Goal: Task Accomplishment & Management: Use online tool/utility

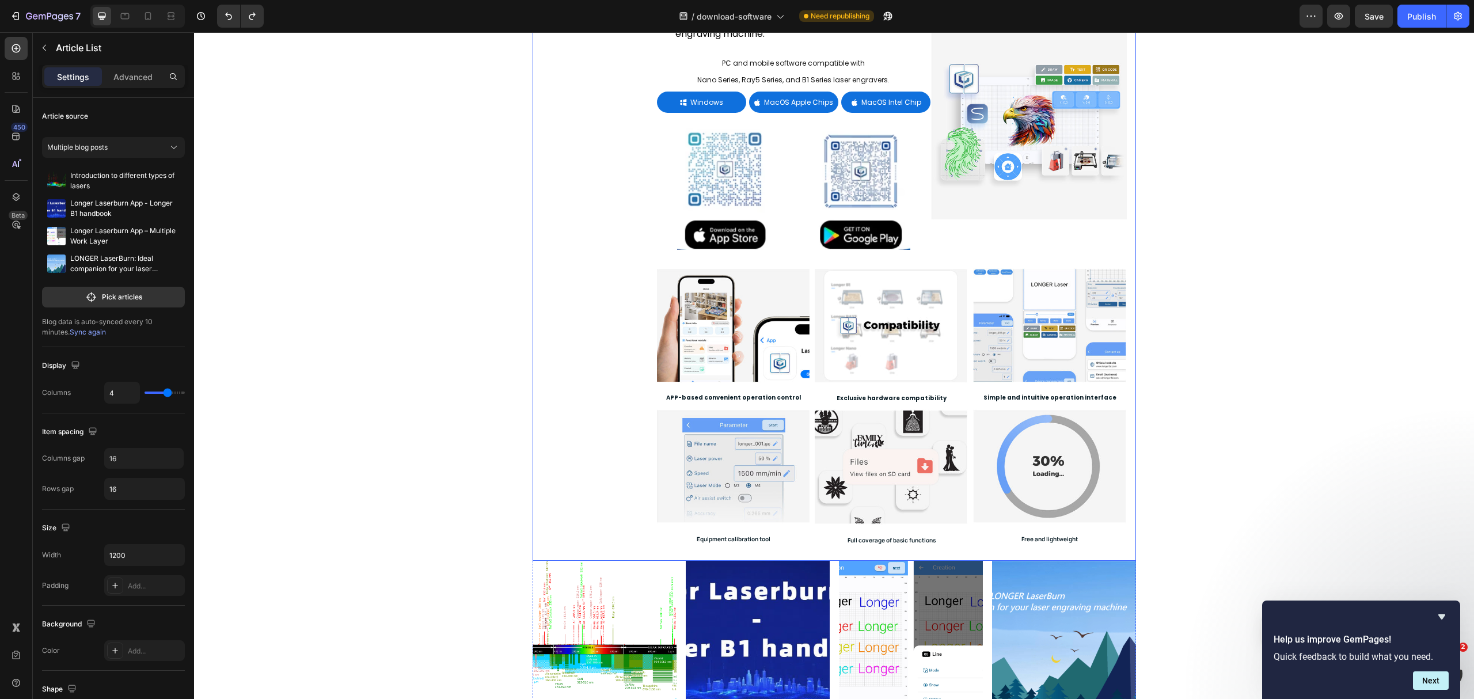
scroll to position [230, 0]
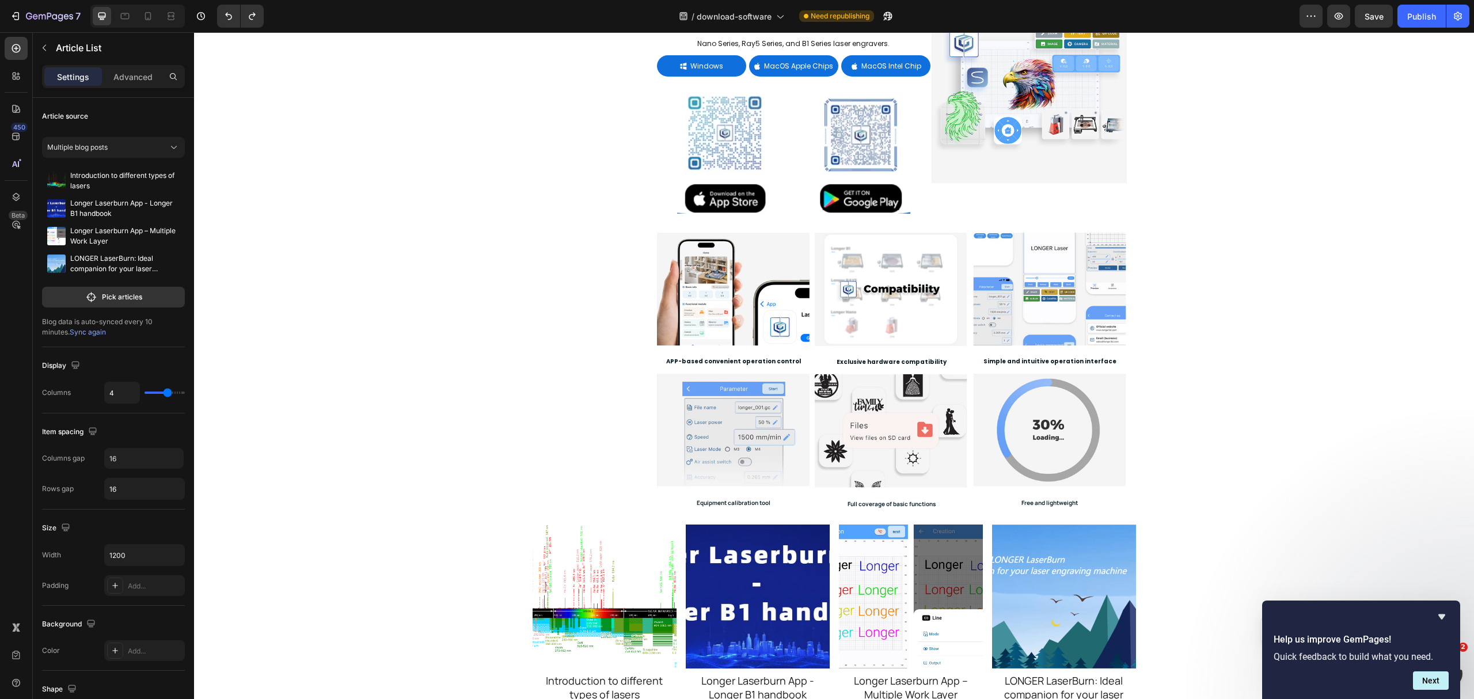
click at [675, 524] on div "Article Image Introduction to different types of lasers Article Title Article L…" at bounding box center [834, 620] width 603 height 191
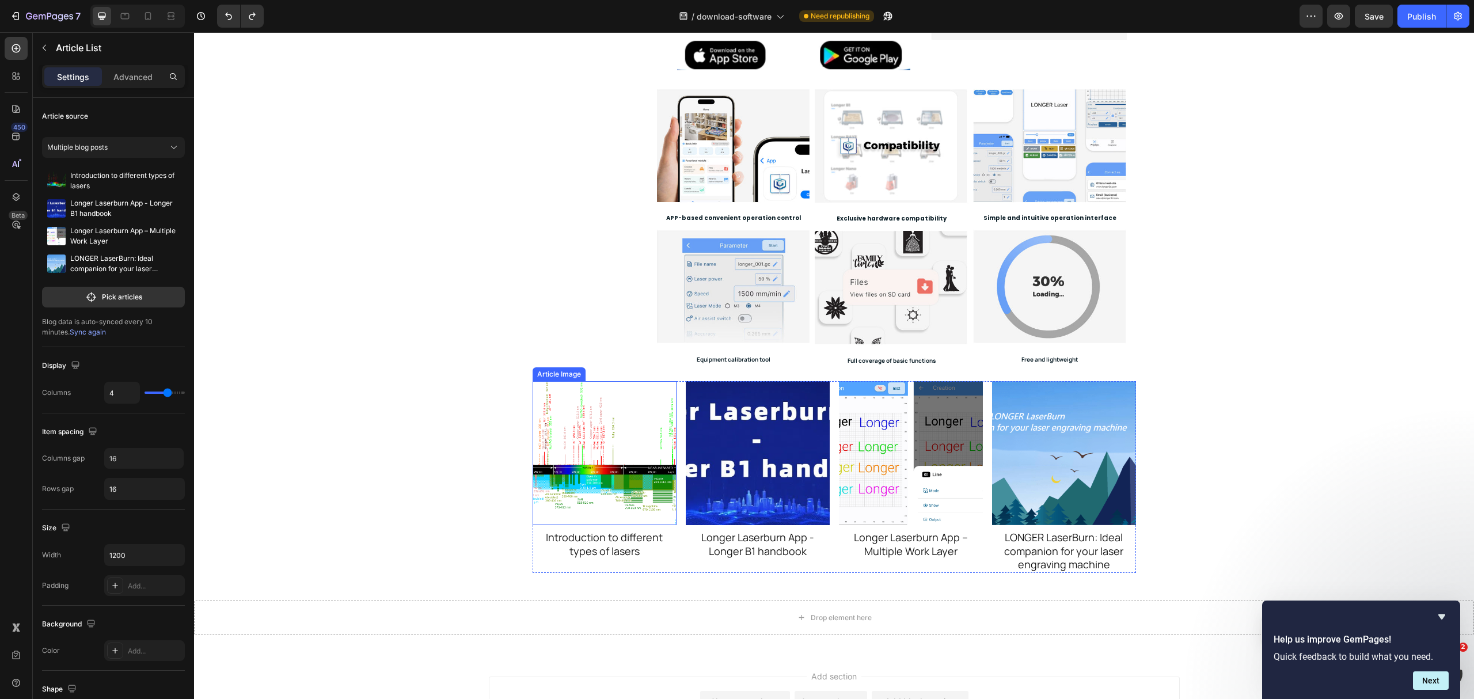
scroll to position [383, 0]
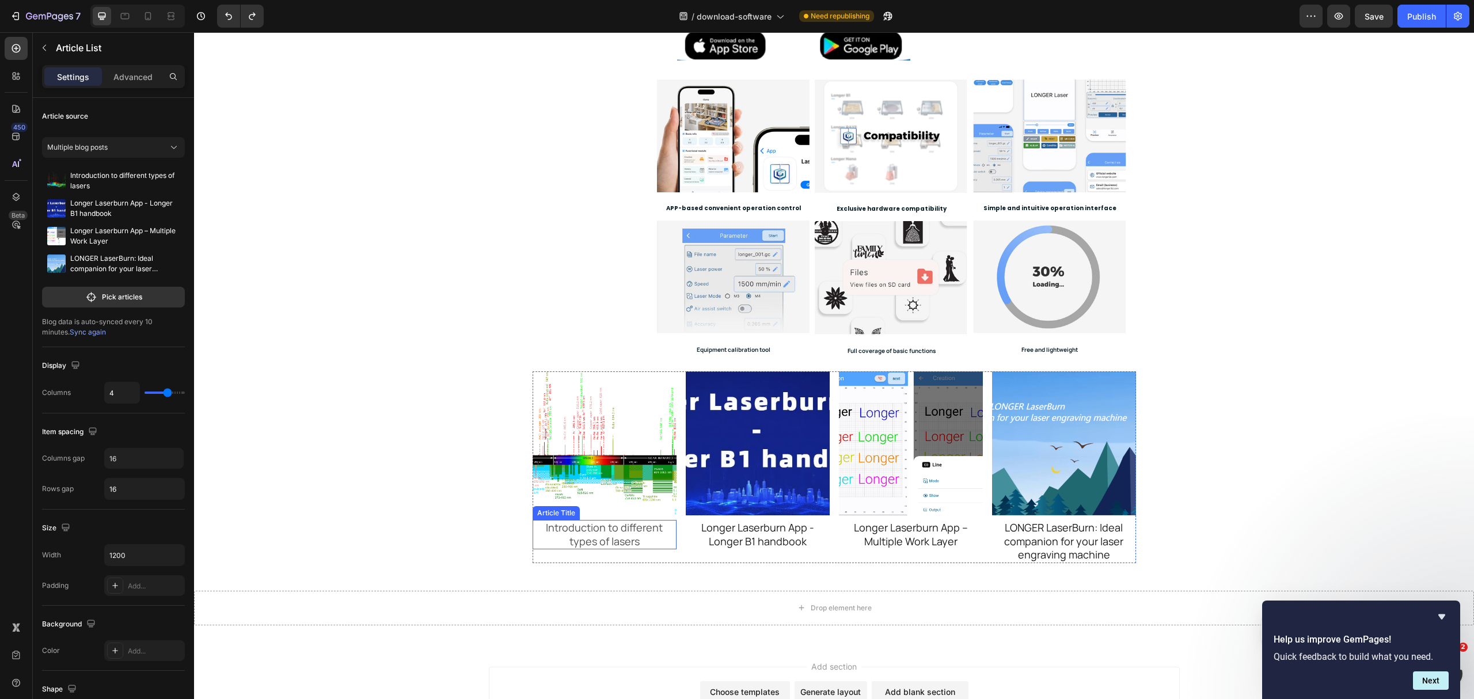
click at [651, 524] on h2 "Introduction to different types of lasers" at bounding box center [605, 534] width 144 height 29
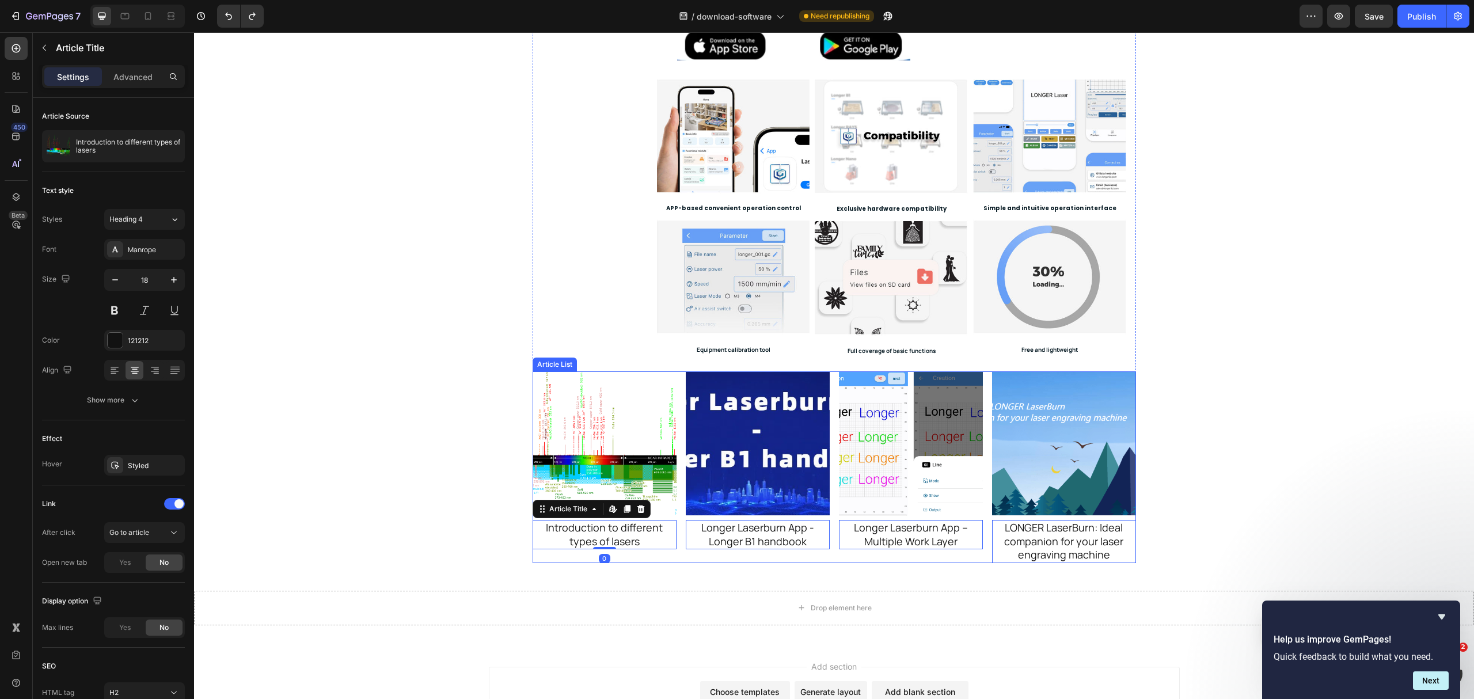
click at [678, 500] on div "Article Image Introduction to different types of lasers Article Title Edit cont…" at bounding box center [834, 466] width 603 height 191
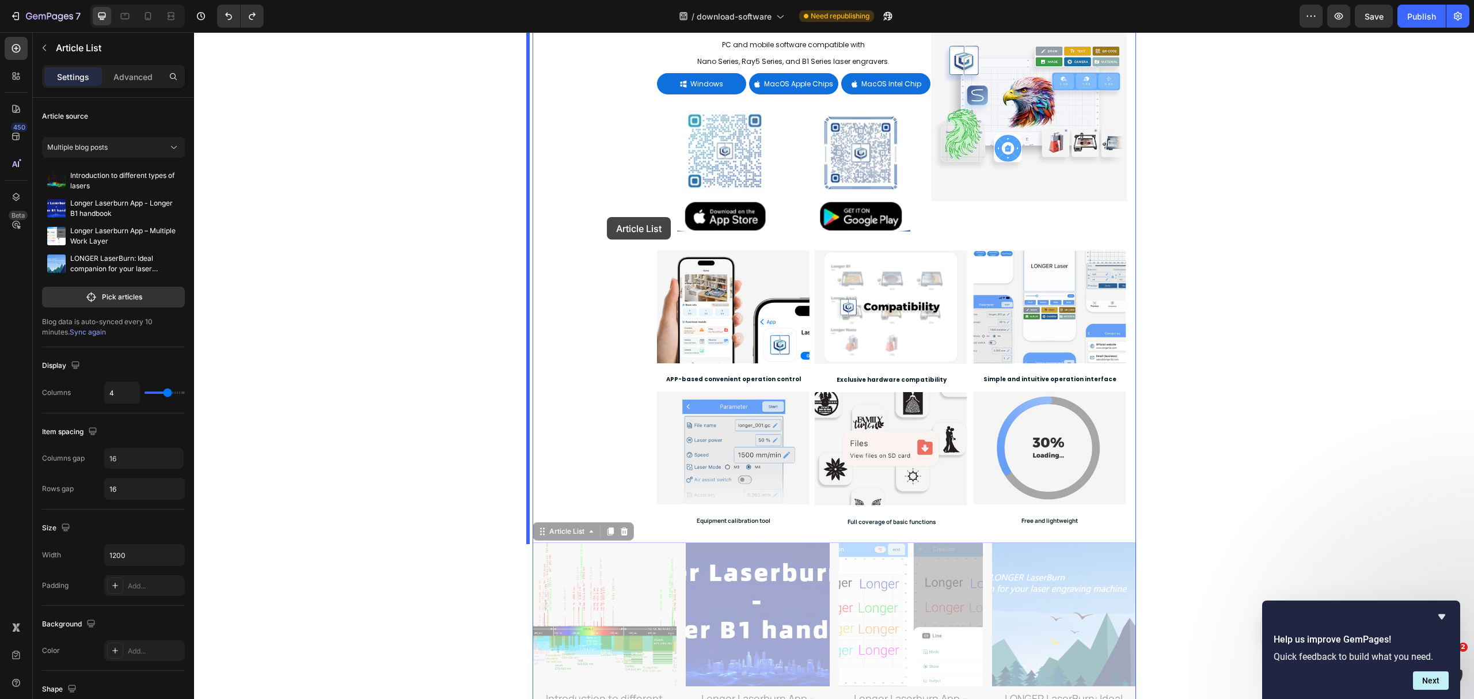
scroll to position [230, 0]
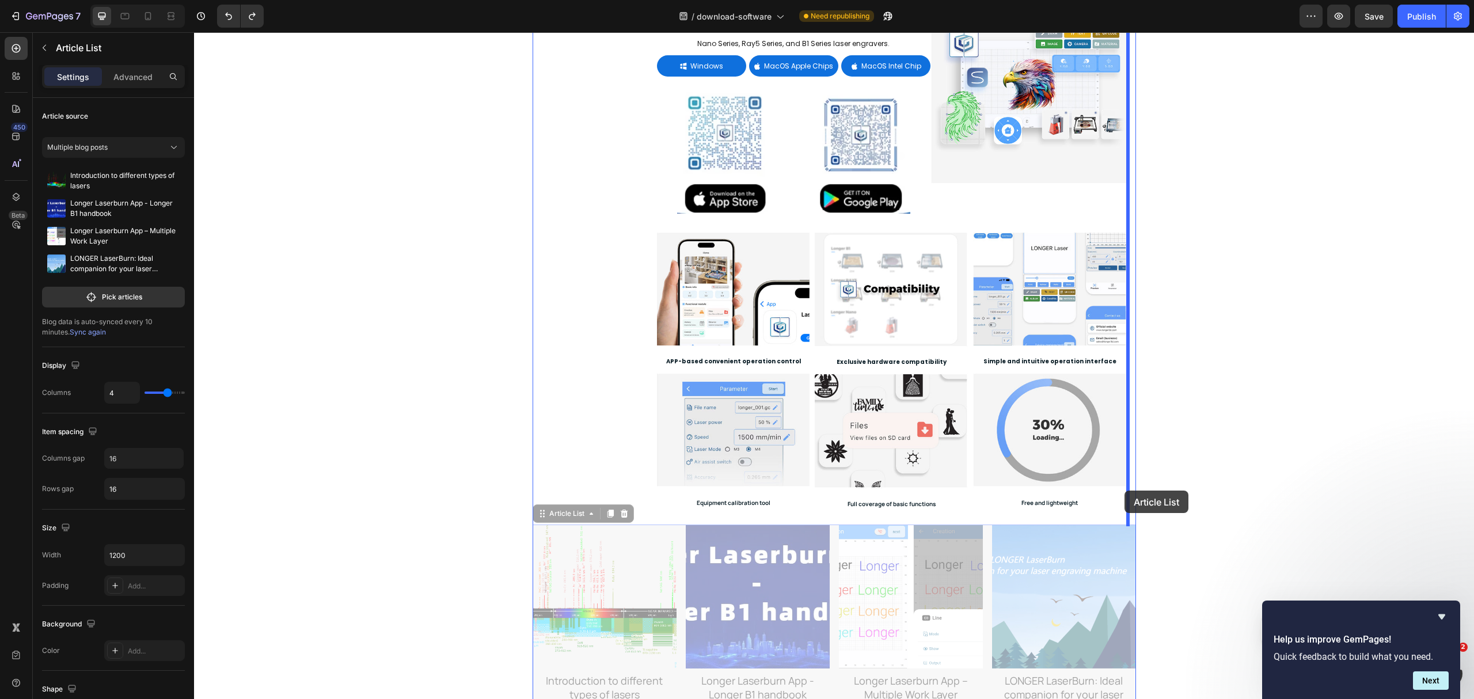
drag, startPoint x: 547, startPoint y: 362, endPoint x: 1125, endPoint y: 491, distance: 591.6
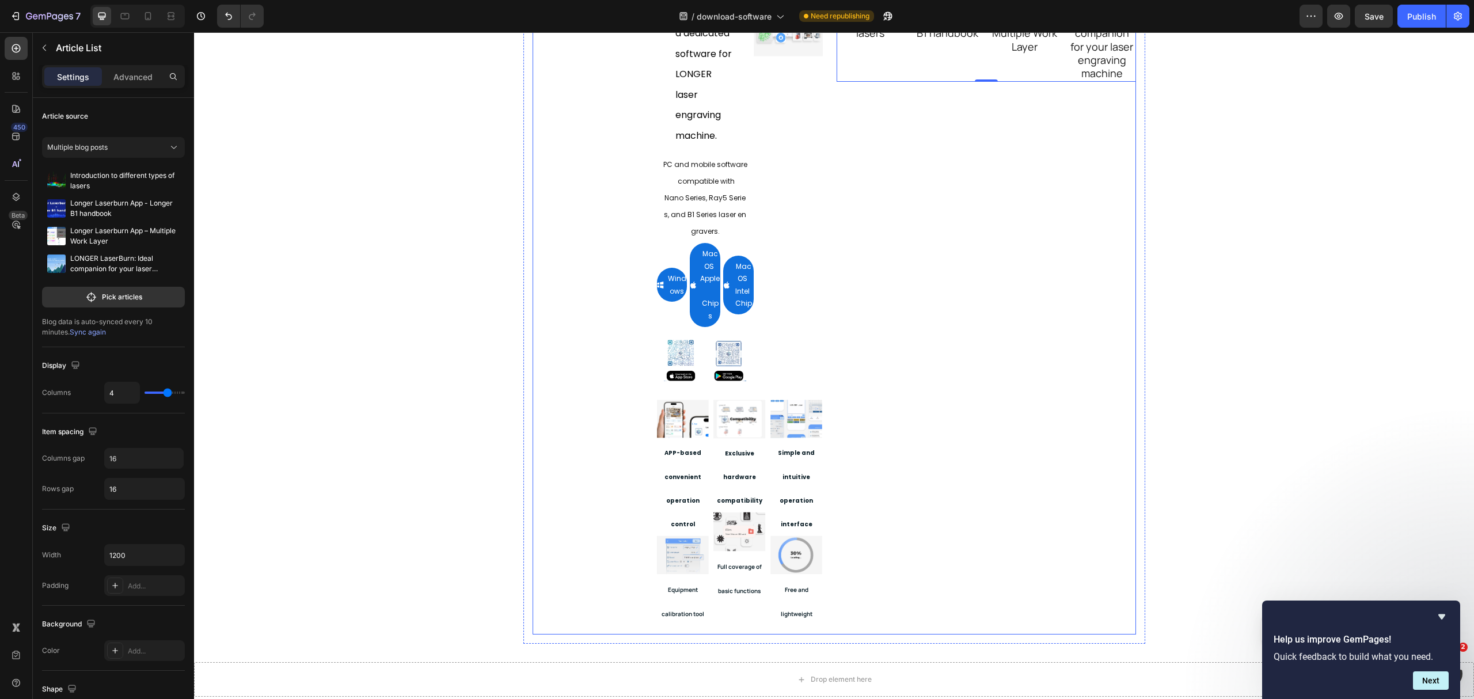
scroll to position [77, 0]
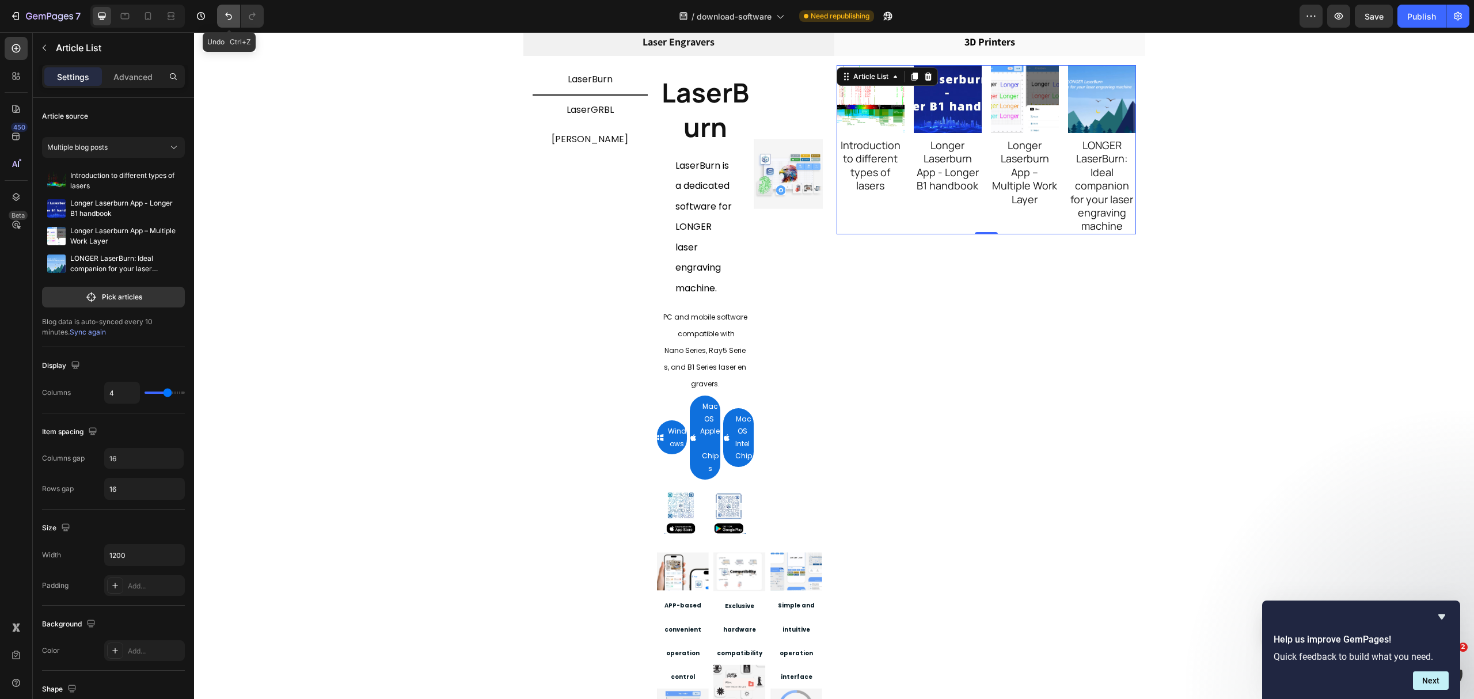
click at [233, 23] on button "Undo/Redo" at bounding box center [228, 16] width 23 height 23
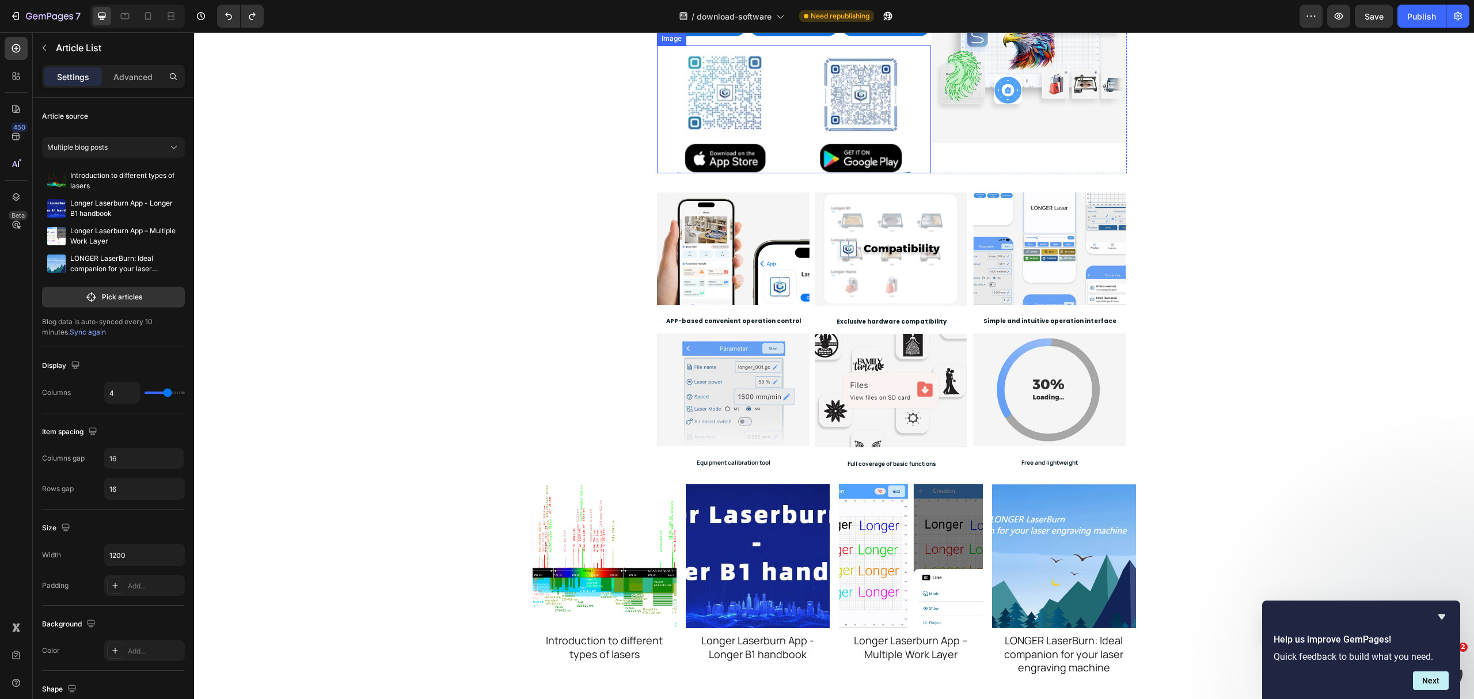
scroll to position [230, 0]
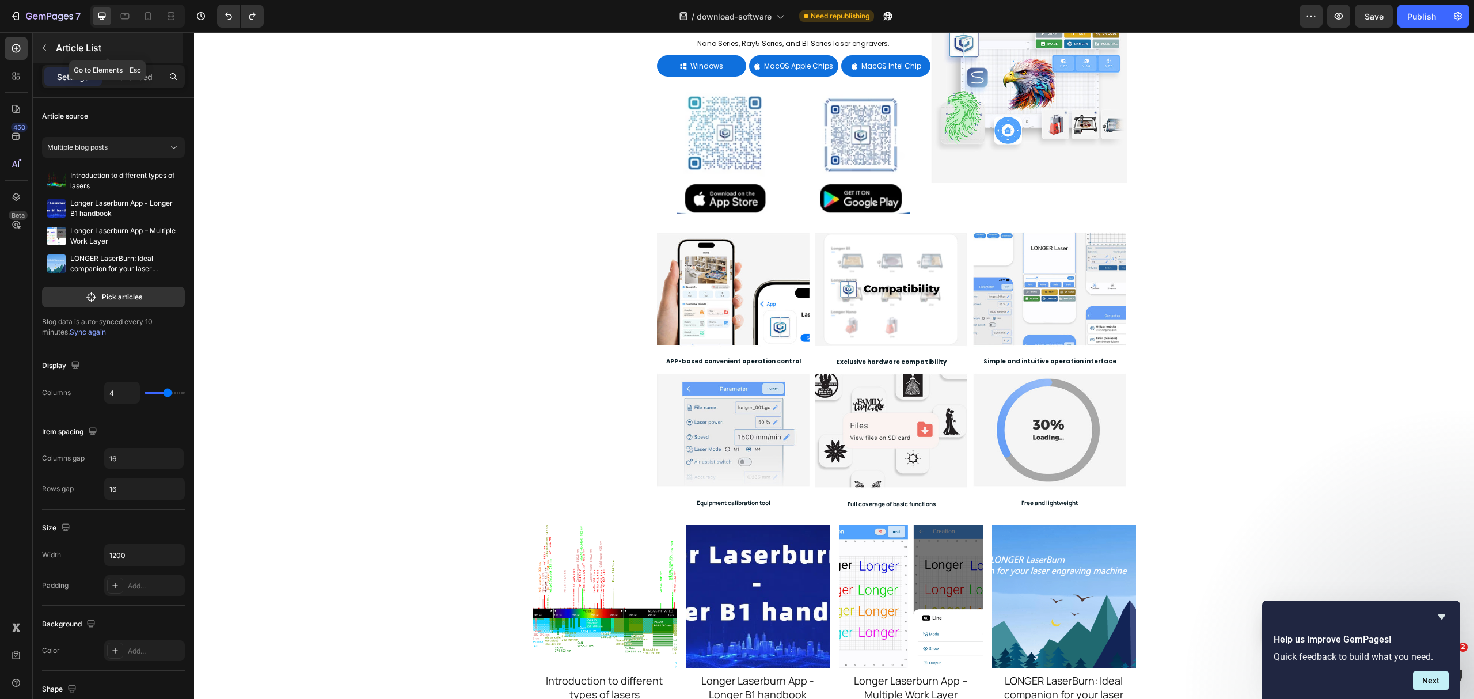
drag, startPoint x: 37, startPoint y: 50, endPoint x: 47, endPoint y: 50, distance: 9.8
click at [47, 50] on button "button" at bounding box center [44, 48] width 18 height 18
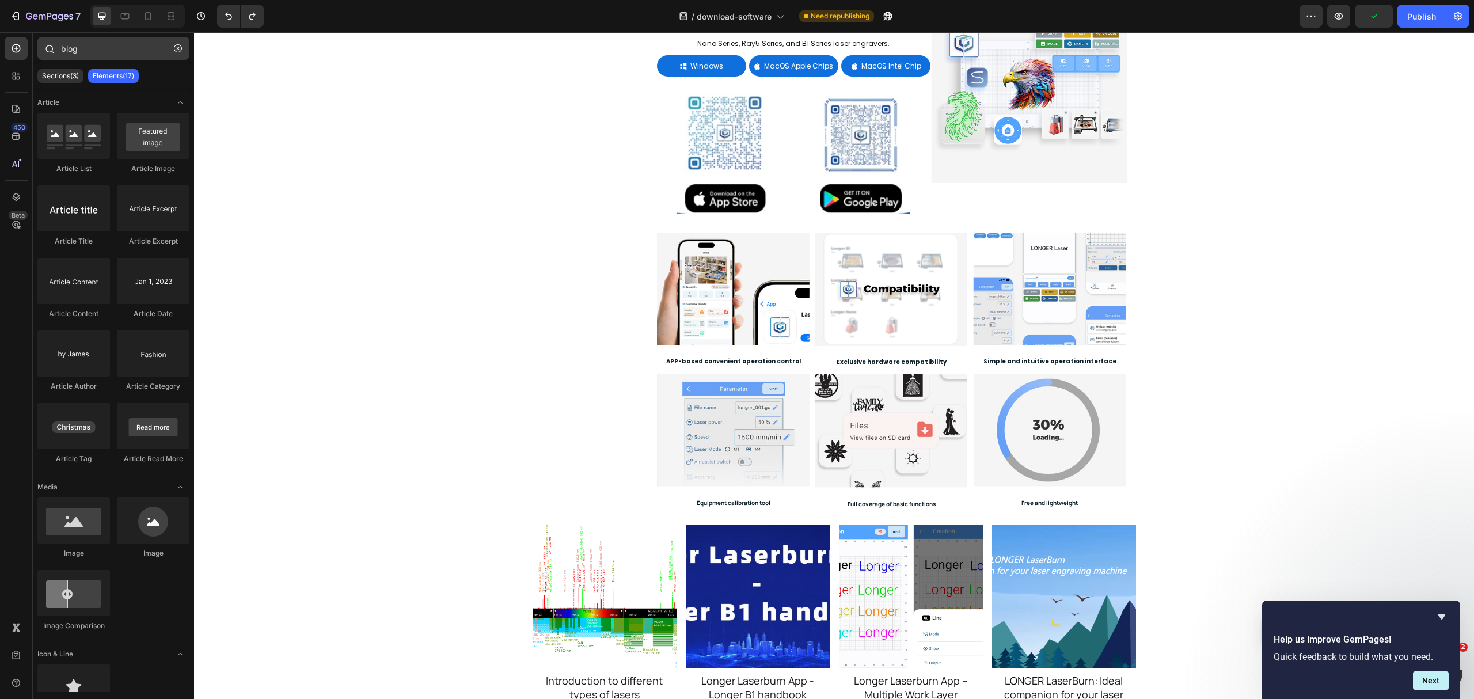
click at [177, 54] on button "button" at bounding box center [178, 48] width 18 height 18
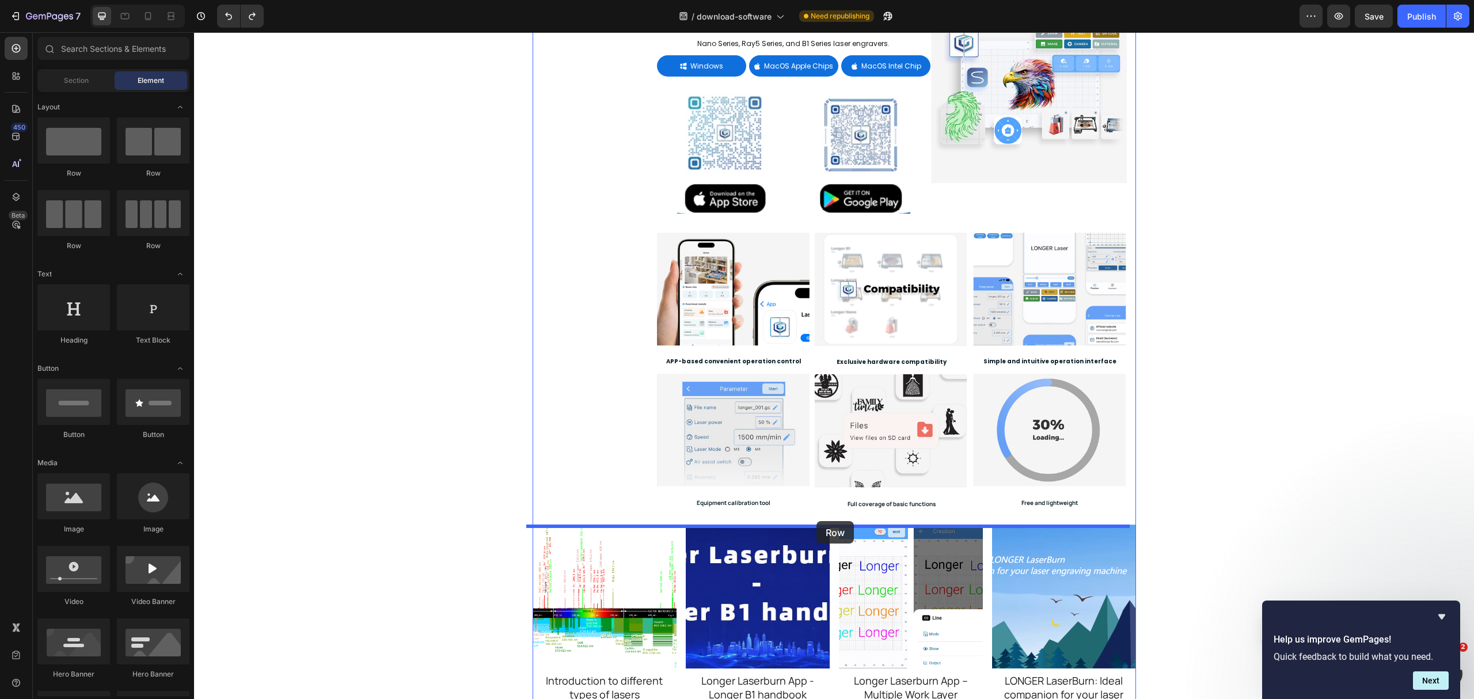
drag, startPoint x: 255, startPoint y: 176, endPoint x: 816, endPoint y: 521, distance: 658.9
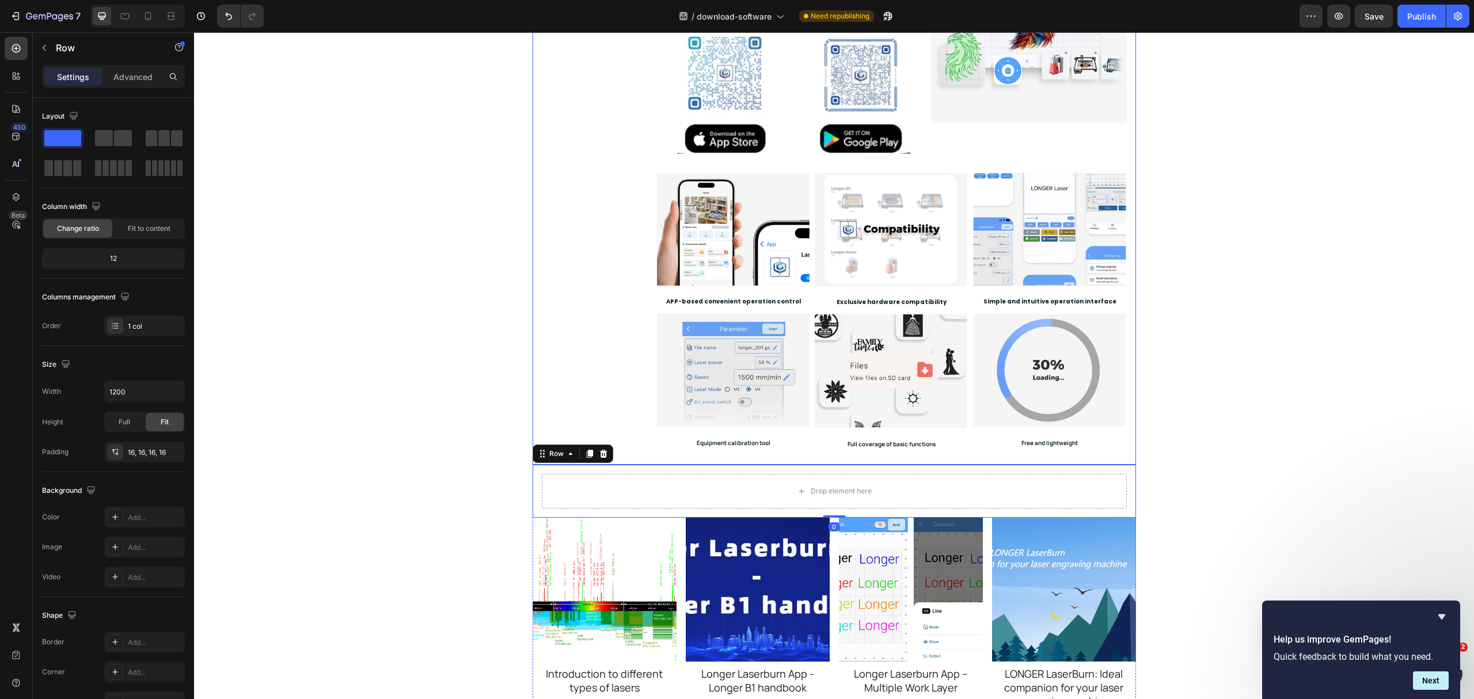
scroll to position [307, 0]
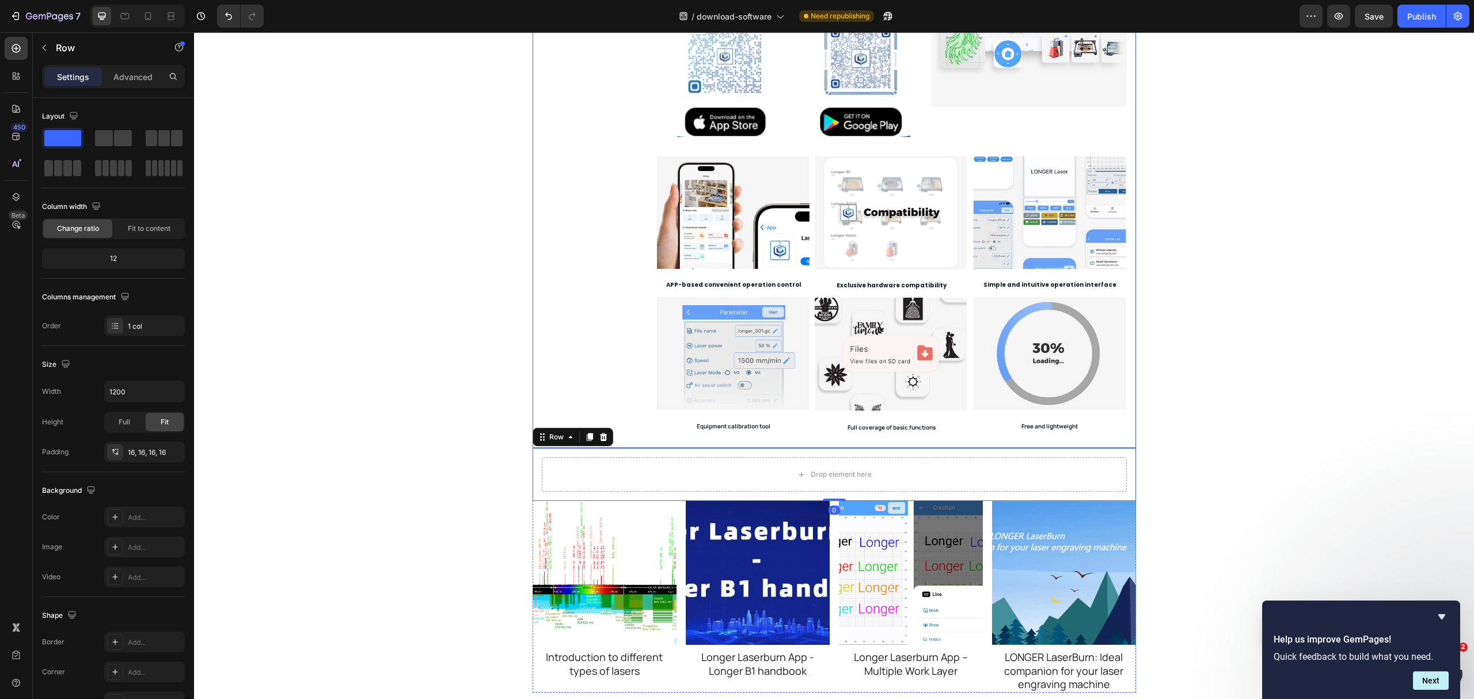
click at [568, 413] on div "LaserBurn LaserGRBL [PERSON_NAME]" at bounding box center [590, 141] width 115 height 613
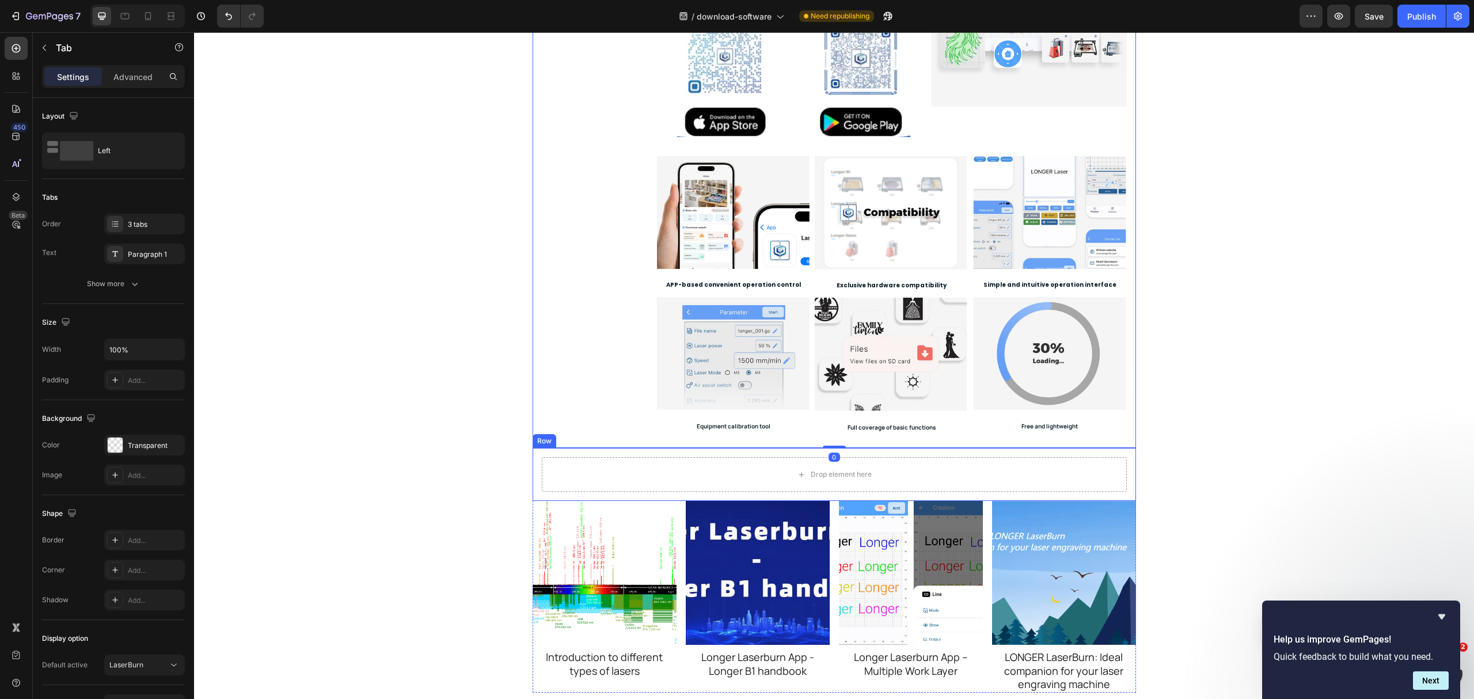
click at [533, 469] on div "Drop element here Row" at bounding box center [834, 474] width 603 height 53
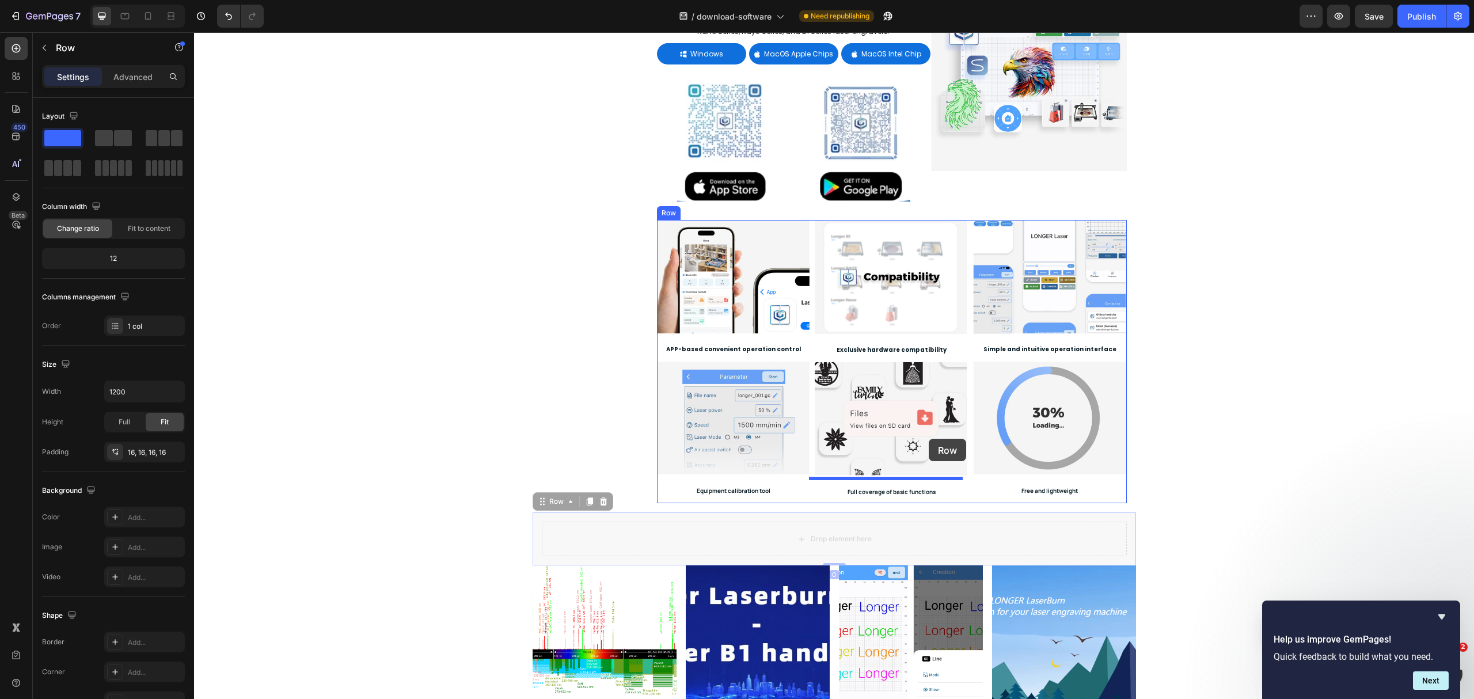
scroll to position [77, 0]
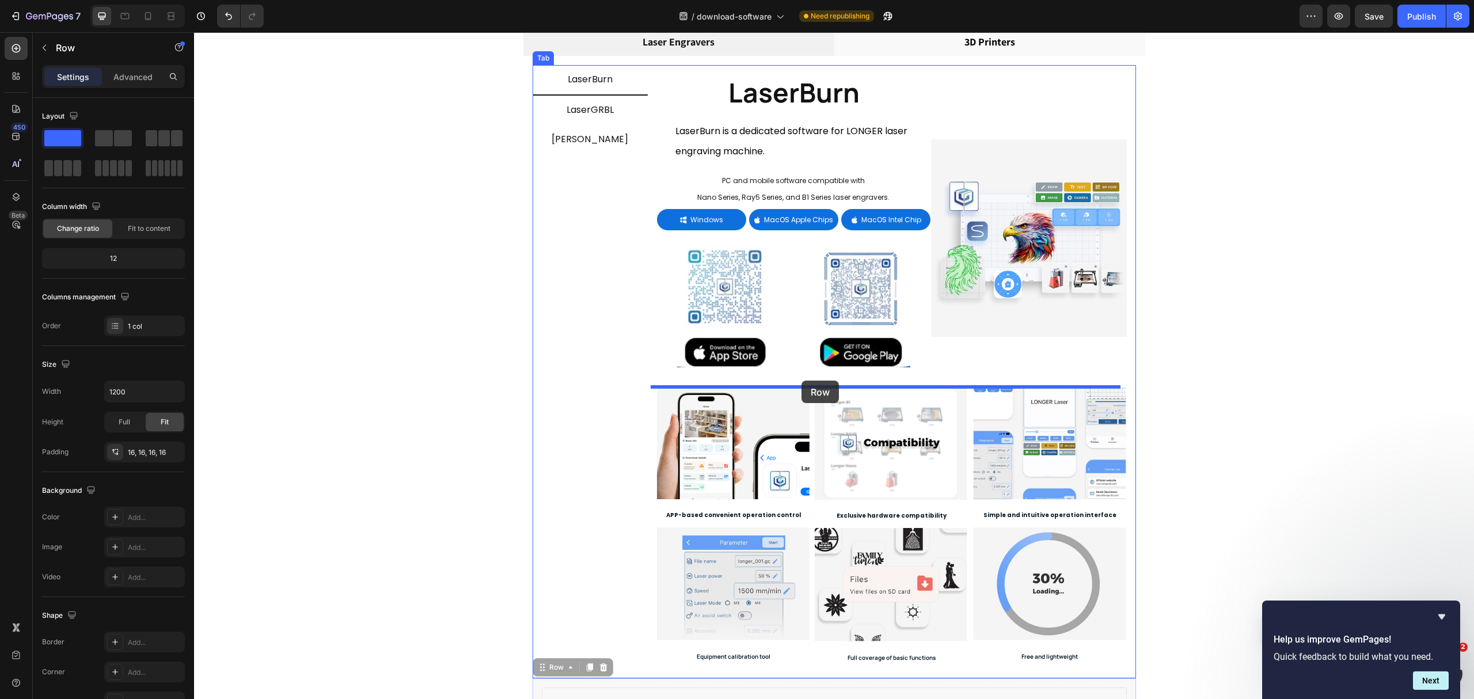
drag, startPoint x: 541, startPoint y: 436, endPoint x: 802, endPoint y: 381, distance: 266.2
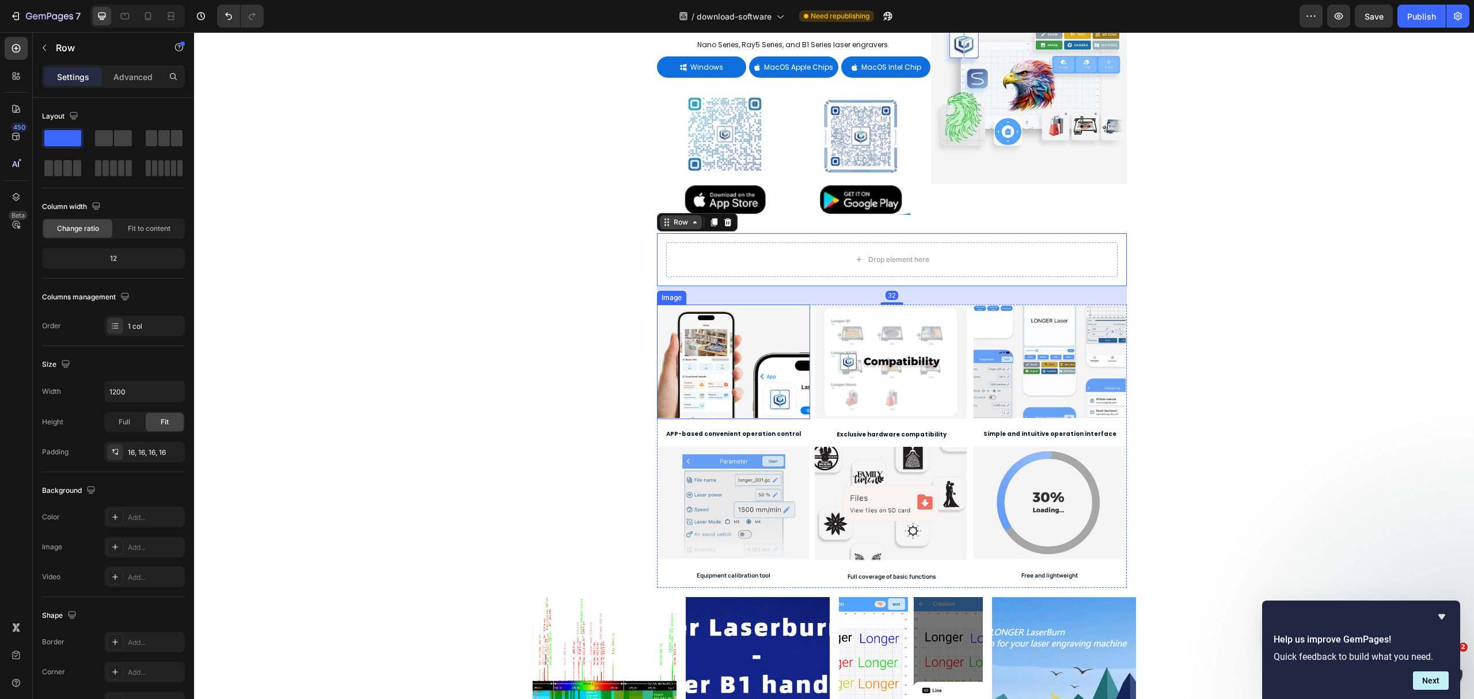
scroll to position [230, 0]
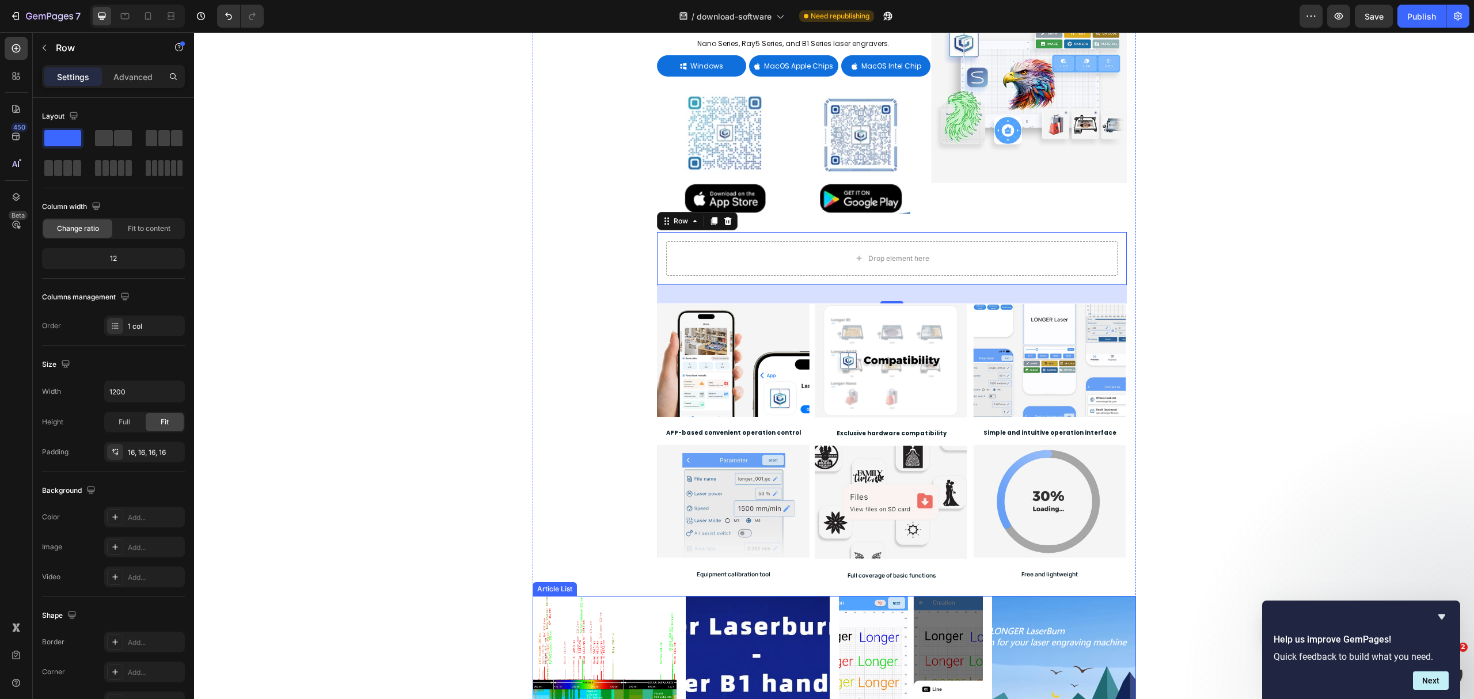
click at [675, 524] on div "Article Image Introduction to different types of lasers Article Title Article L…" at bounding box center [834, 691] width 603 height 191
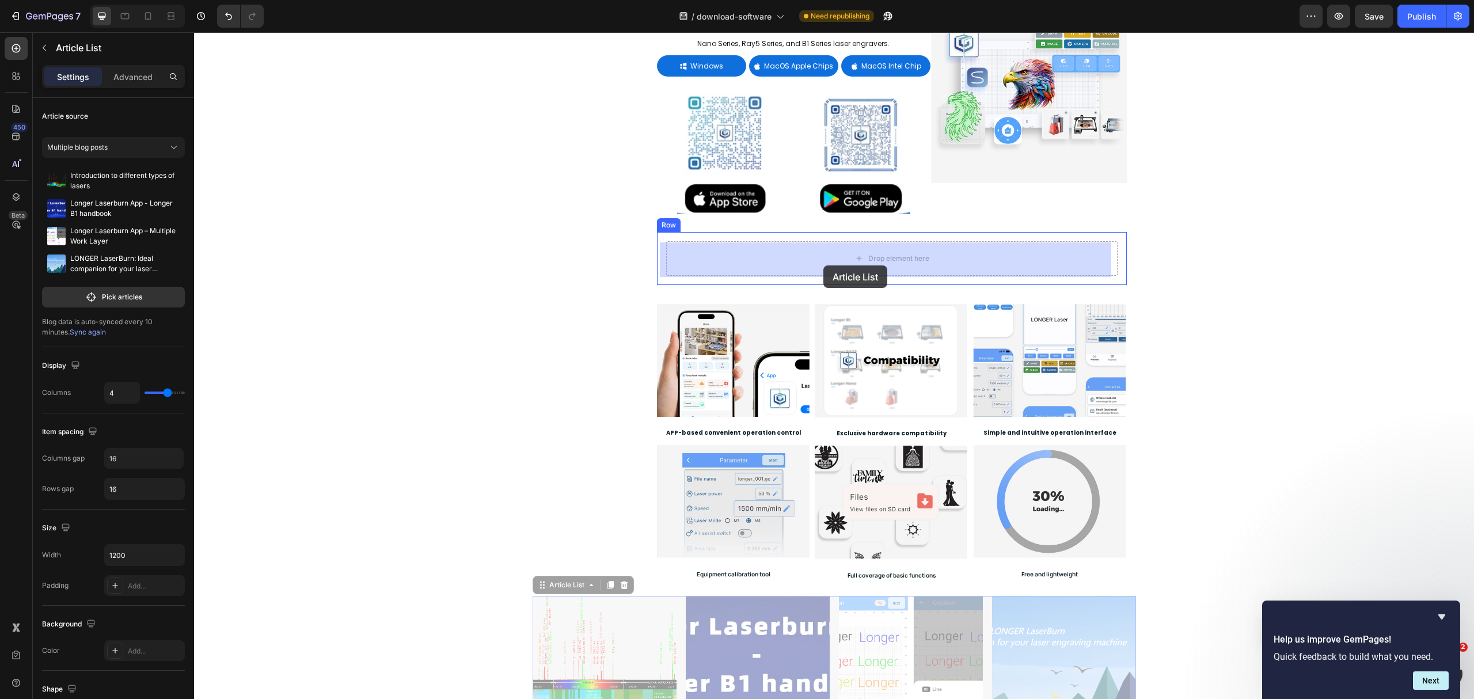
drag, startPoint x: 569, startPoint y: 588, endPoint x: 823, endPoint y: 265, distance: 410.8
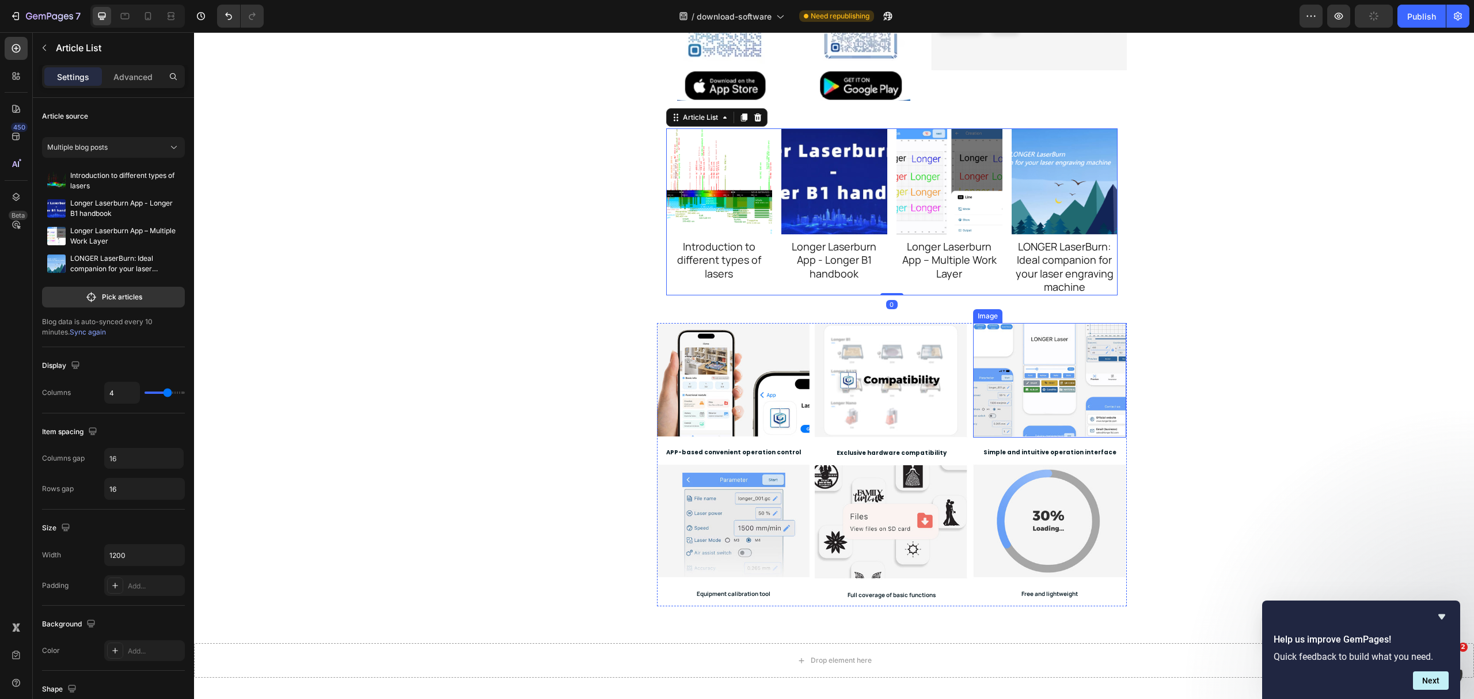
scroll to position [383, 0]
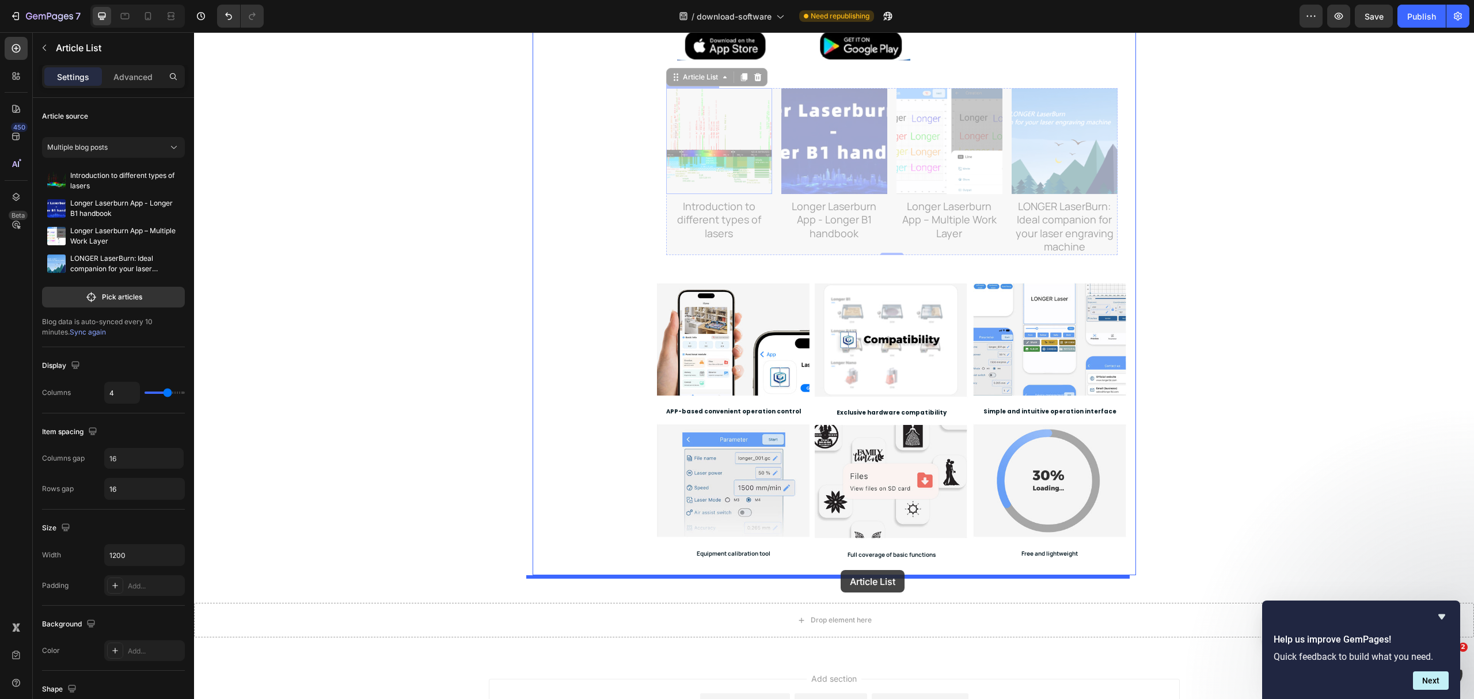
drag, startPoint x: 686, startPoint y: 77, endPoint x: 840, endPoint y: 572, distance: 517.8
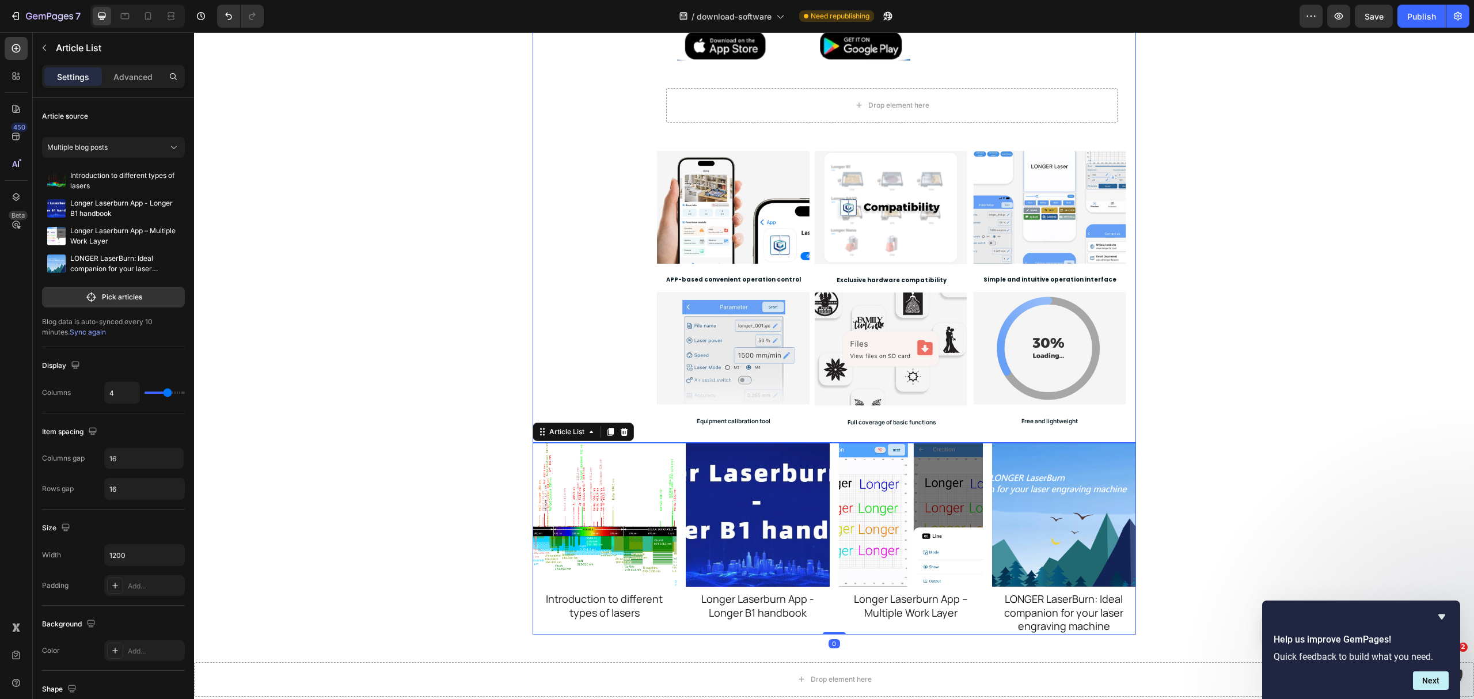
click at [563, 324] on div "LaserBurn LaserGRBL [PERSON_NAME]" at bounding box center [590, 100] width 115 height 685
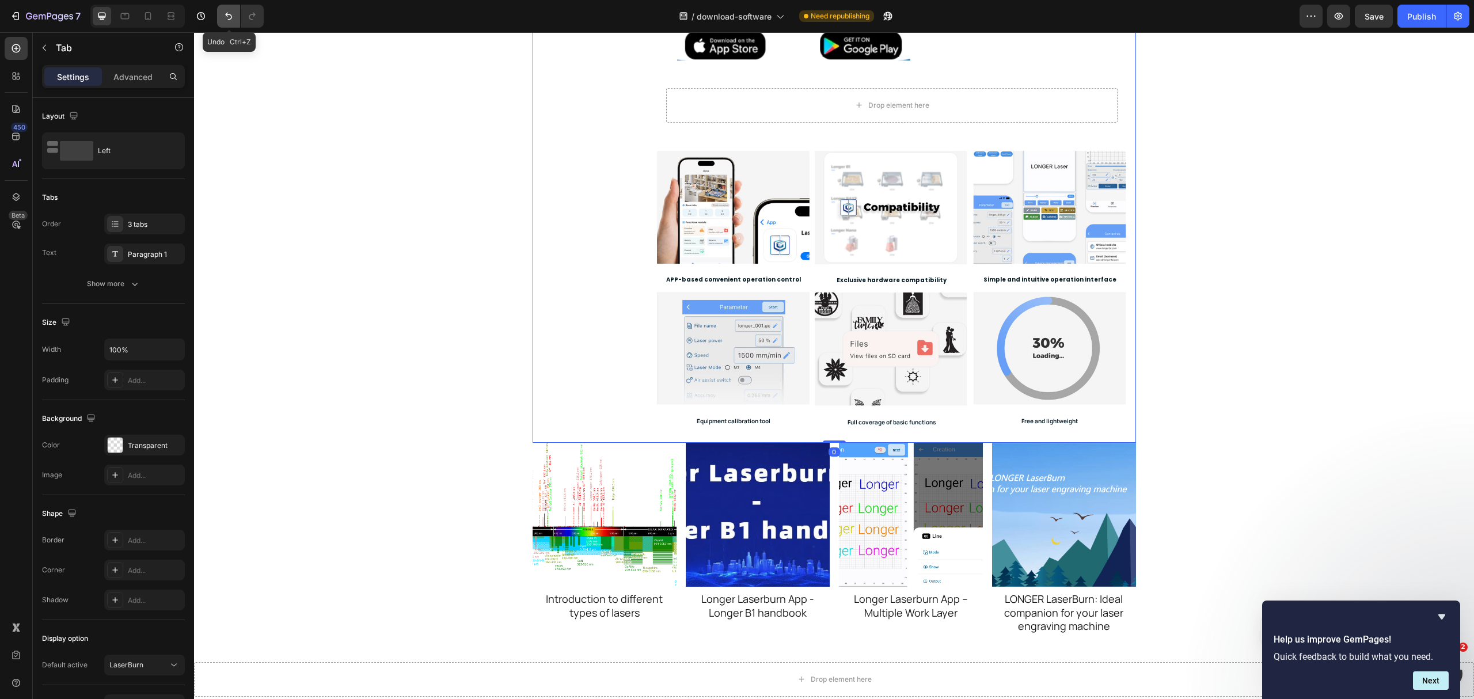
click at [234, 20] on icon "Undo/Redo" at bounding box center [229, 16] width 12 height 12
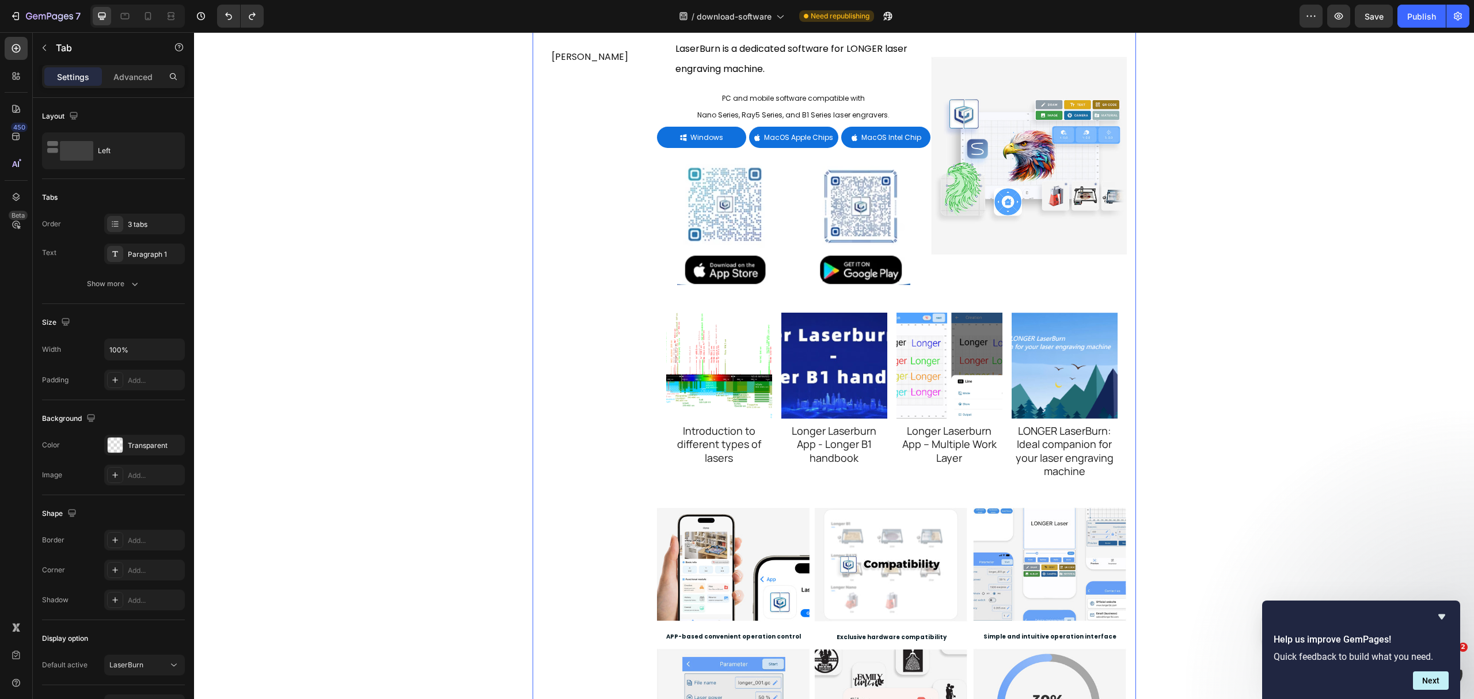
scroll to position [153, 0]
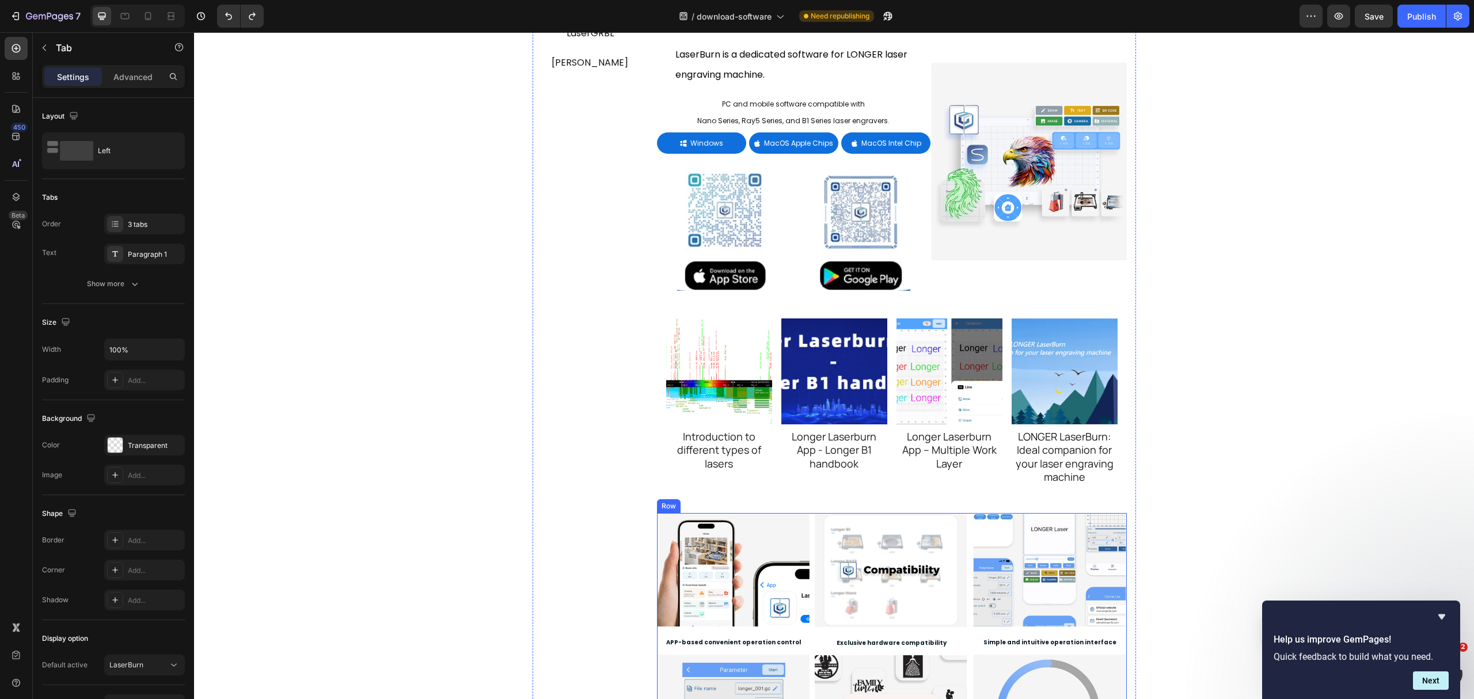
click at [807, 516] on div "Image APP-based convenient operation control Heading Image Equipment calibratio…" at bounding box center [892, 655] width 470 height 284
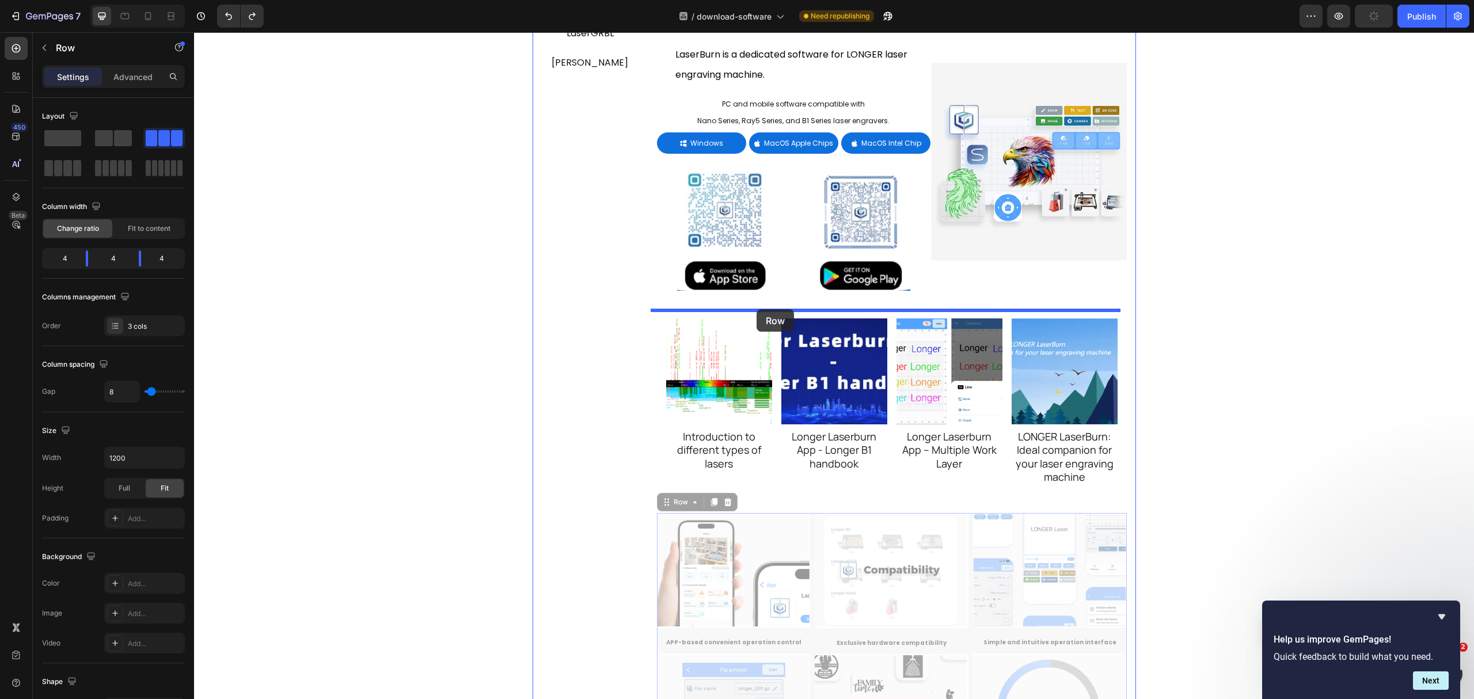
drag, startPoint x: 668, startPoint y: 507, endPoint x: 757, endPoint y: 309, distance: 216.3
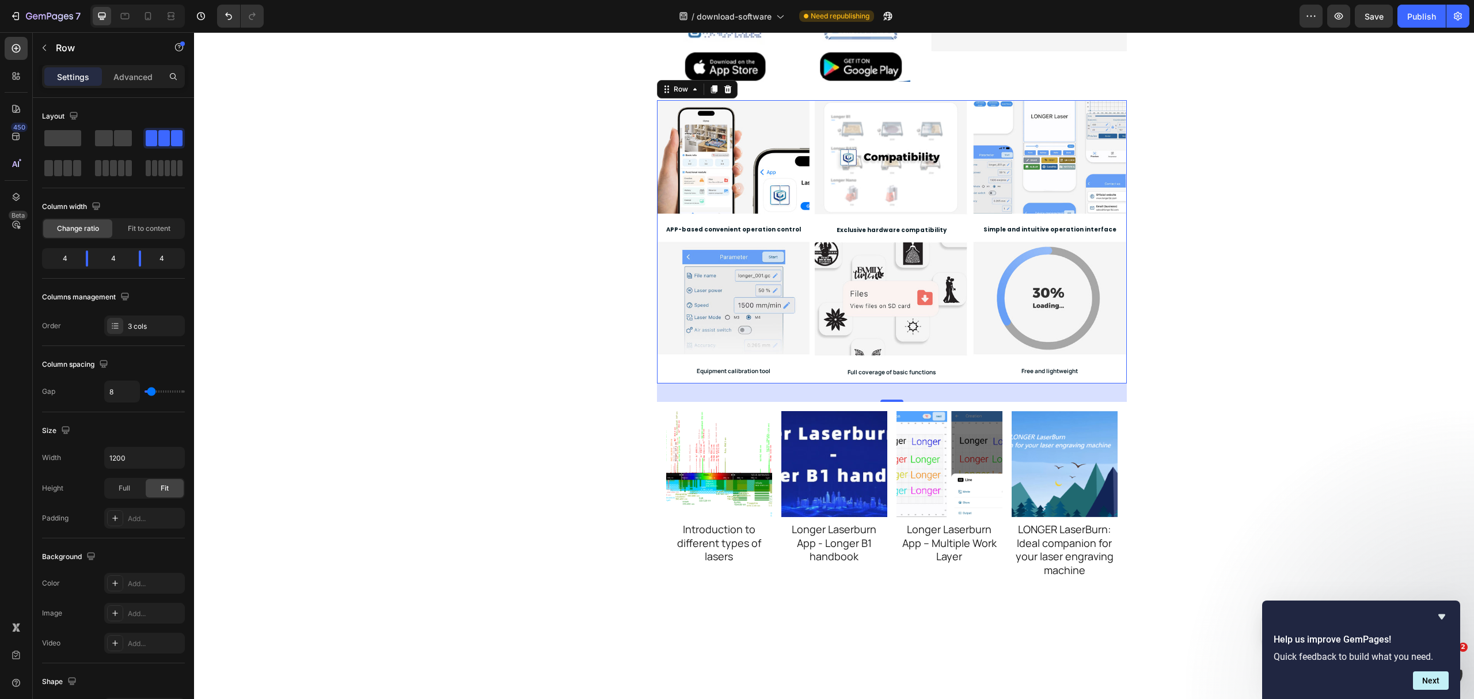
scroll to position [0, 0]
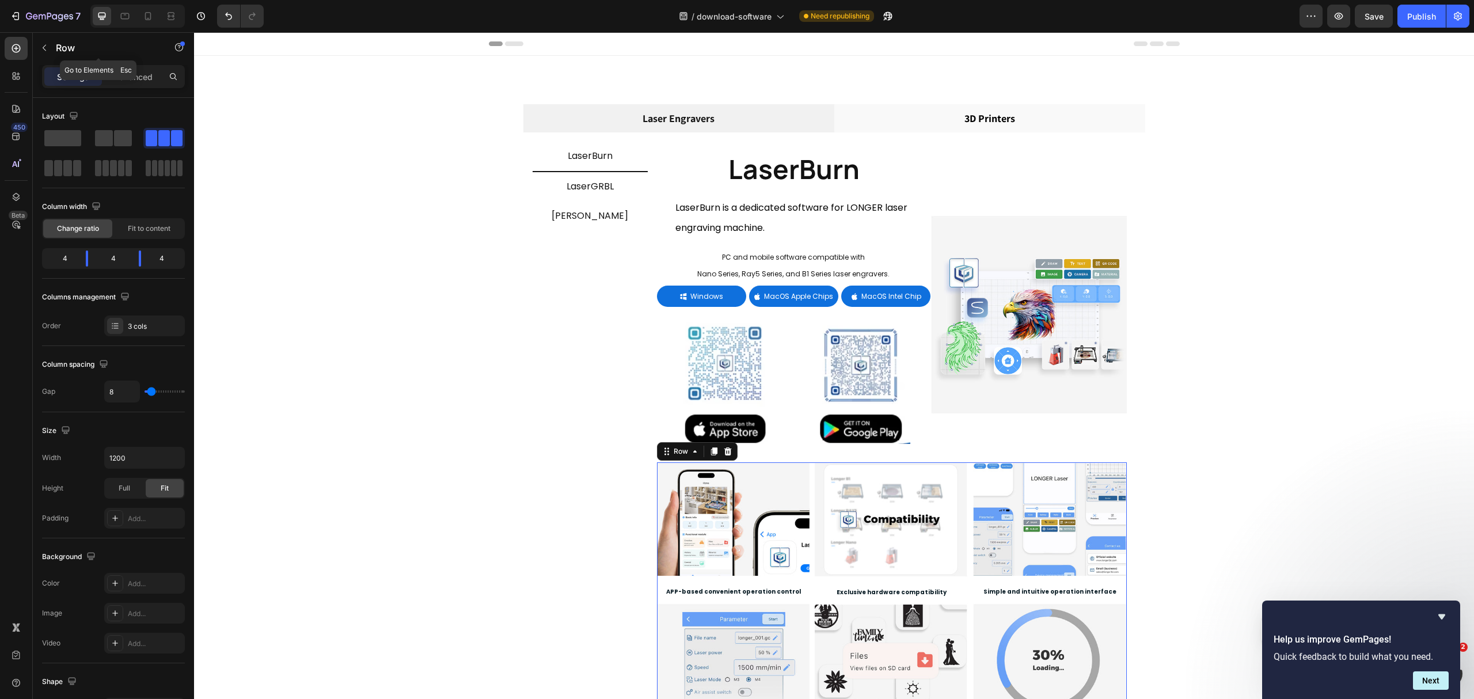
drag, startPoint x: 47, startPoint y: 41, endPoint x: 67, endPoint y: 164, distance: 124.2
click at [47, 41] on button "button" at bounding box center [44, 48] width 18 height 18
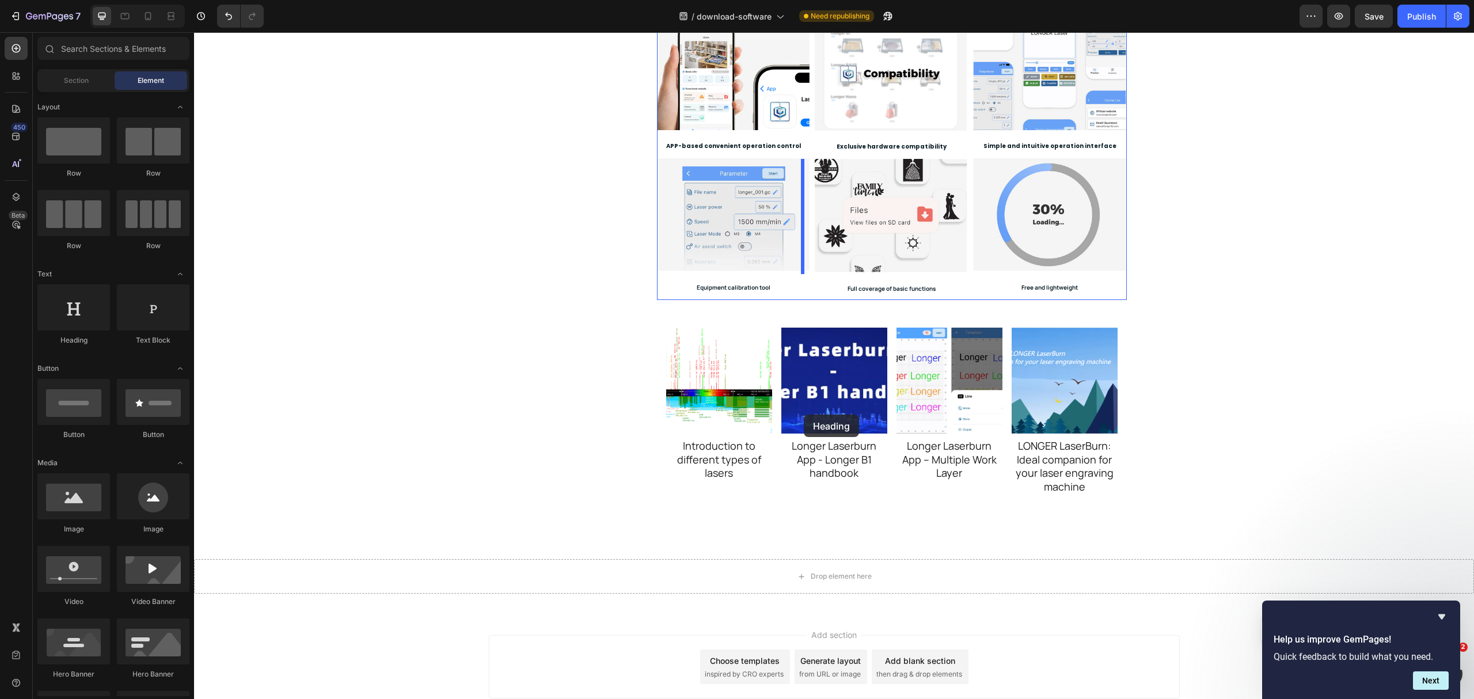
scroll to position [461, 0]
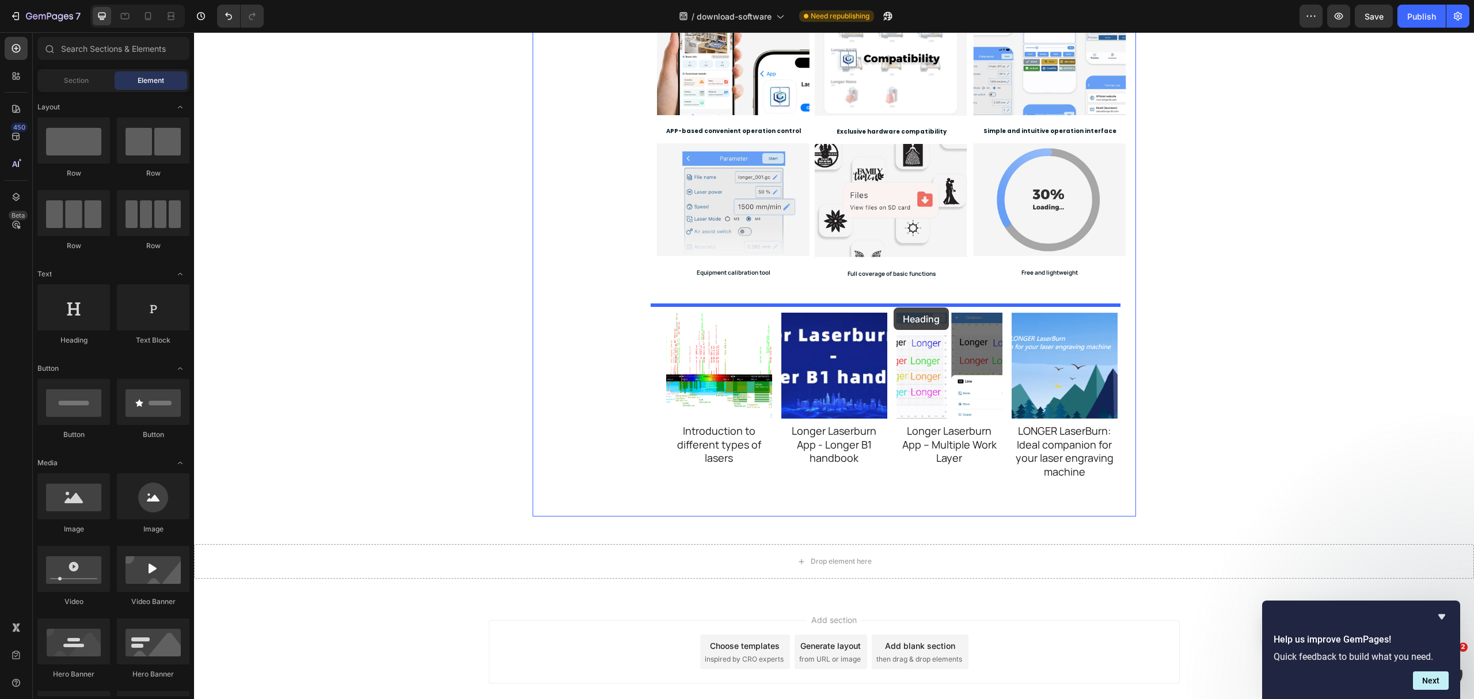
drag, startPoint x: 259, startPoint y: 351, endPoint x: 894, endPoint y: 307, distance: 636.6
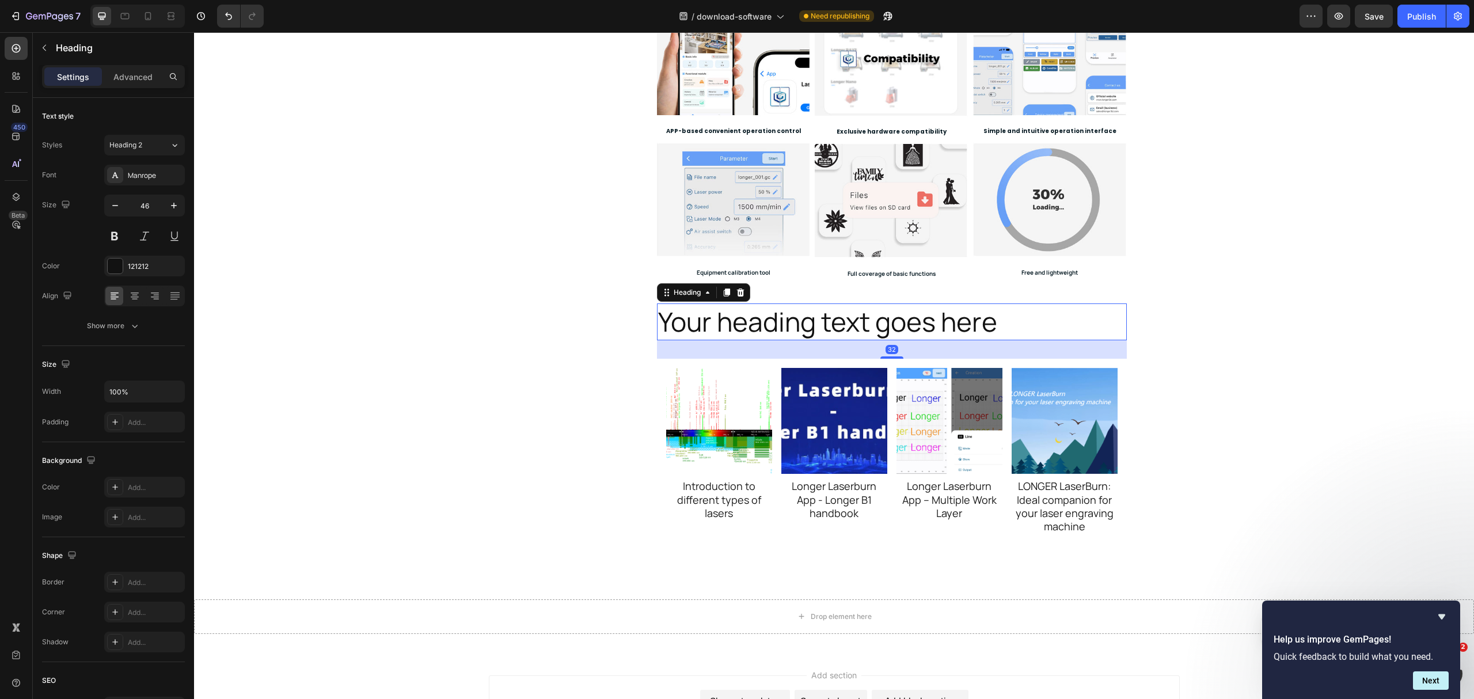
click at [897, 321] on h2 "Your heading text goes here" at bounding box center [892, 321] width 470 height 37
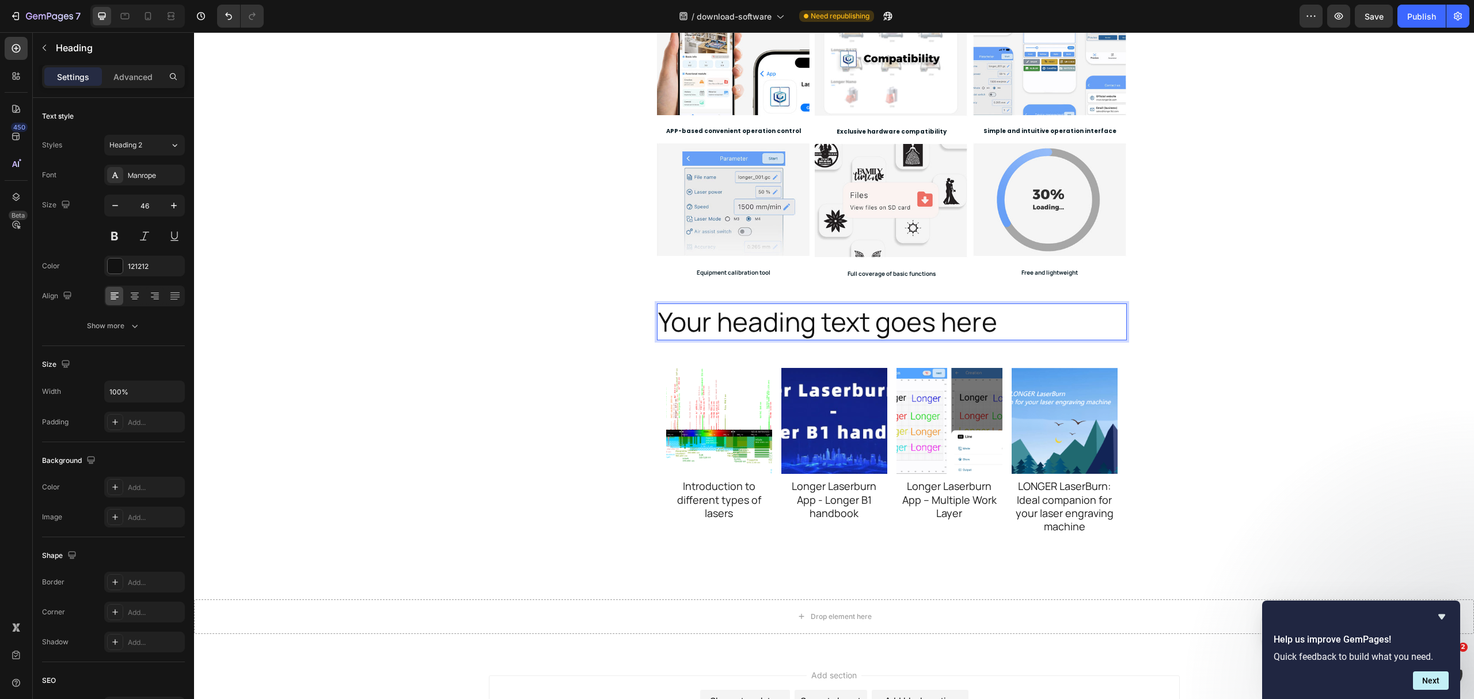
click at [897, 321] on p "Your heading text goes here" at bounding box center [892, 322] width 468 height 35
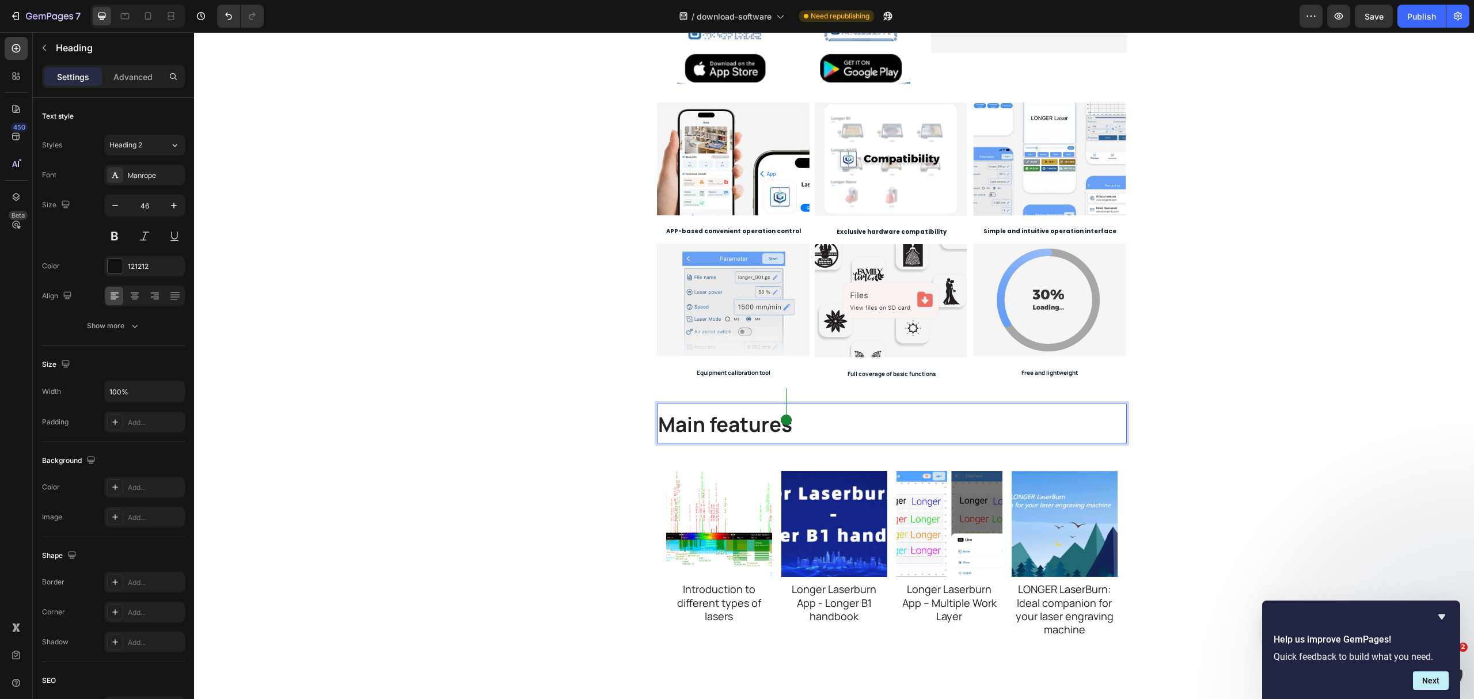
scroll to position [383, 0]
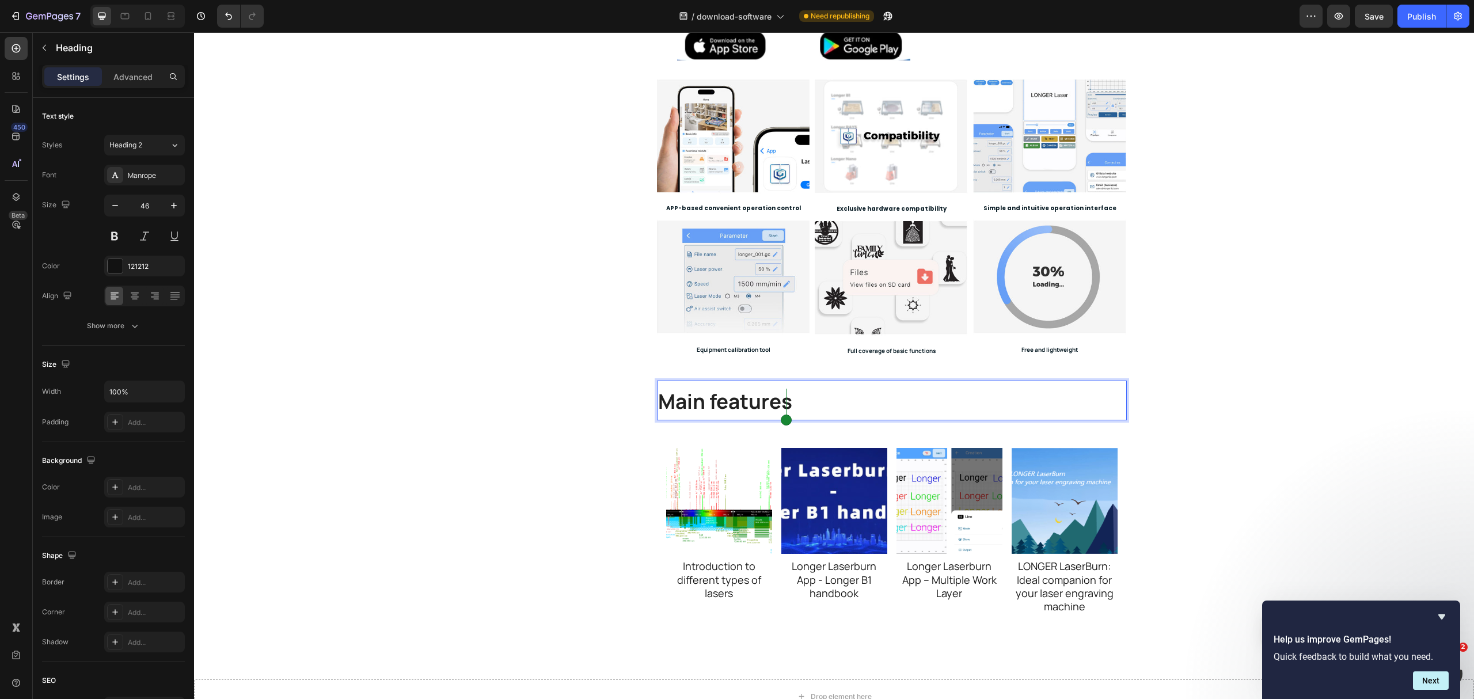
click at [1105, 346] on div "Laser Engravers 3D Printers LaserBurn LaserGRBL [PERSON_NAME] LaserBurn Heading…" at bounding box center [834, 220] width 1280 height 1023
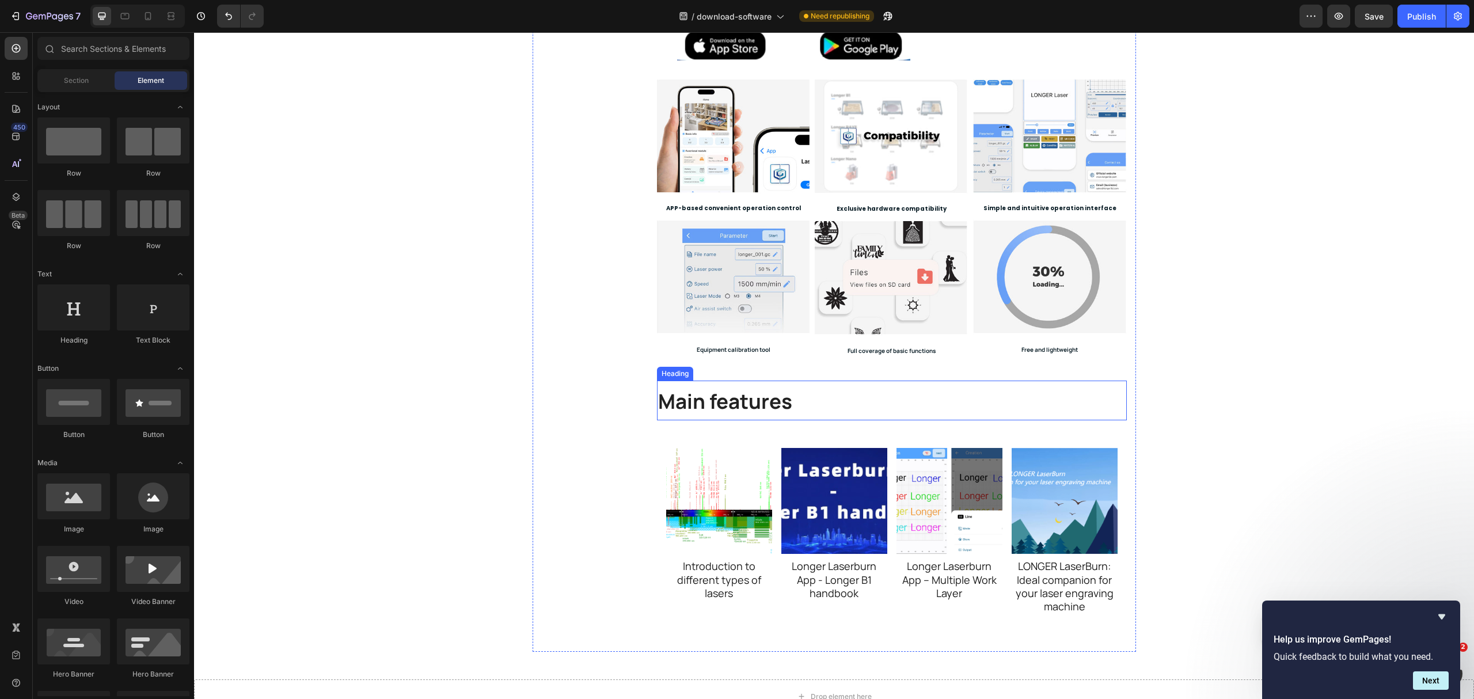
click at [843, 416] on p "⁠⁠⁠⁠⁠⁠⁠ Main features" at bounding box center [892, 400] width 468 height 37
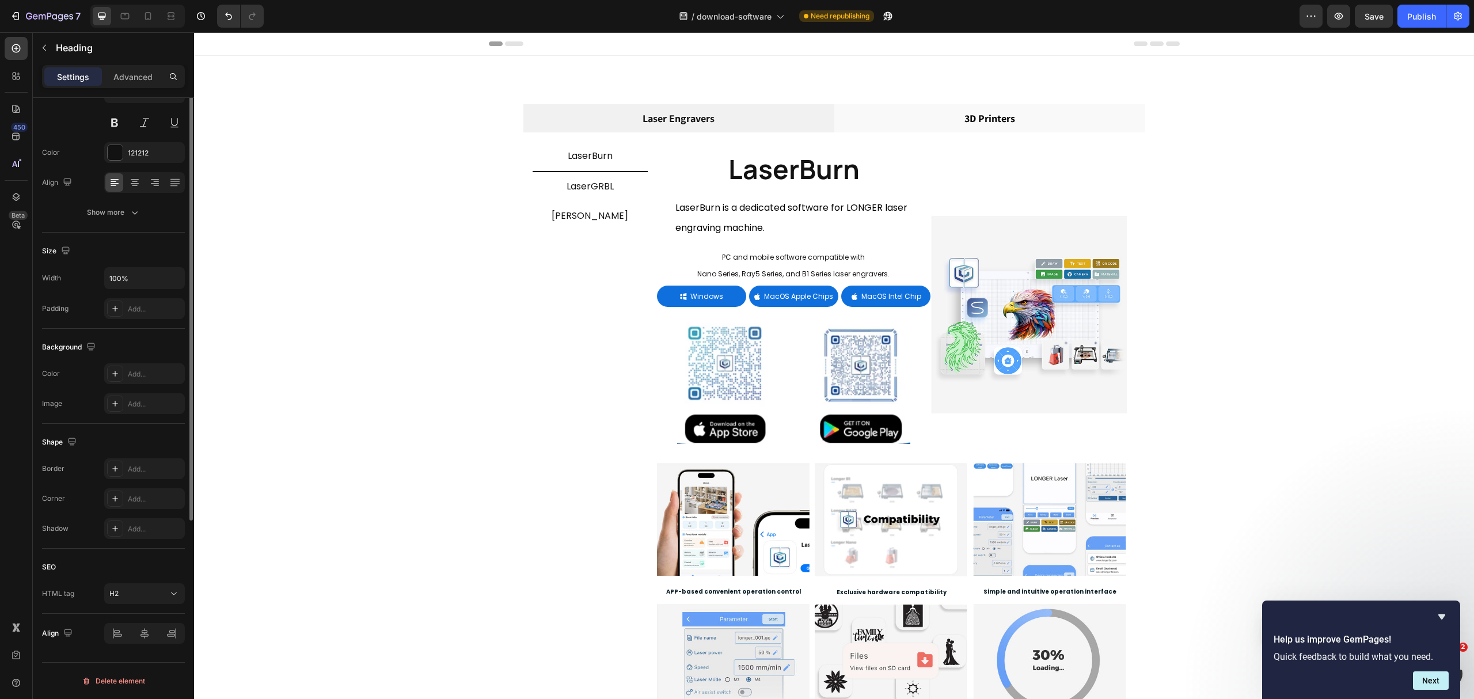
scroll to position [0, 0]
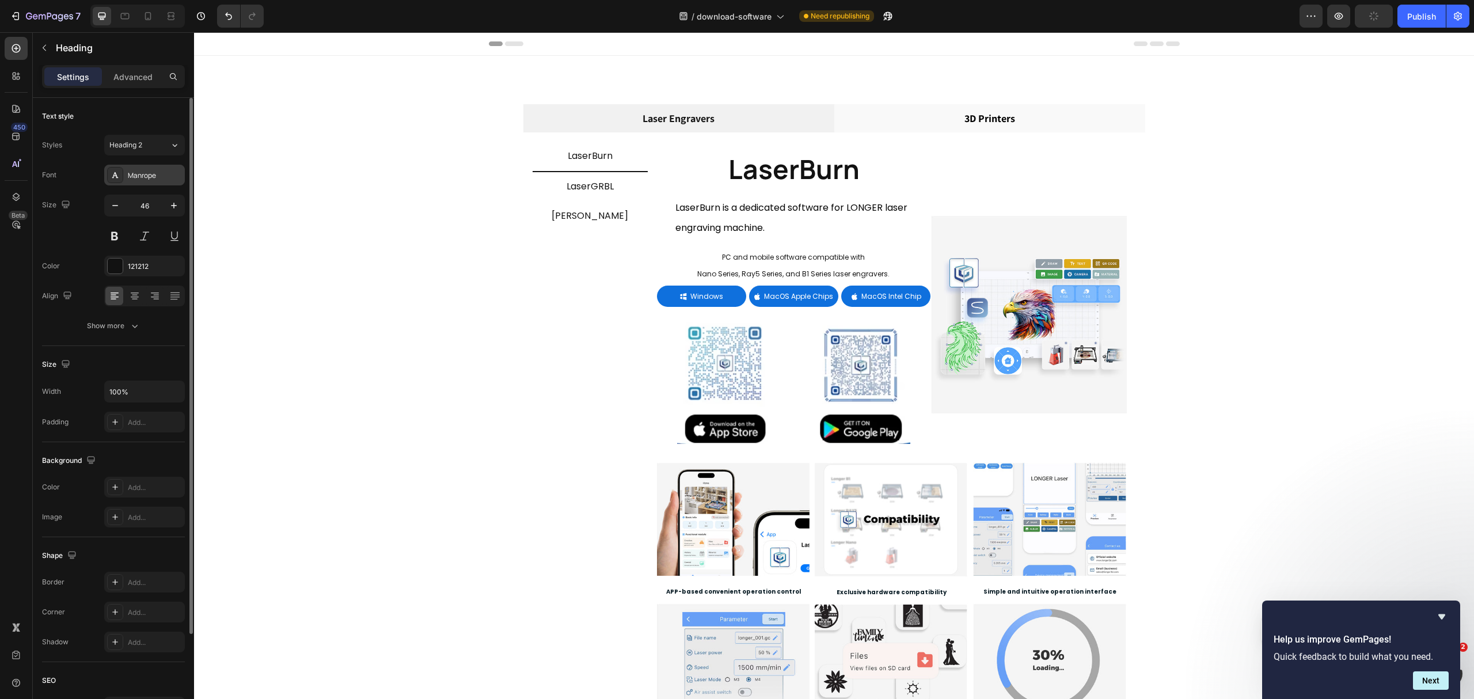
click at [136, 178] on div "Manrope" at bounding box center [155, 175] width 54 height 10
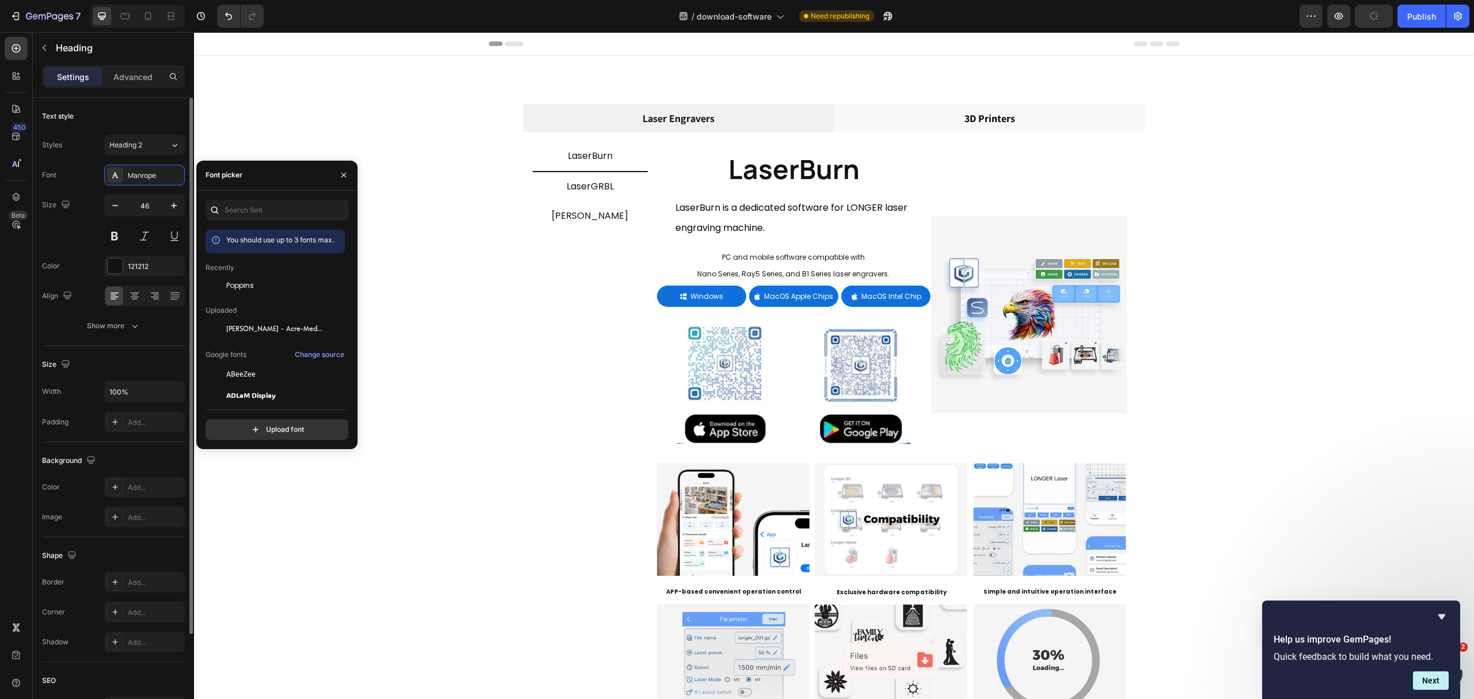
click at [236, 281] on span "Poppins" at bounding box center [240, 285] width 28 height 10
click at [143, 212] on input "46" at bounding box center [145, 205] width 38 height 21
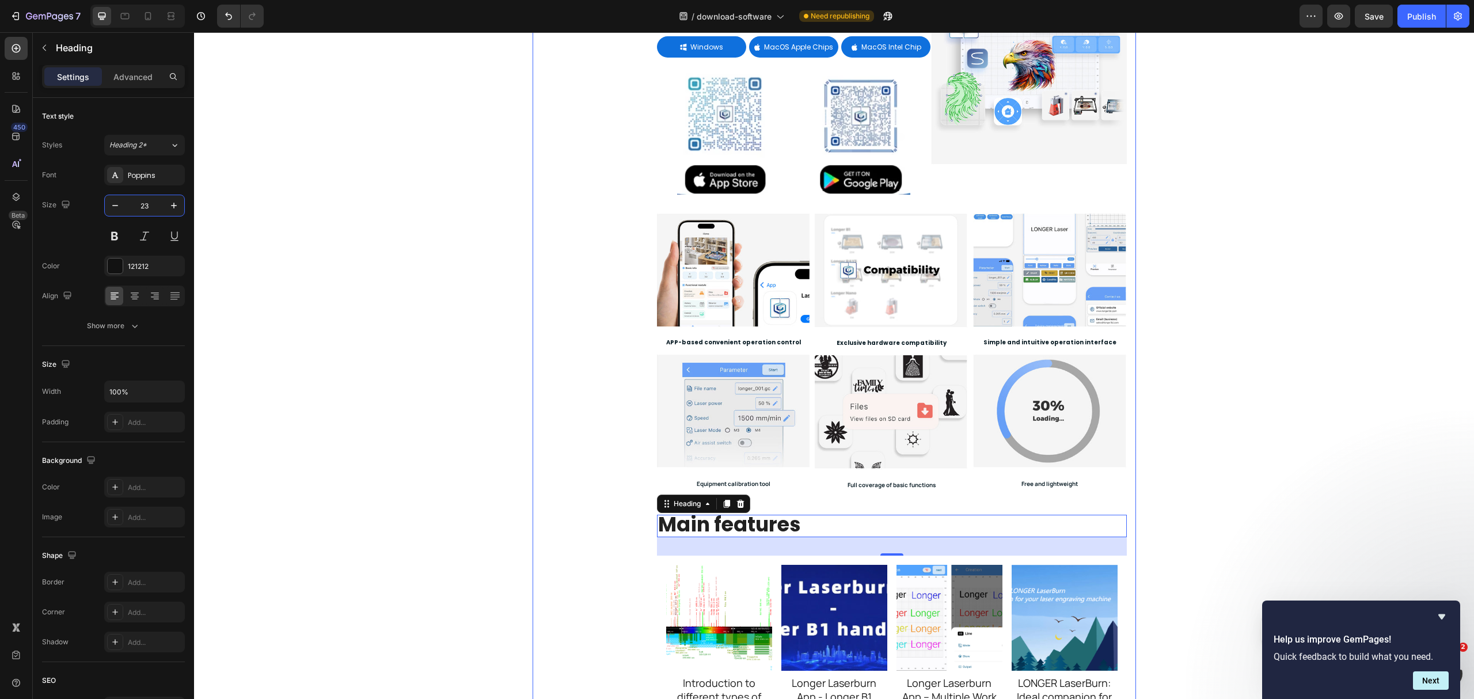
scroll to position [461, 0]
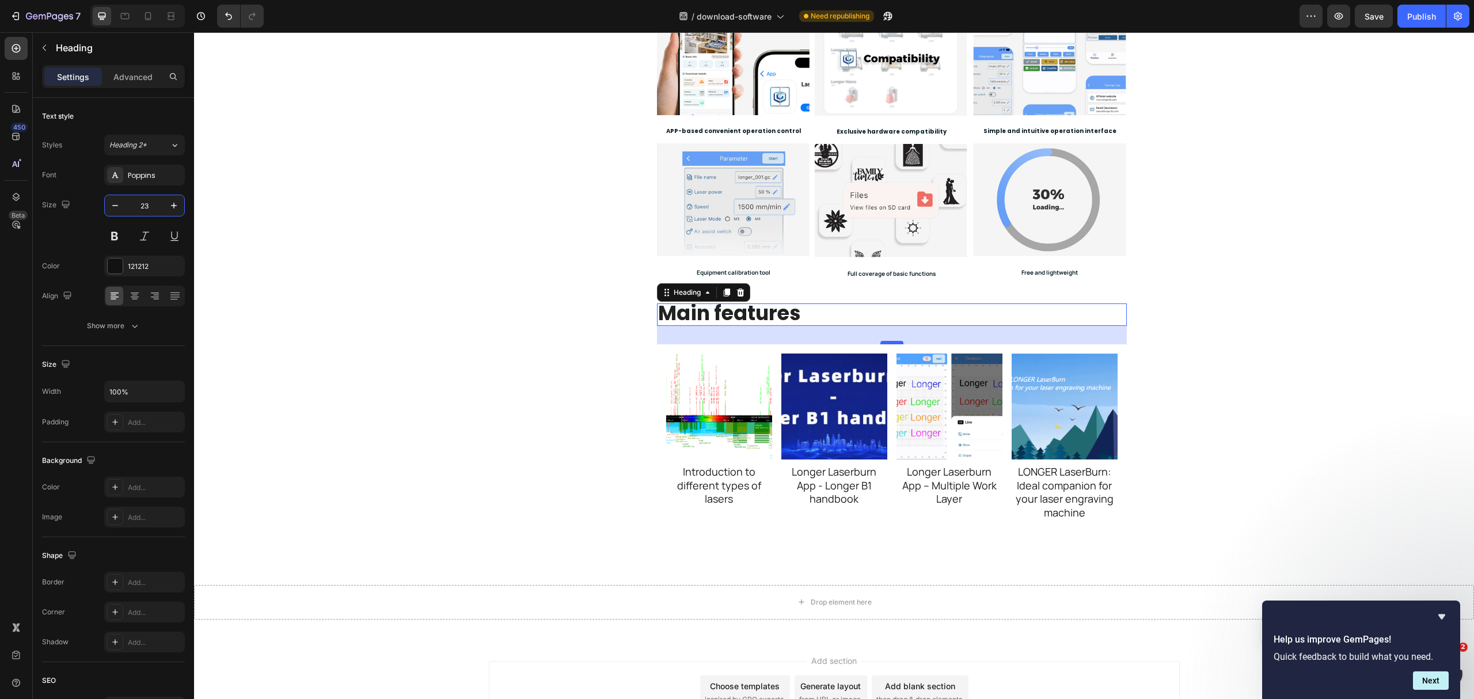
type input "23"
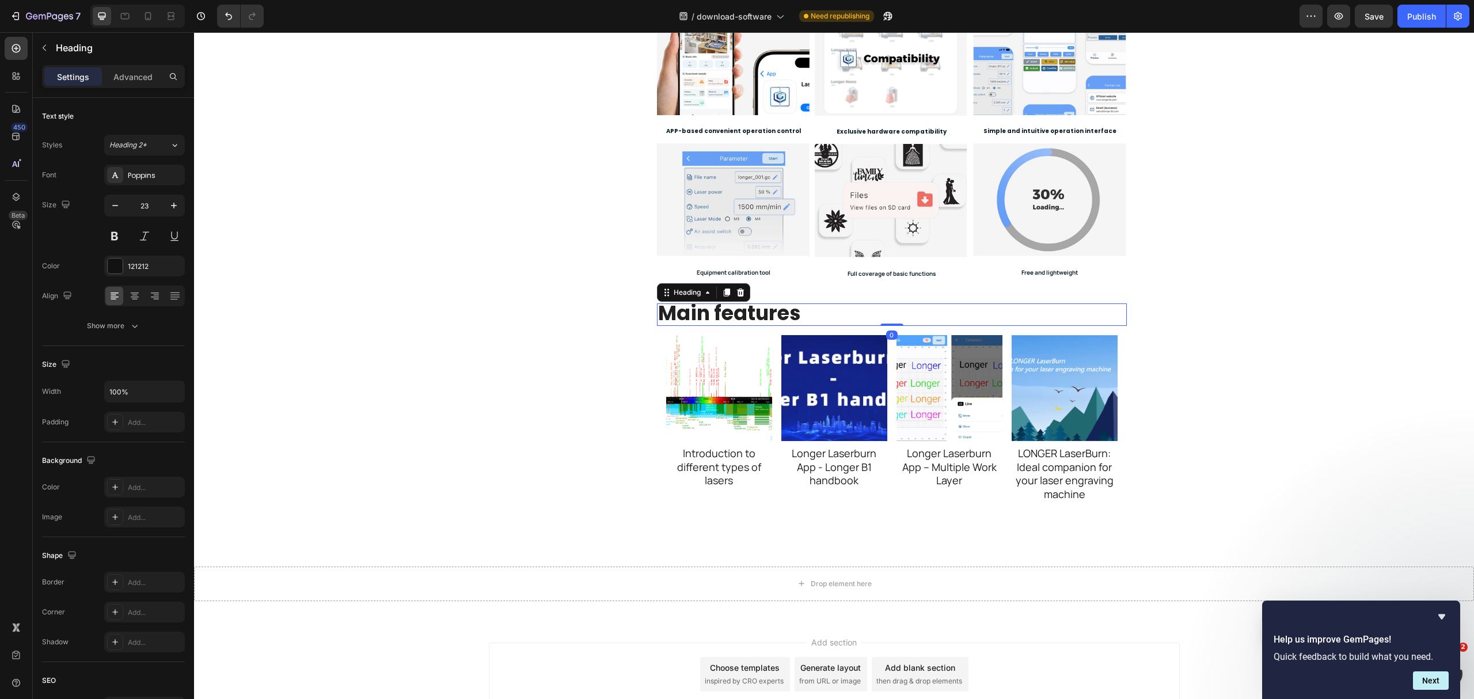
drag, startPoint x: 889, startPoint y: 344, endPoint x: 894, endPoint y: 316, distance: 28.1
click at [894, 316] on div "⁠⁠⁠⁠⁠⁠⁠ Main features Heading 0" at bounding box center [892, 314] width 470 height 22
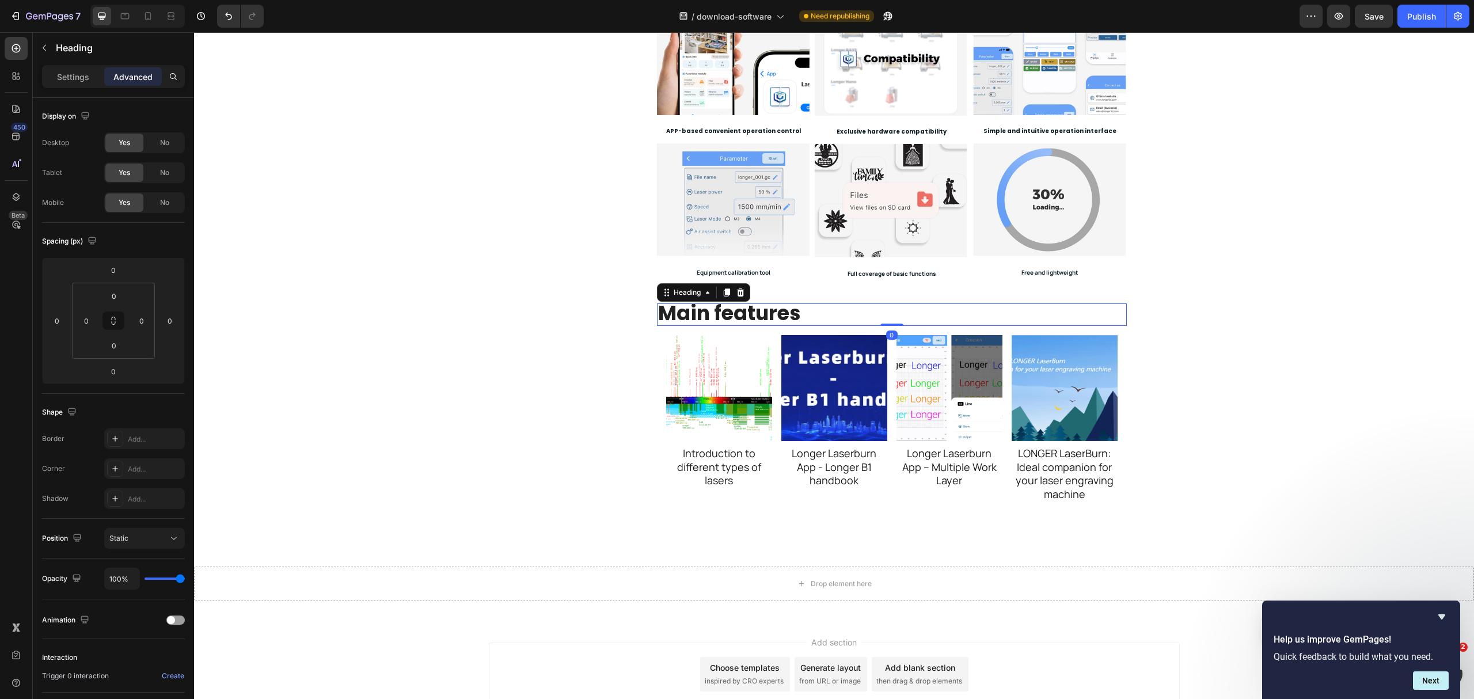
click at [1105, 310] on div "Laser Engravers 3D Printers LaserBurn LaserGRBL [PERSON_NAME] LaserBurn Heading…" at bounding box center [834, 125] width 1280 height 987
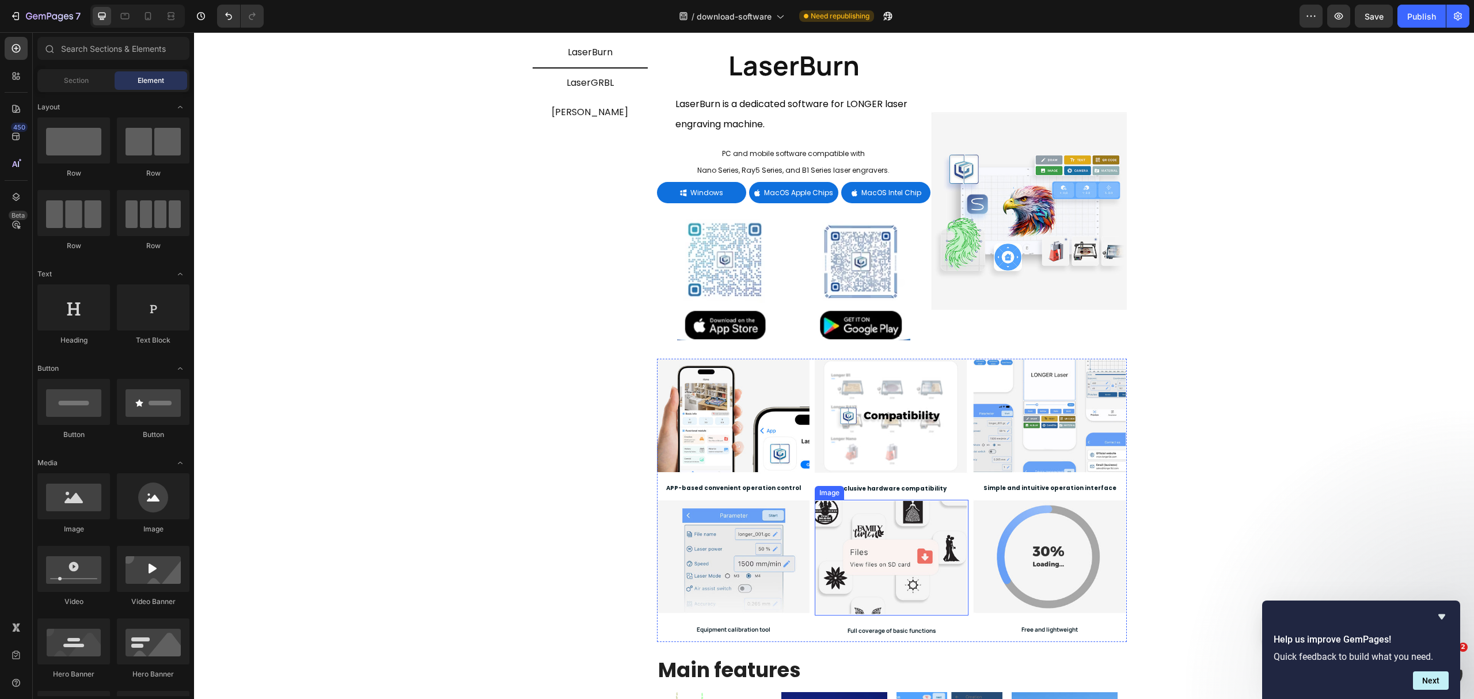
scroll to position [0, 0]
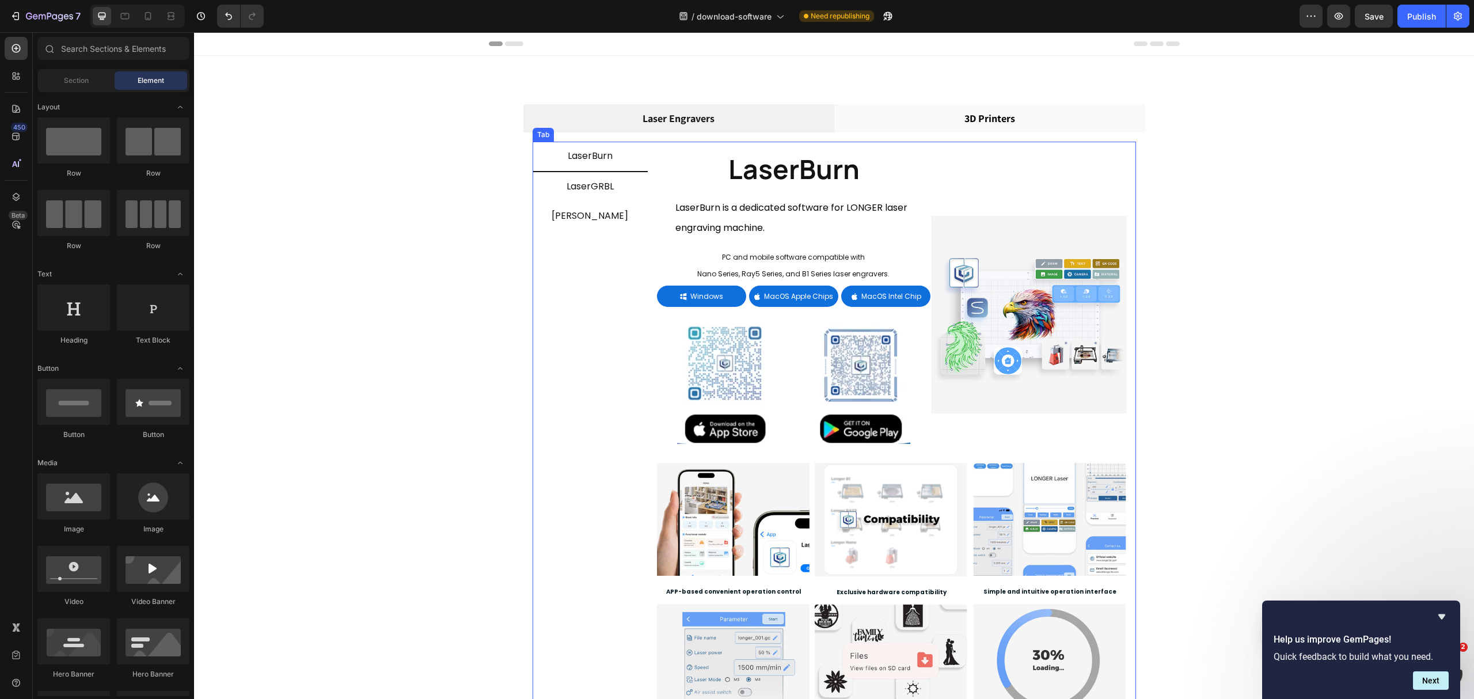
click at [597, 190] on span "LaserGRBL" at bounding box center [590, 186] width 47 height 13
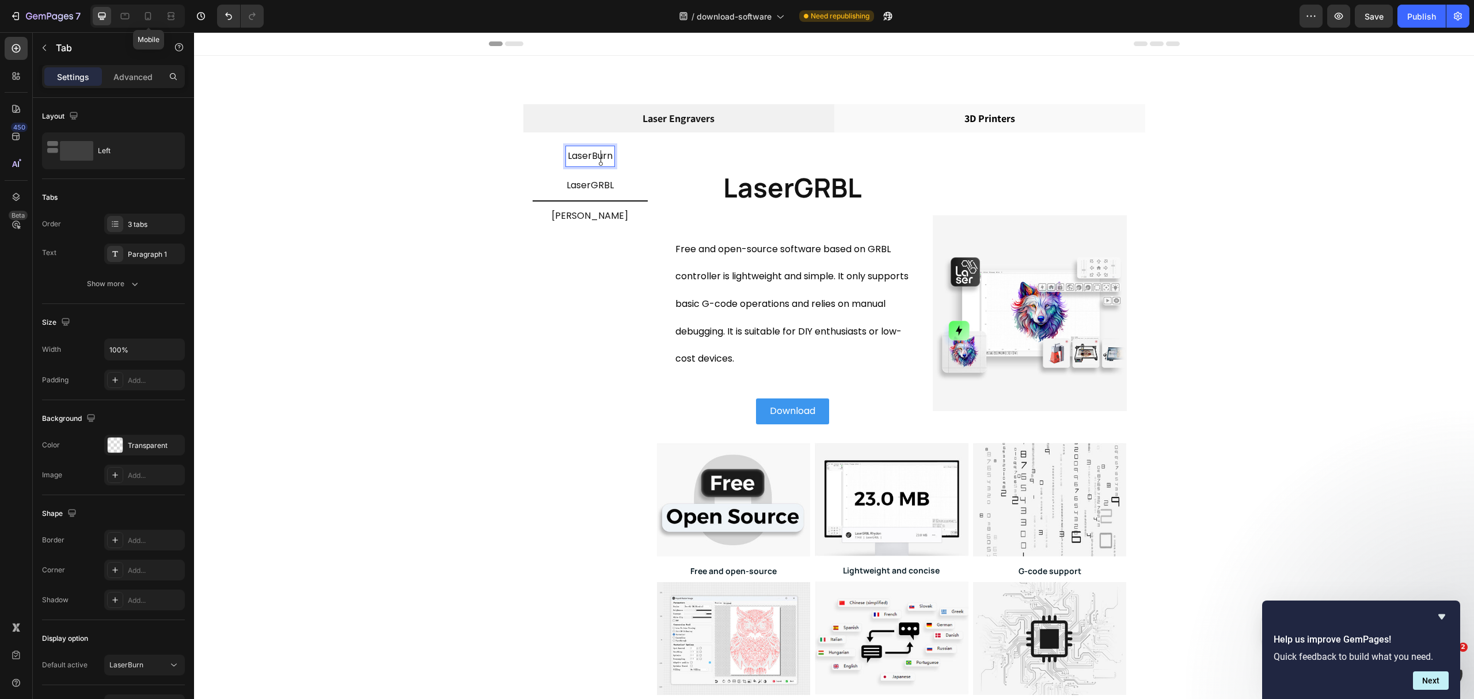
drag, startPoint x: 153, startPoint y: 22, endPoint x: 275, endPoint y: 81, distance: 136.0
click at [153, 22] on div at bounding box center [148, 16] width 18 height 18
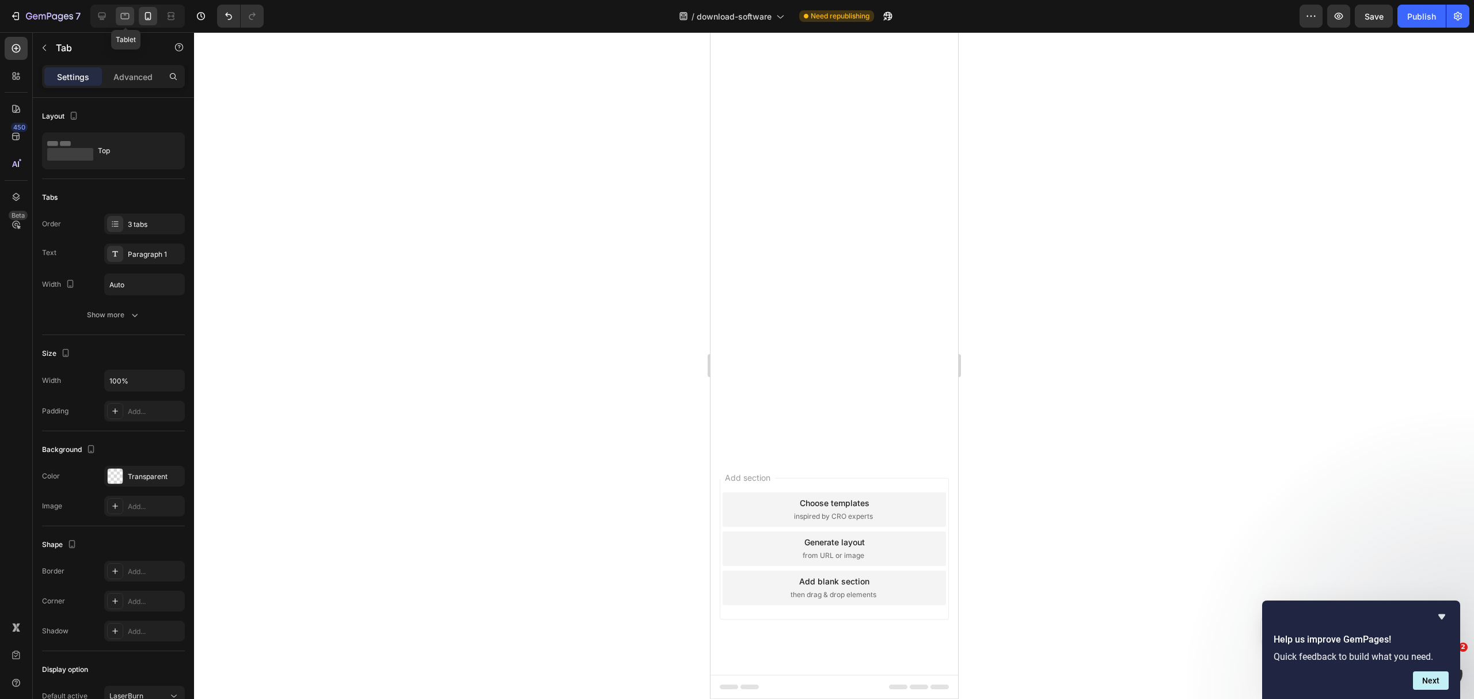
scroll to position [1006, 0]
drag, startPoint x: 127, startPoint y: 19, endPoint x: 441, endPoint y: 200, distance: 362.5
click at [127, 19] on icon at bounding box center [125, 16] width 9 height 6
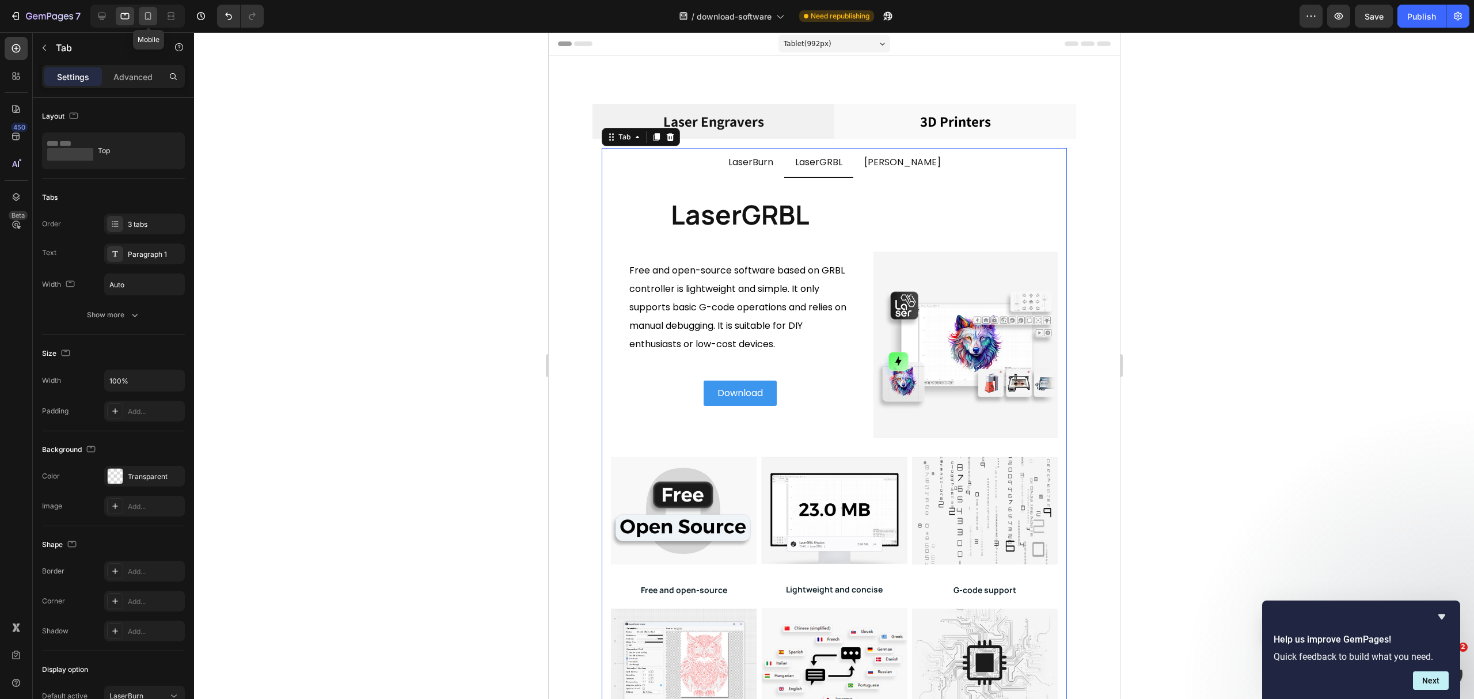
click at [151, 13] on icon at bounding box center [148, 16] width 6 height 8
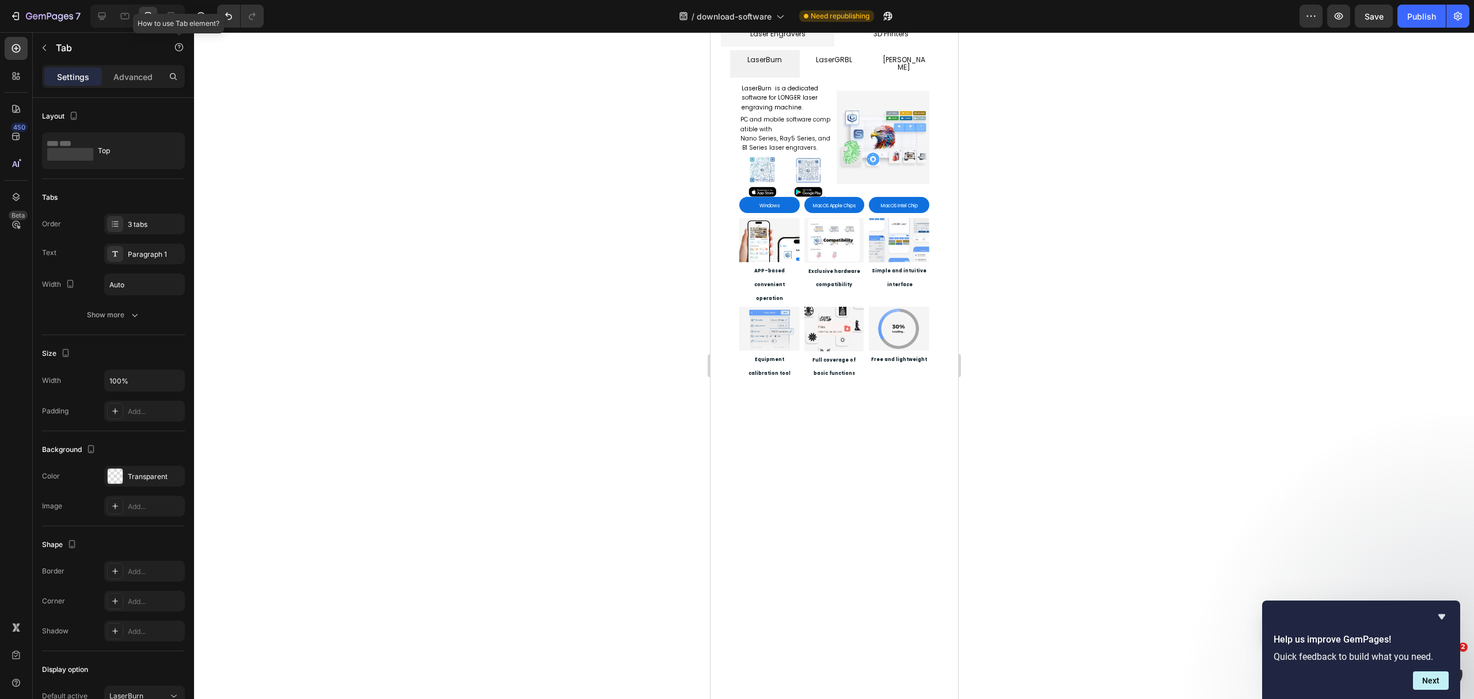
scroll to position [123, 0]
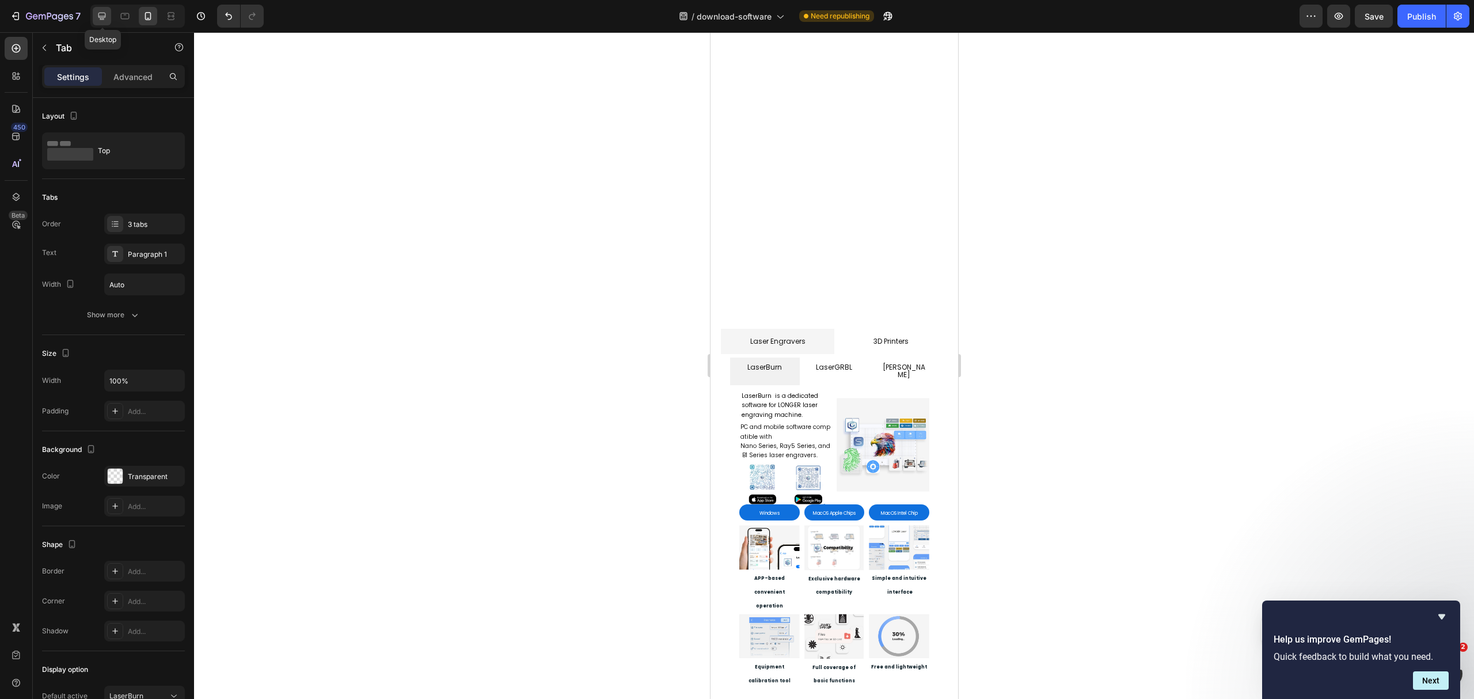
click at [100, 17] on icon at bounding box center [101, 16] width 7 height 7
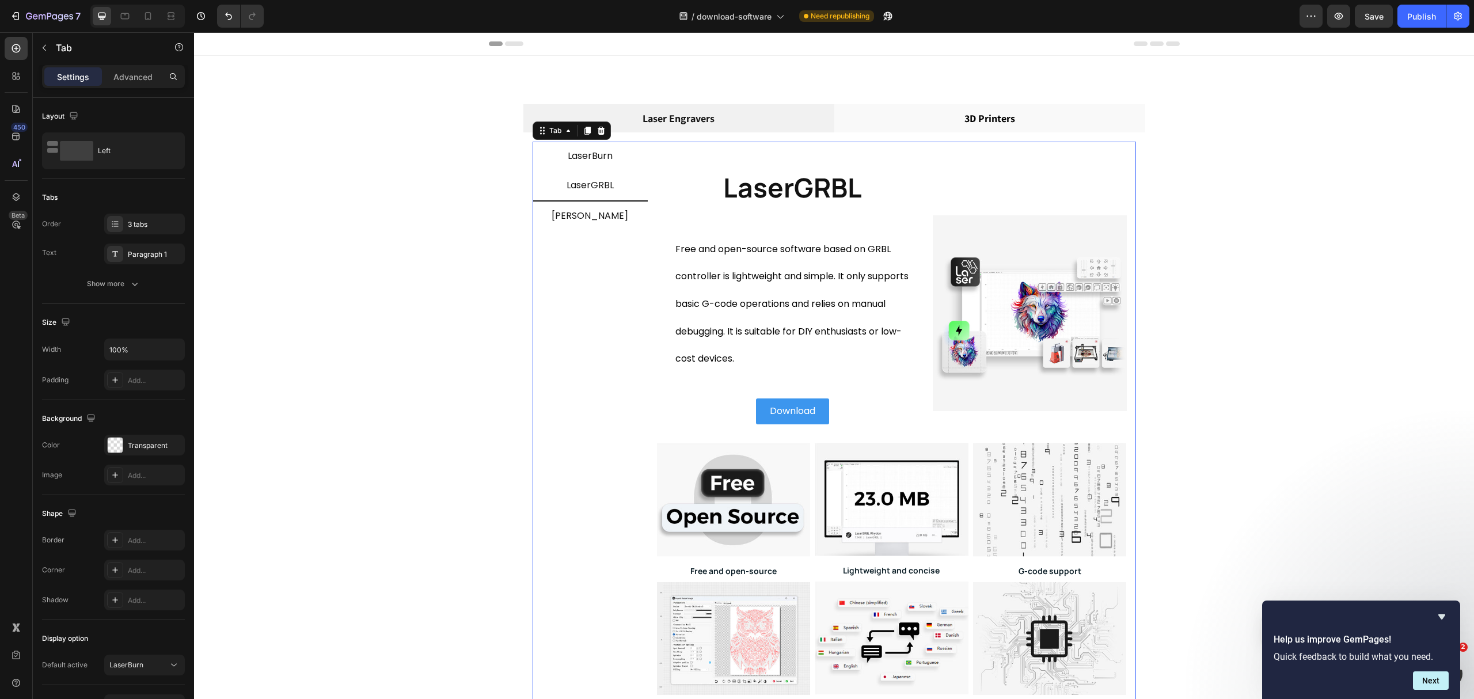
click at [597, 166] on div "LaserBurn" at bounding box center [590, 156] width 48 height 20
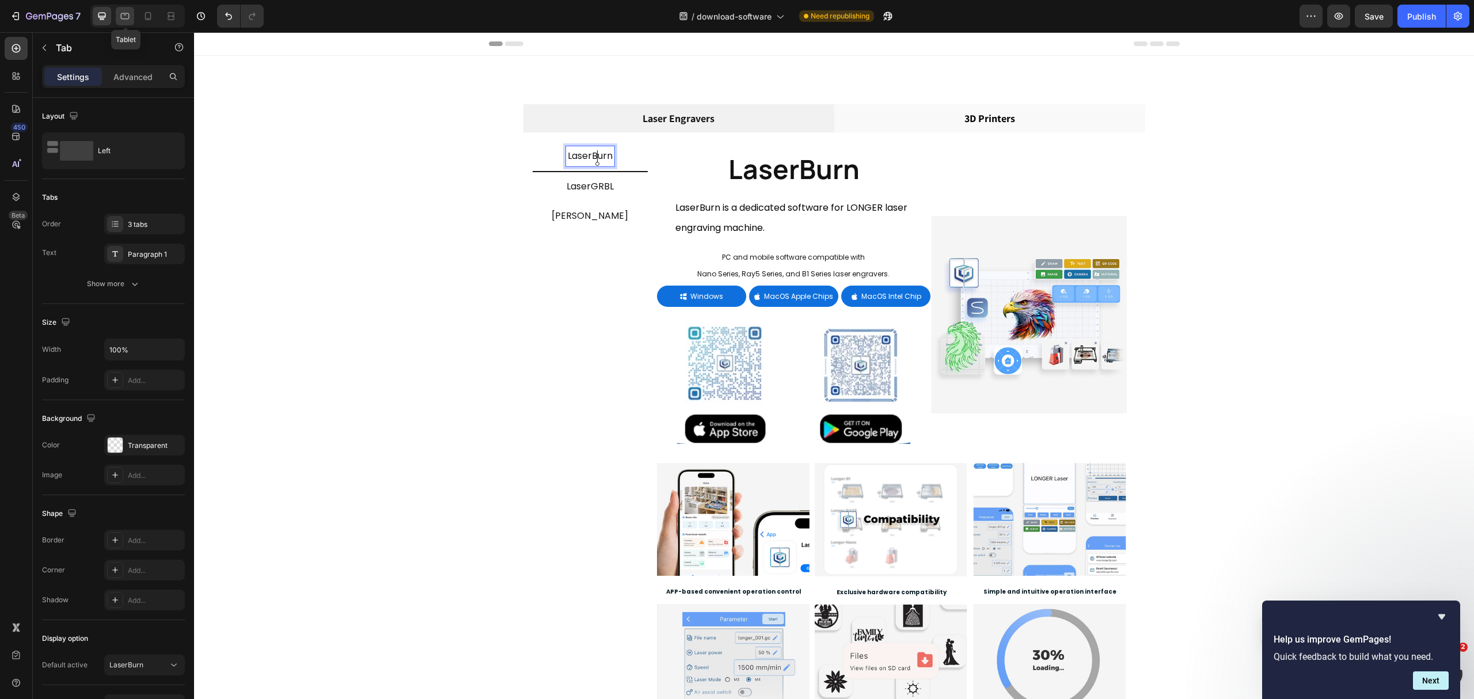
click at [130, 12] on icon at bounding box center [125, 16] width 12 height 12
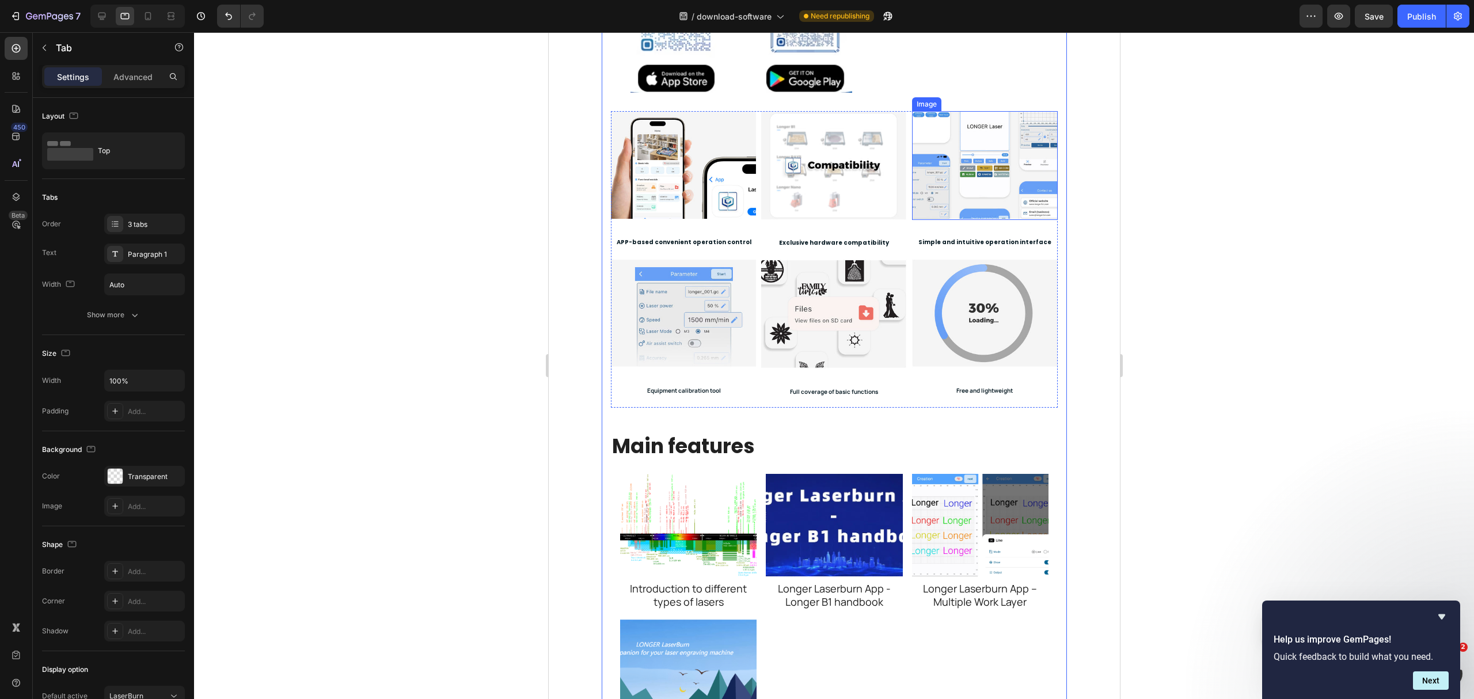
scroll to position [537, 0]
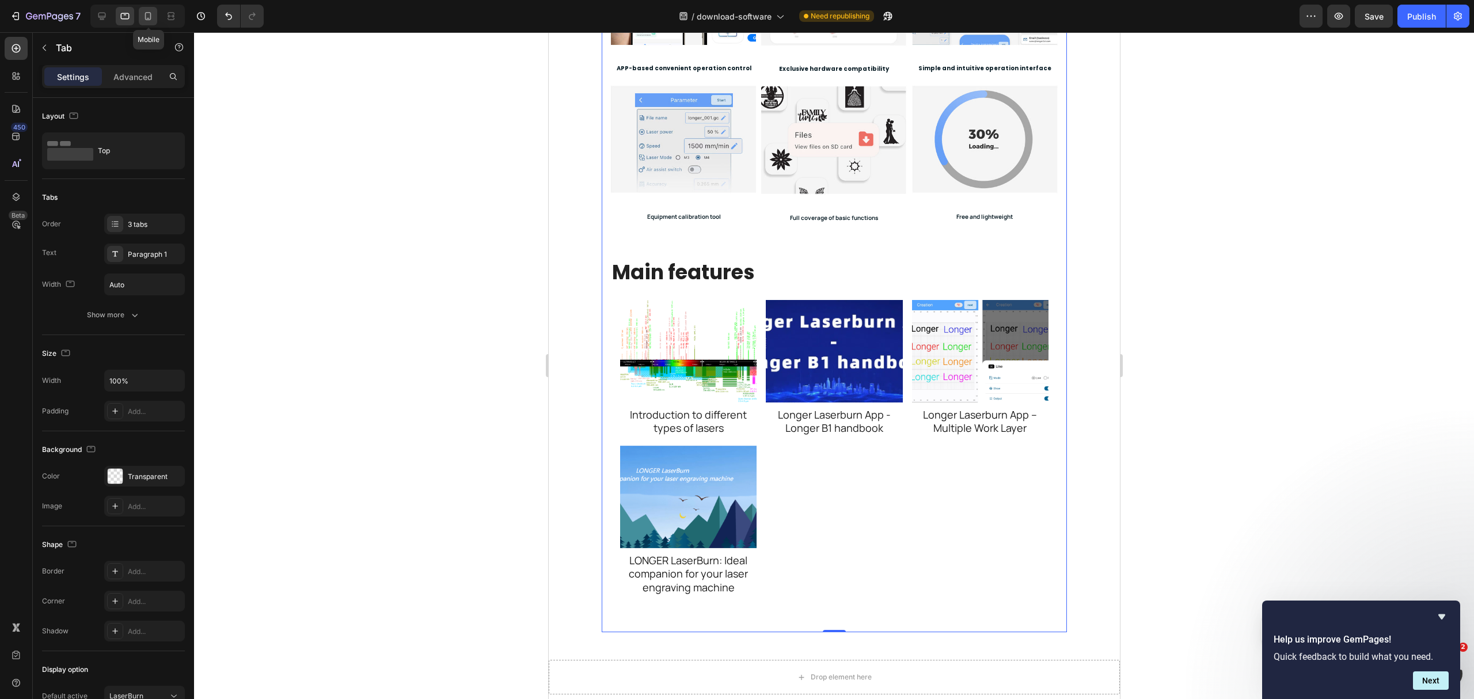
click at [152, 17] on icon at bounding box center [148, 16] width 12 height 12
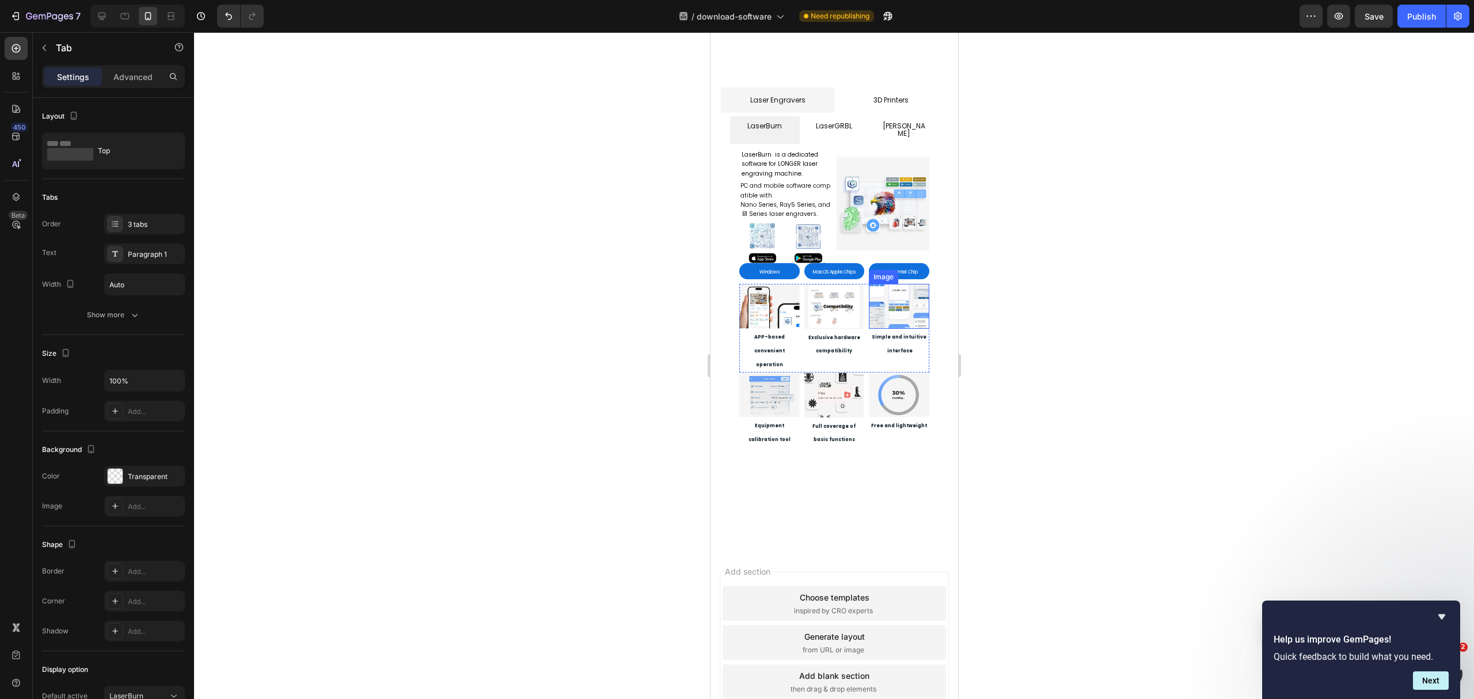
scroll to position [431, 0]
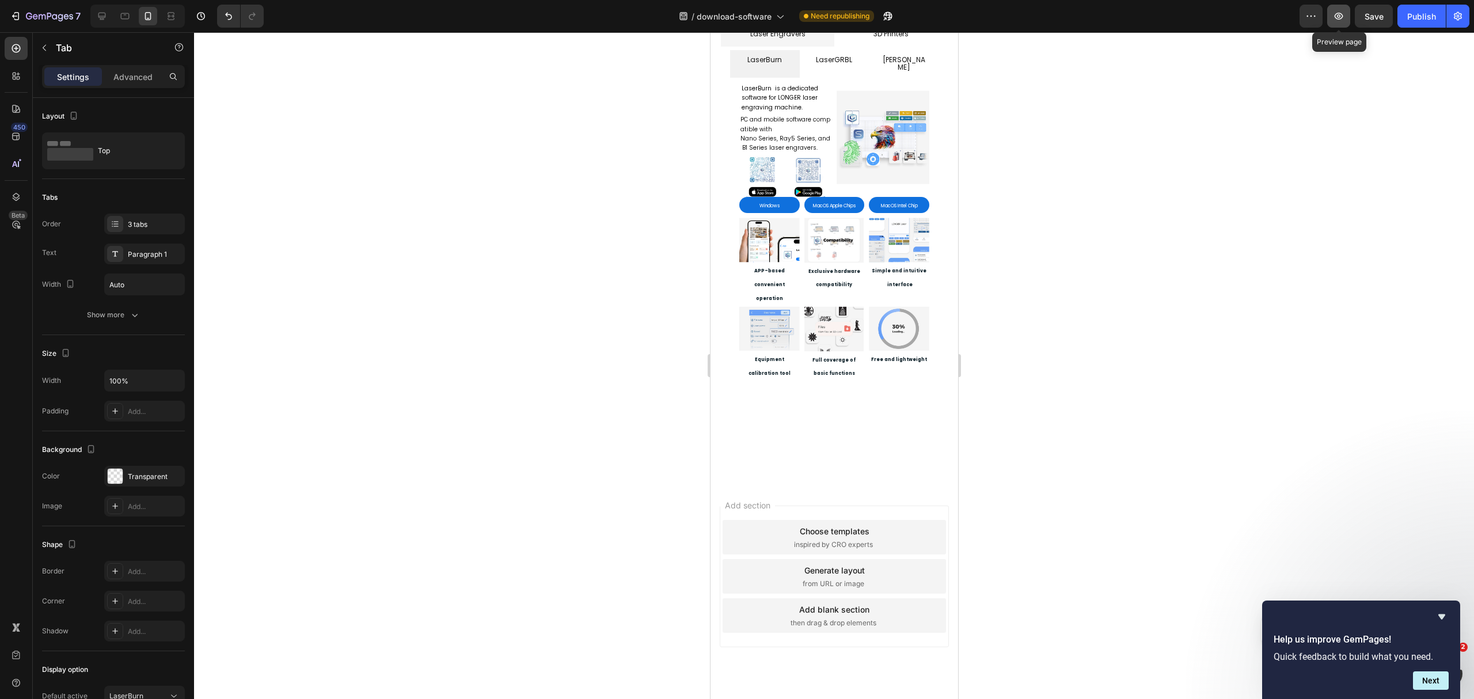
click at [1105, 23] on button "button" at bounding box center [1338, 16] width 23 height 23
click at [95, 20] on div at bounding box center [102, 16] width 18 height 18
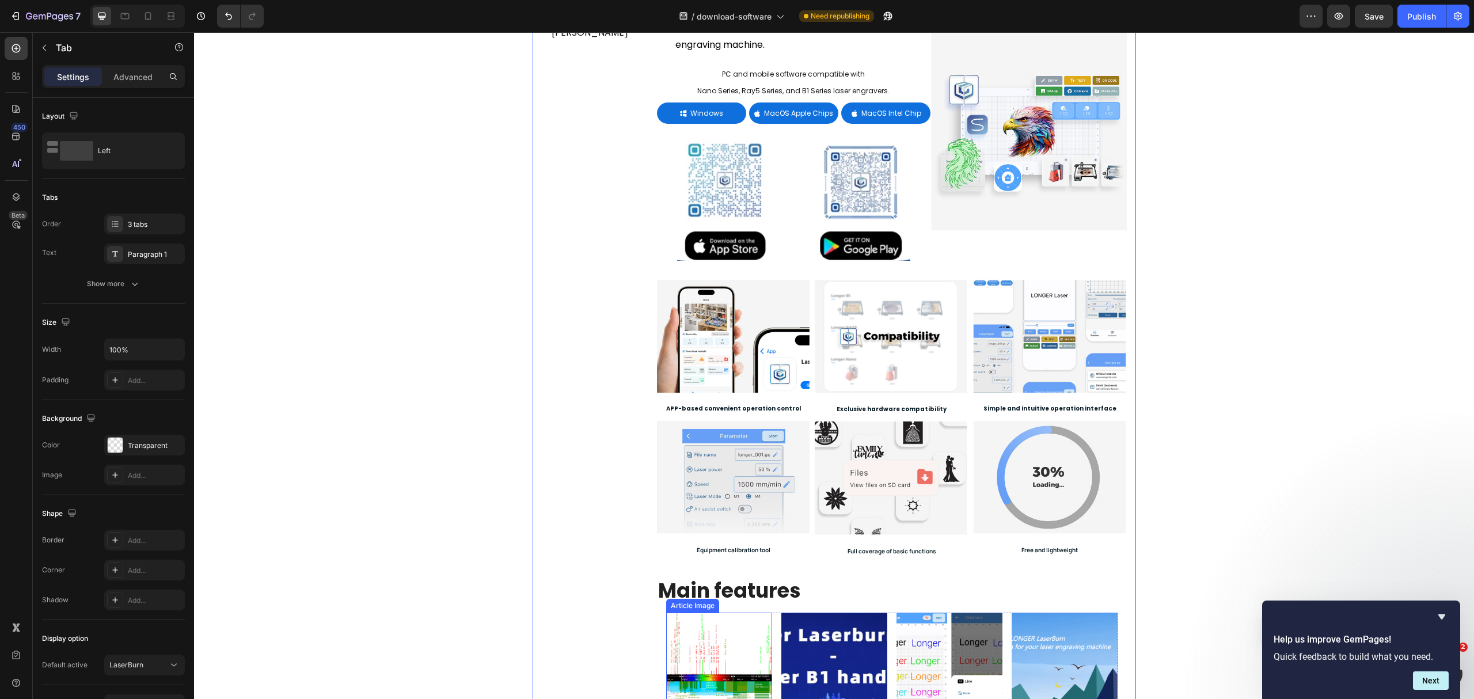
scroll to position [300, 0]
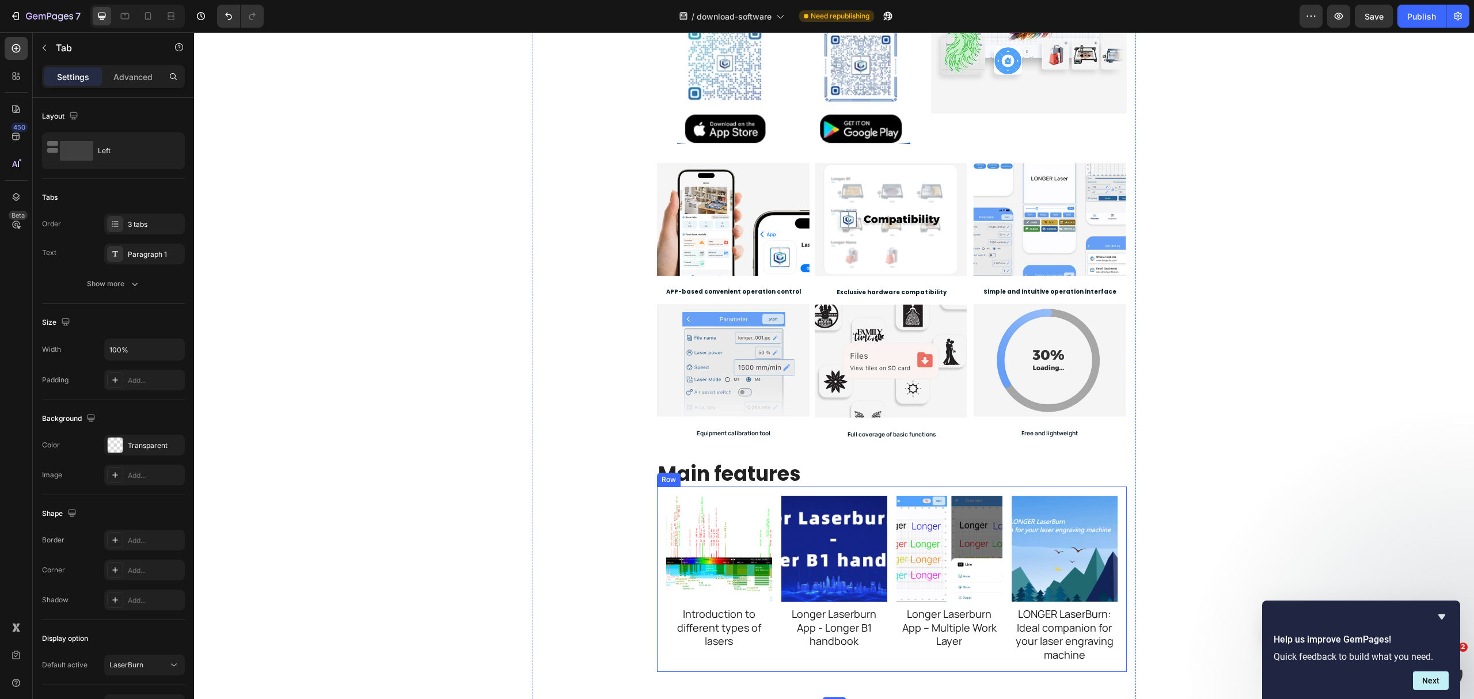
click at [807, 495] on div "Article Image Introduction to different types of lasers Article Title Article L…" at bounding box center [892, 579] width 470 height 185
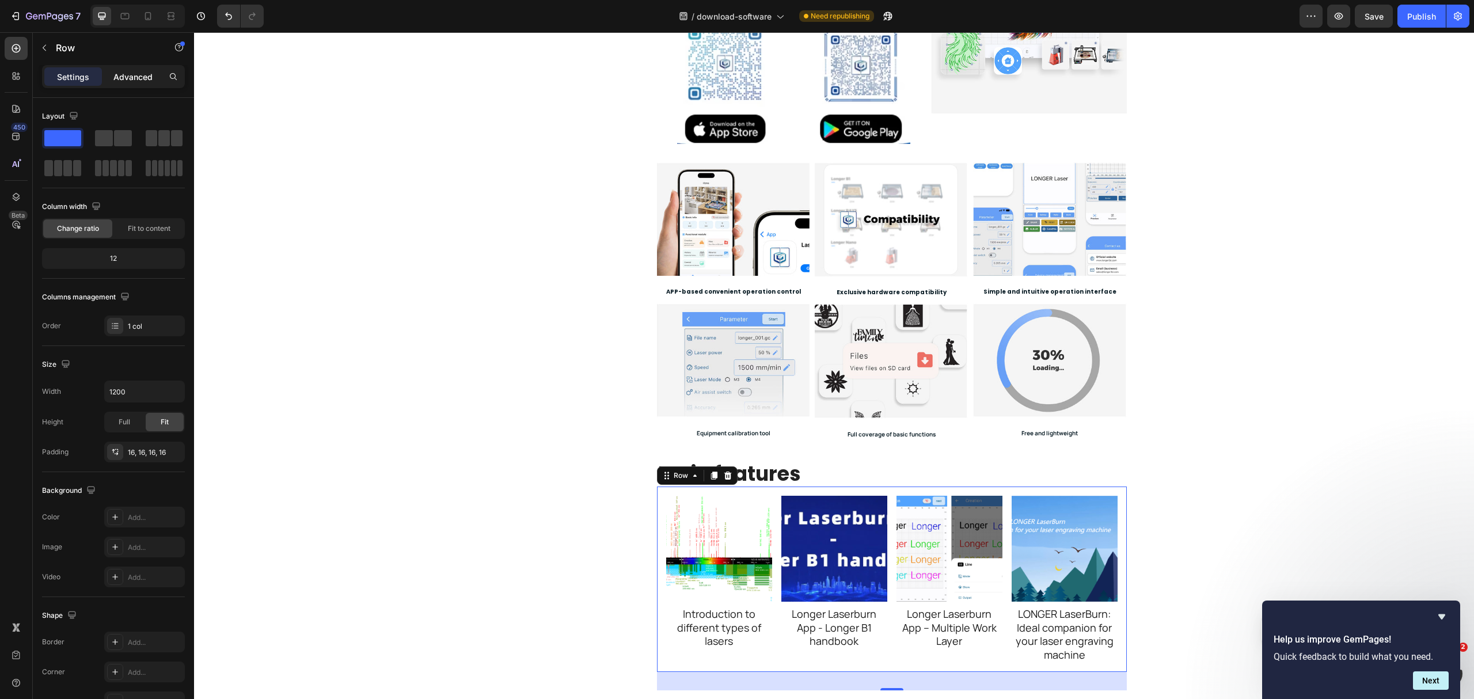
click at [111, 81] on div "Advanced" at bounding box center [133, 76] width 58 height 18
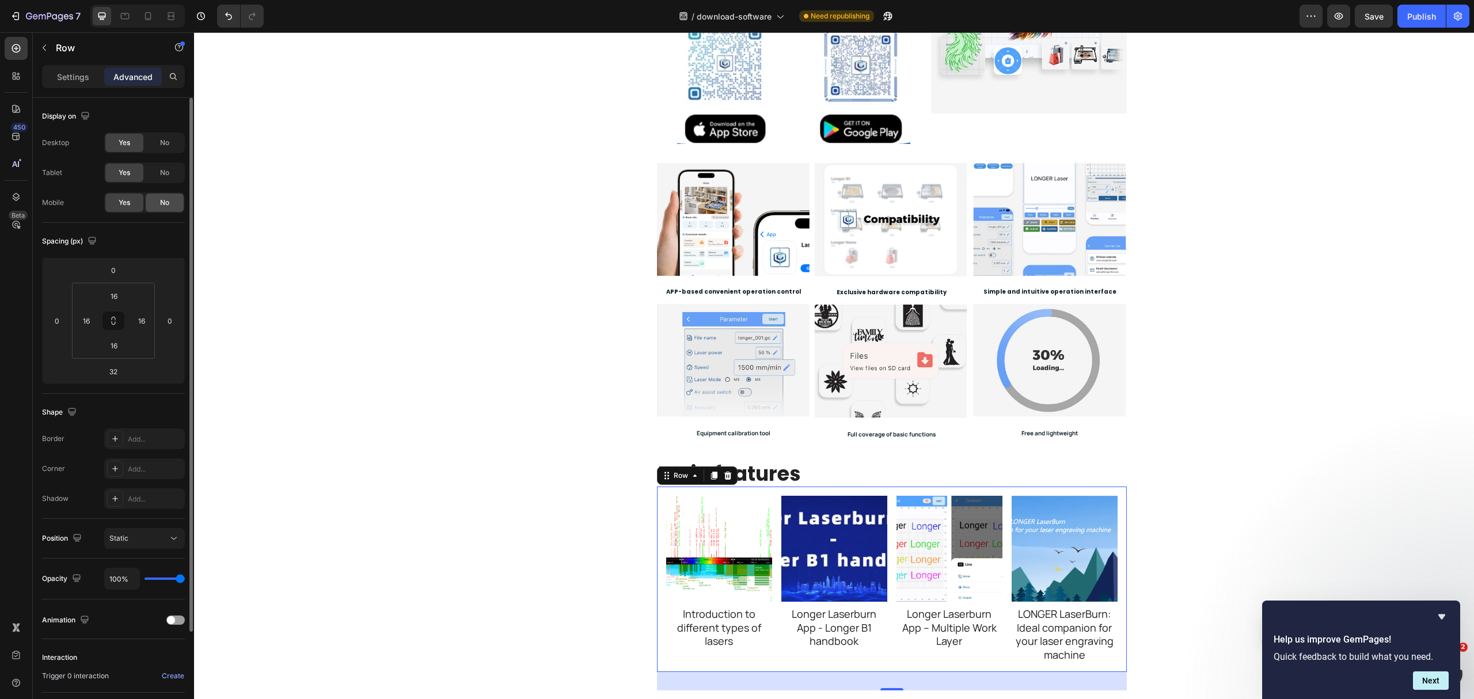
click at [160, 202] on span "No" at bounding box center [164, 202] width 9 height 10
click at [109, 197] on div "Yes" at bounding box center [124, 202] width 38 height 18
click at [155, 10] on div at bounding box center [148, 16] width 18 height 18
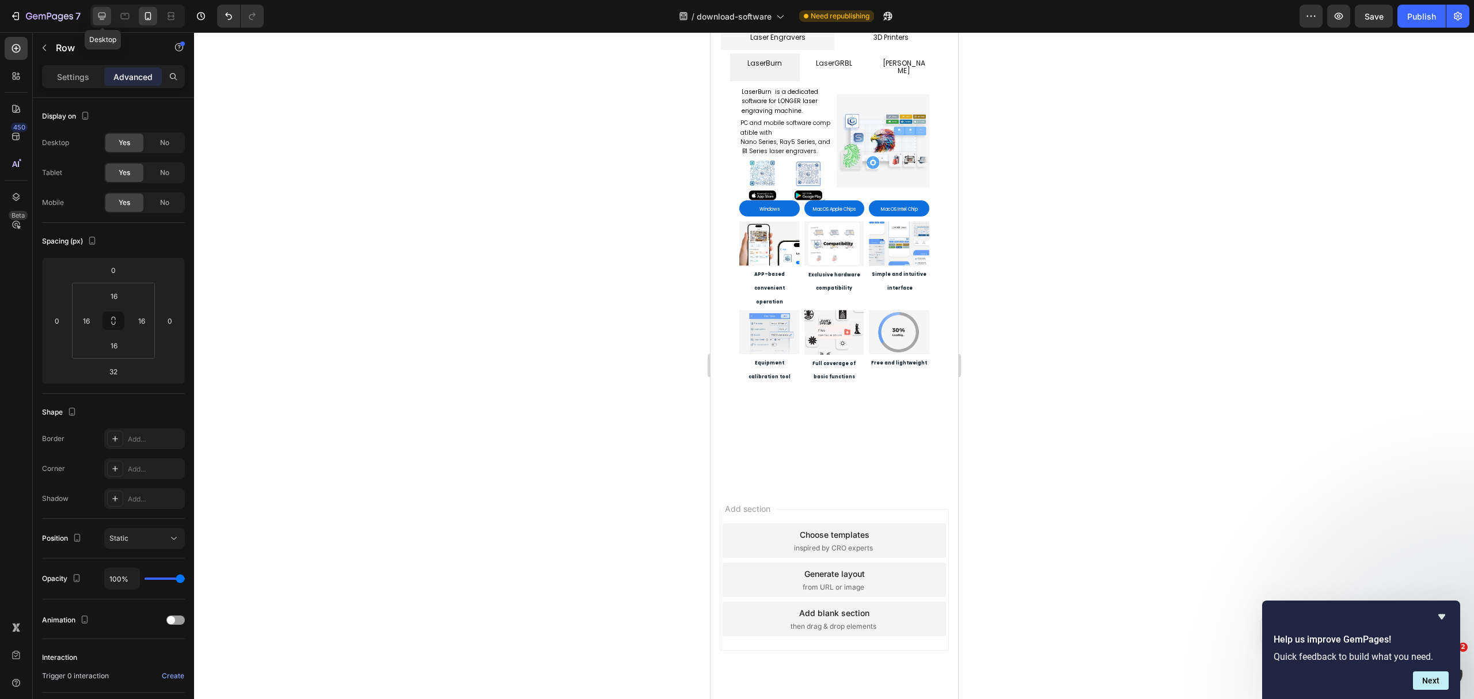
scroll to position [390, 0]
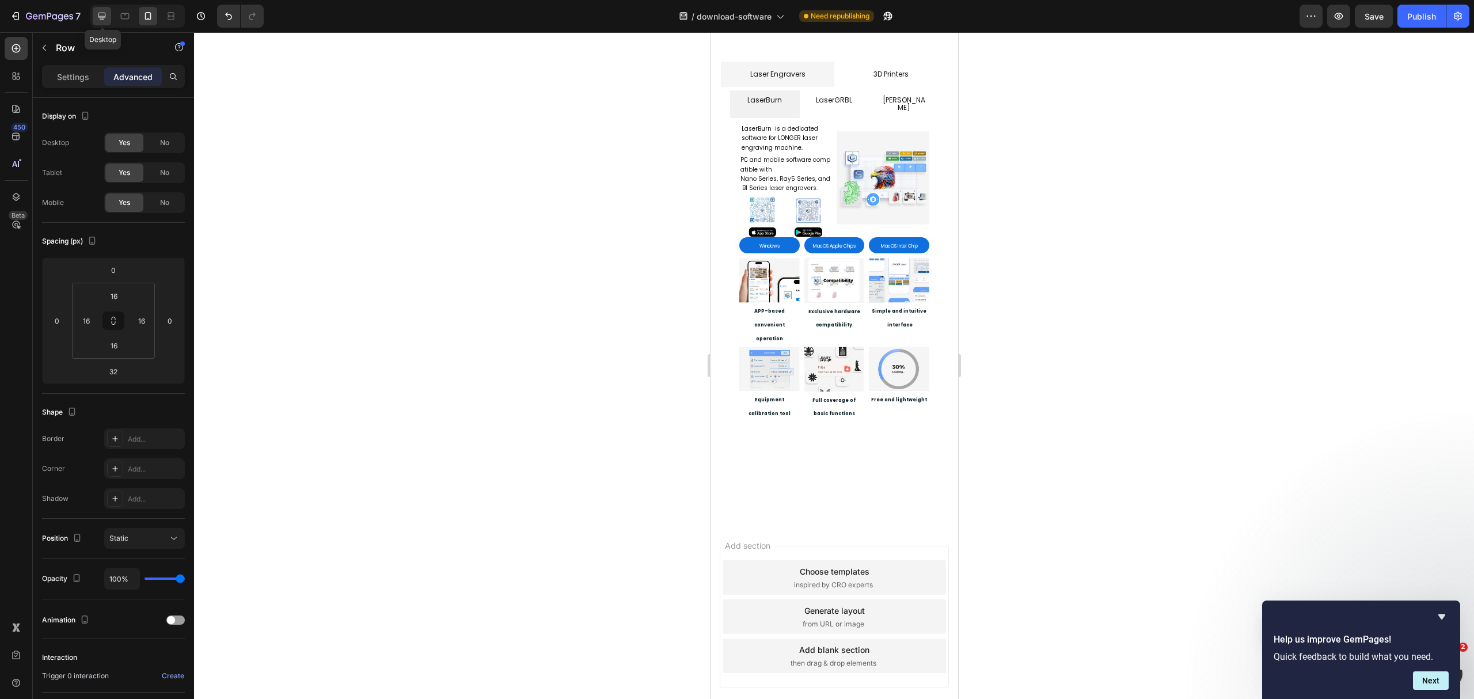
click at [102, 14] on icon at bounding box center [102, 16] width 12 height 12
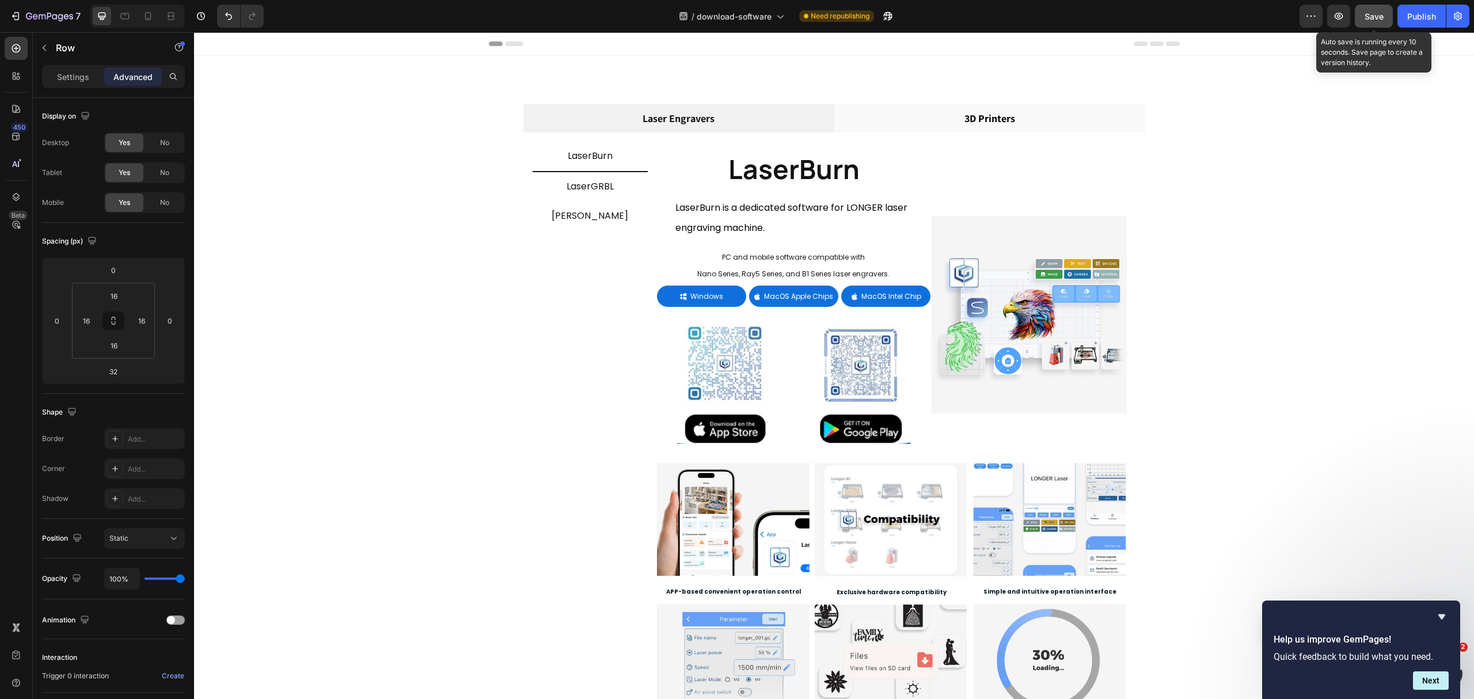
click at [1105, 24] on button "Save" at bounding box center [1374, 16] width 38 height 23
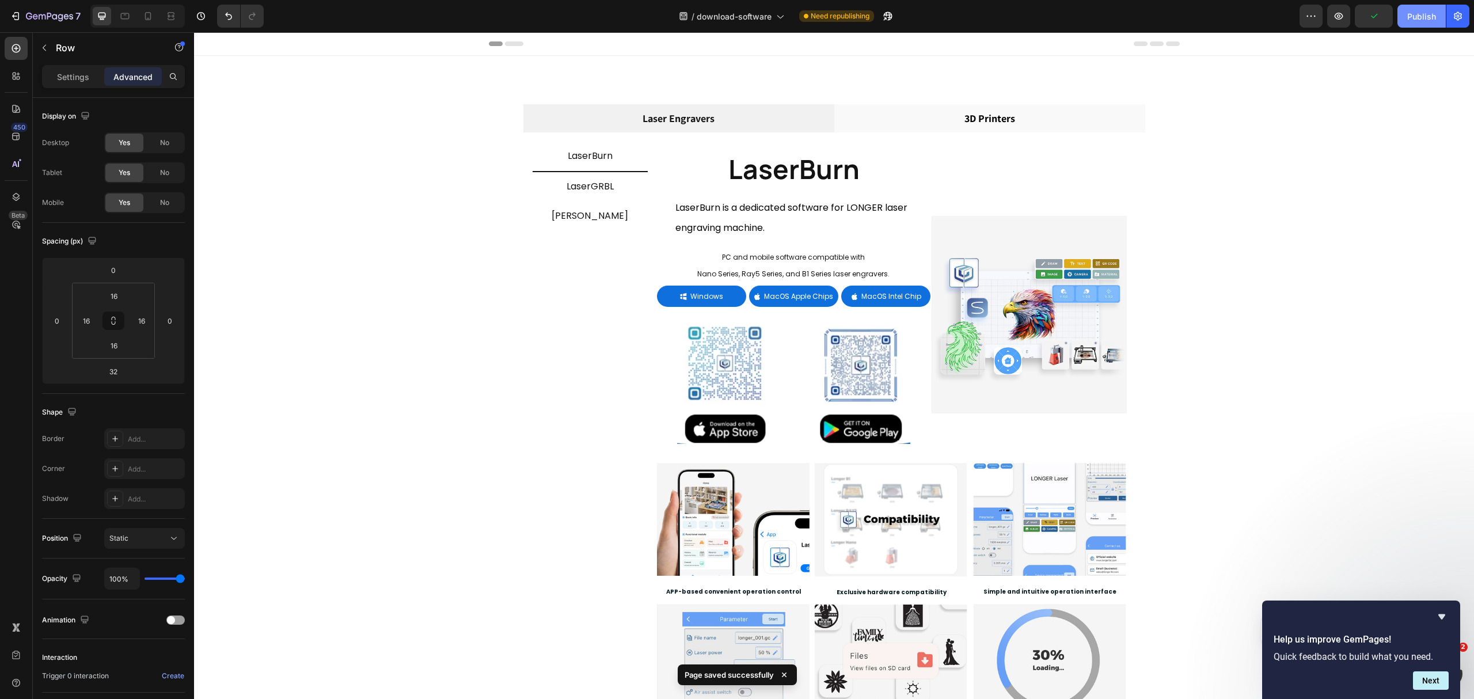
click at [1105, 24] on button "Publish" at bounding box center [1421, 16] width 48 height 23
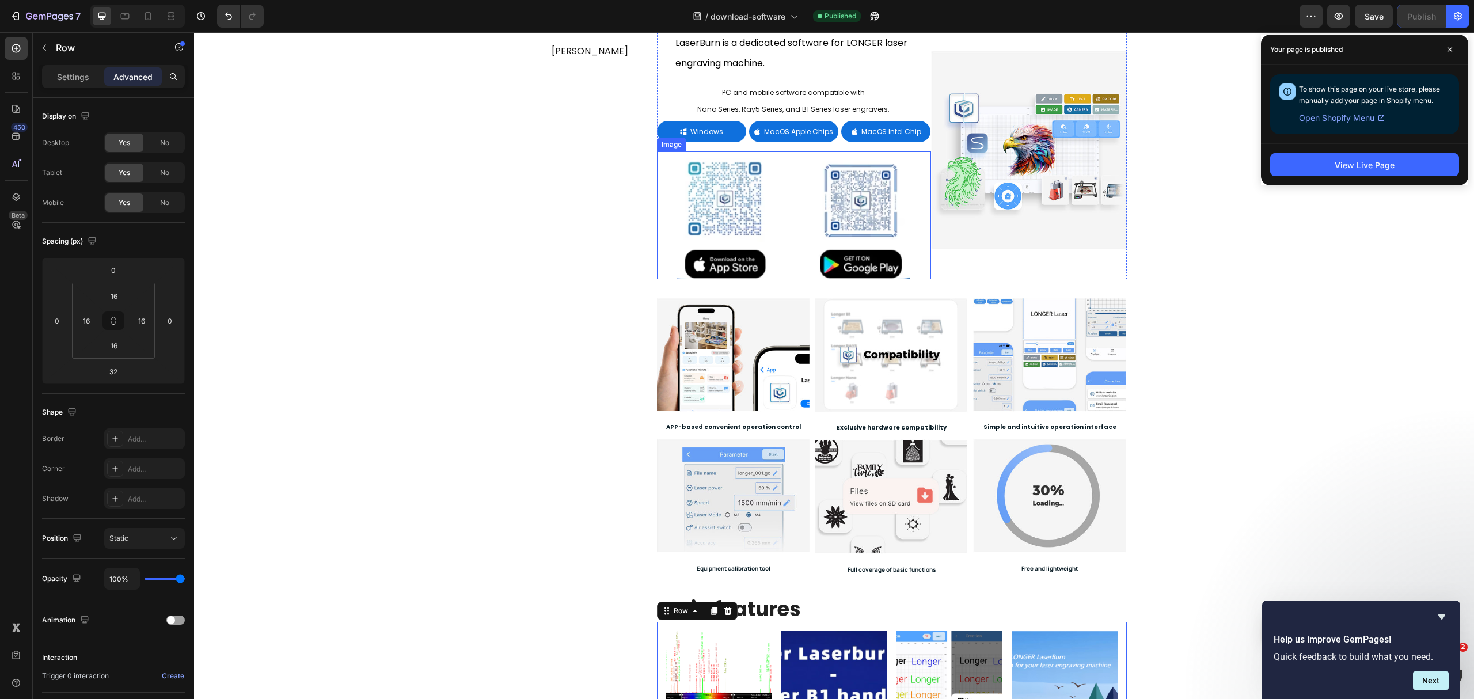
scroll to position [230, 0]
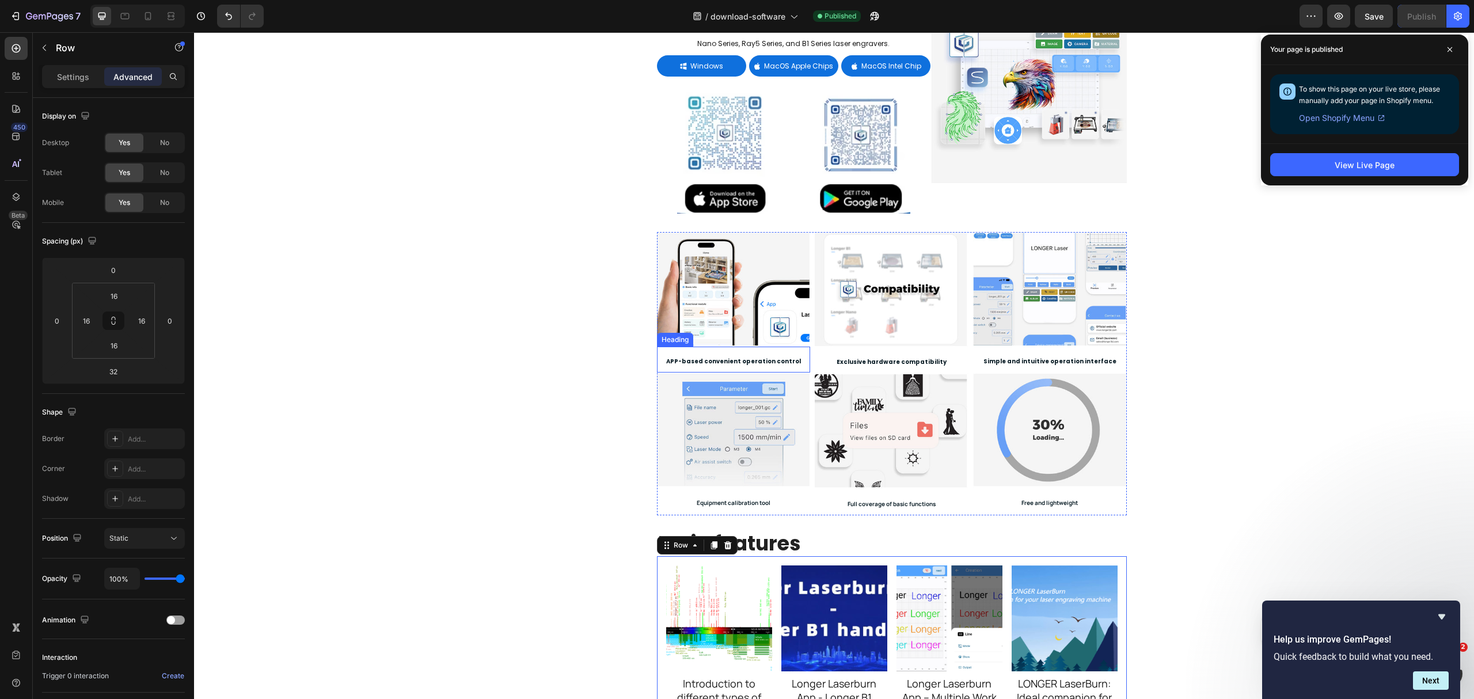
click at [735, 363] on strong "APP-based convenient operation control" at bounding box center [733, 361] width 135 height 9
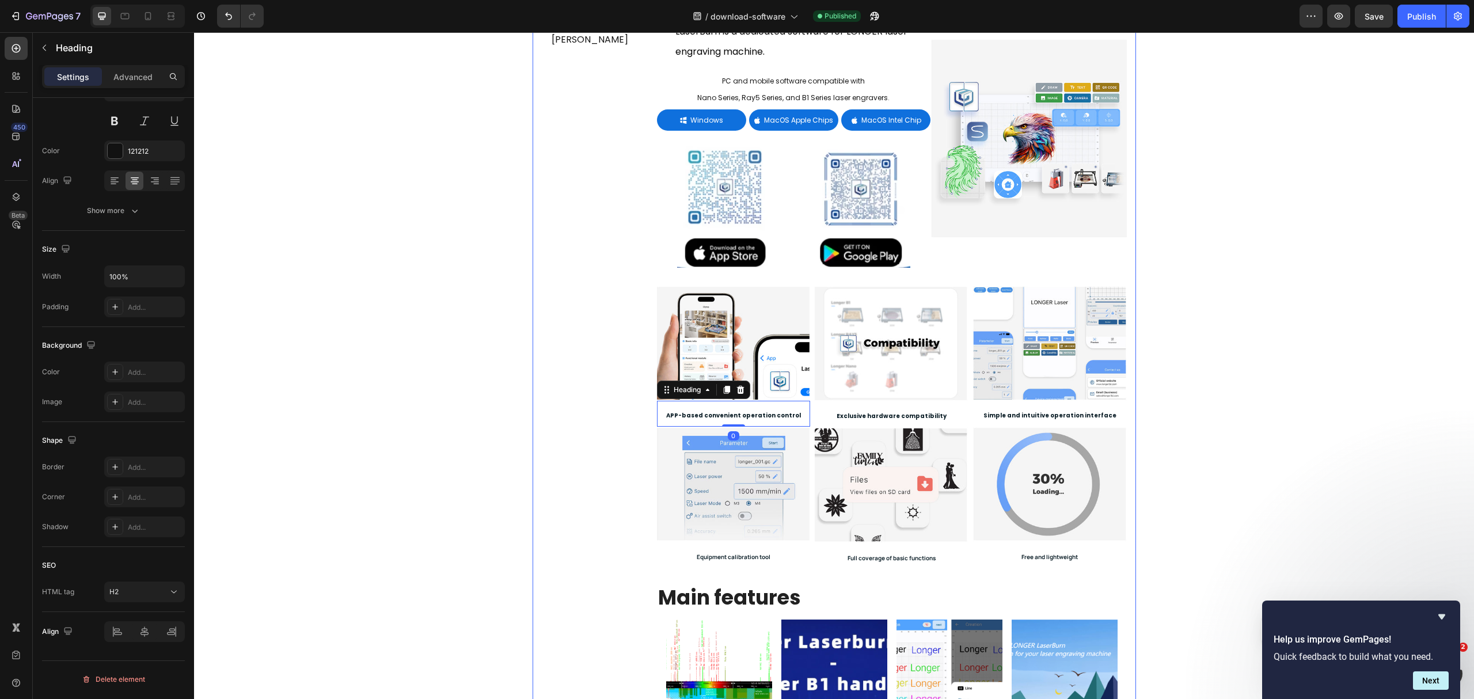
scroll to position [77, 0]
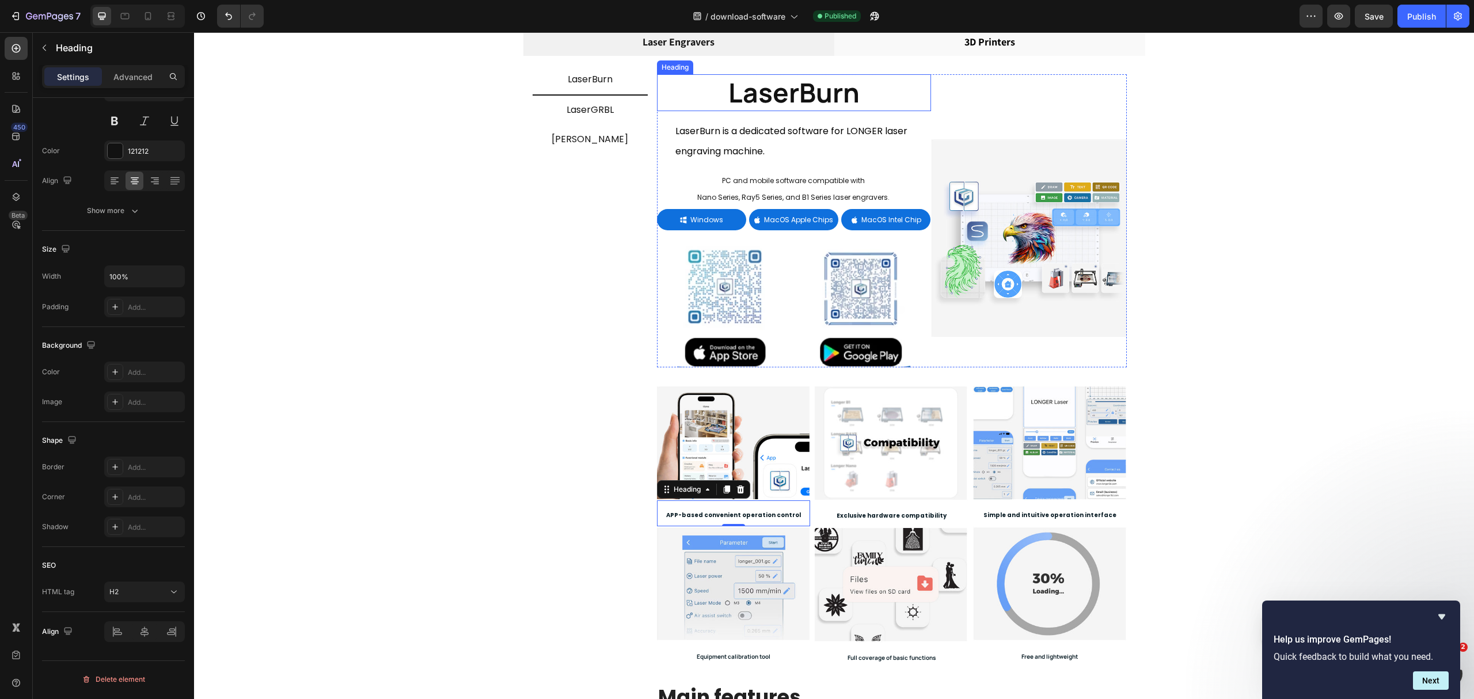
click at [780, 107] on strong "LaserBurn" at bounding box center [793, 92] width 131 height 36
click at [747, 131] on span "LaserBurn is a dedicated software for LONGER laser engraving machine." at bounding box center [791, 141] width 232 height 34
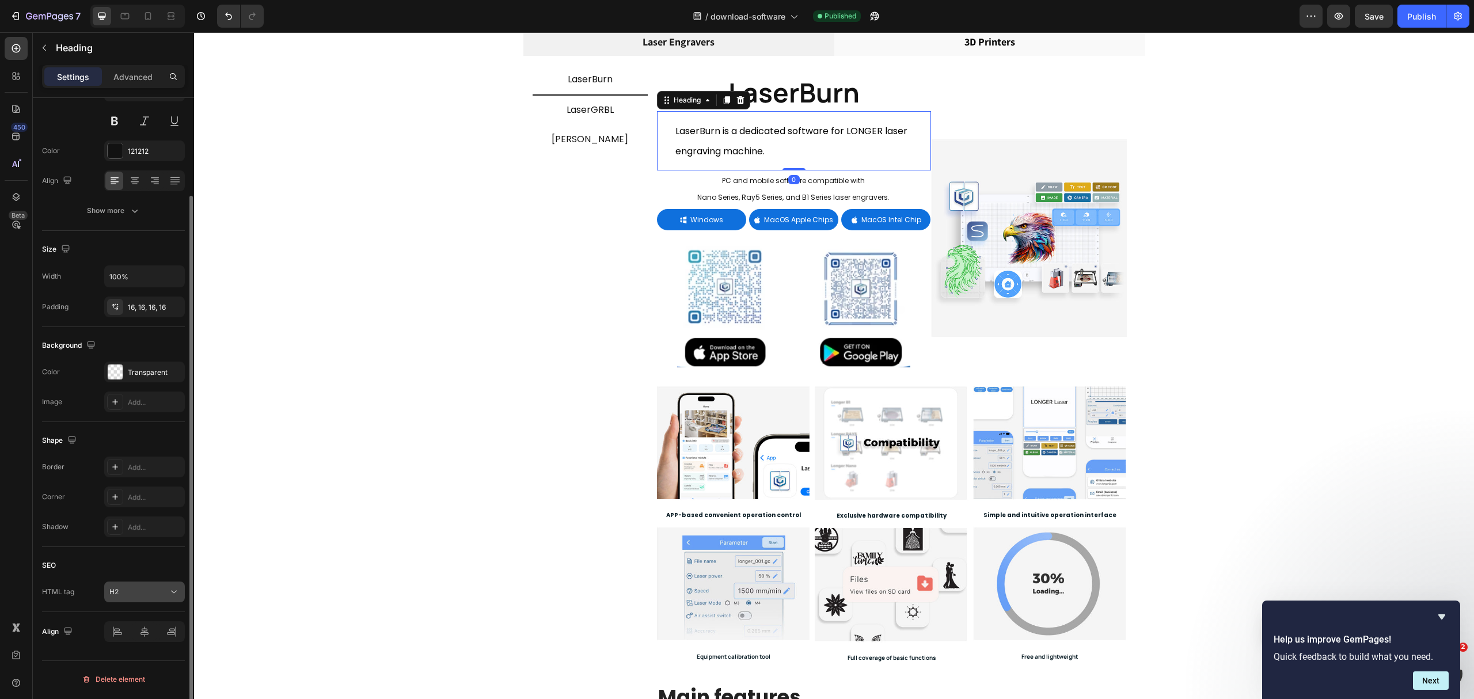
click at [131, 524] on div "H2" at bounding box center [138, 592] width 59 height 10
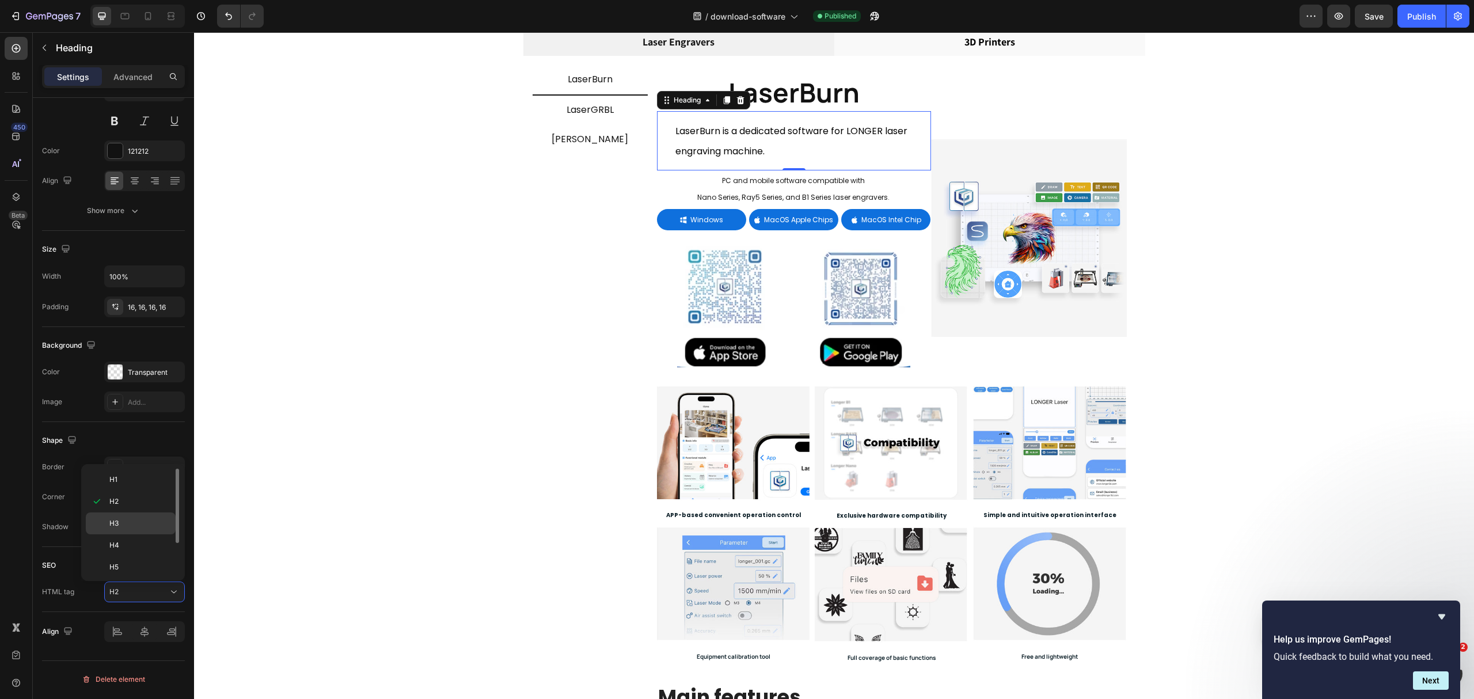
click at [153, 521] on p "H3" at bounding box center [139, 523] width 61 height 10
click at [770, 191] on h2 "PC and mobile software compatible with Nano Series, Ray5 Series, and B1 Series …" at bounding box center [793, 188] width 246 height 36
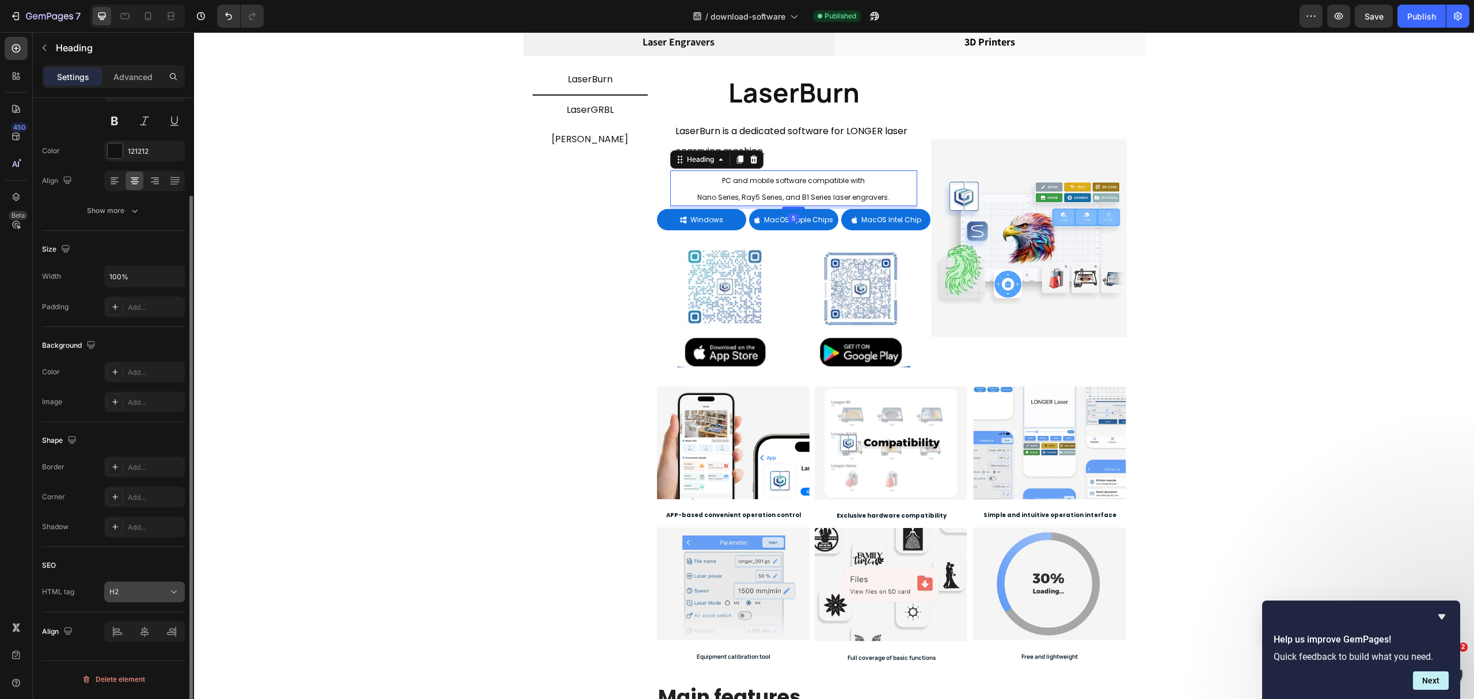
click at [159, 524] on button "H2" at bounding box center [144, 592] width 81 height 21
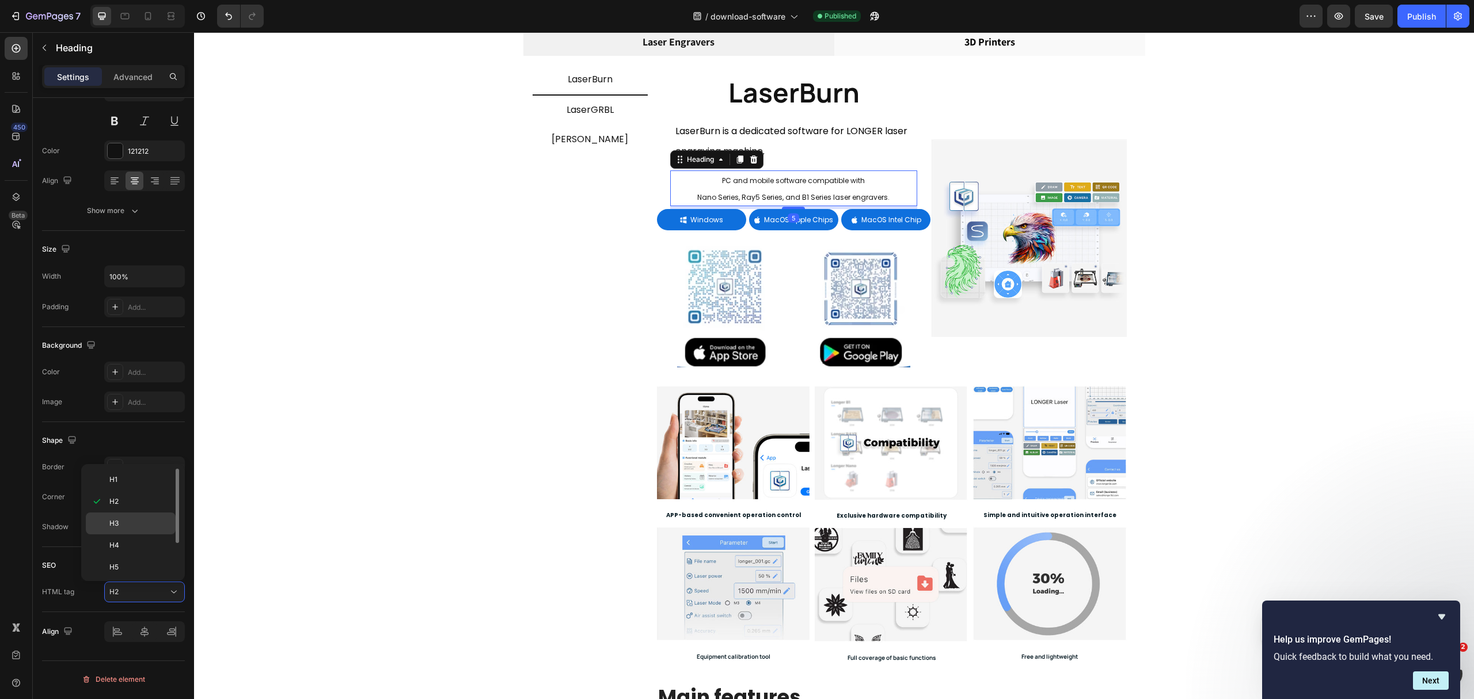
click at [132, 514] on div "H3" at bounding box center [131, 523] width 90 height 22
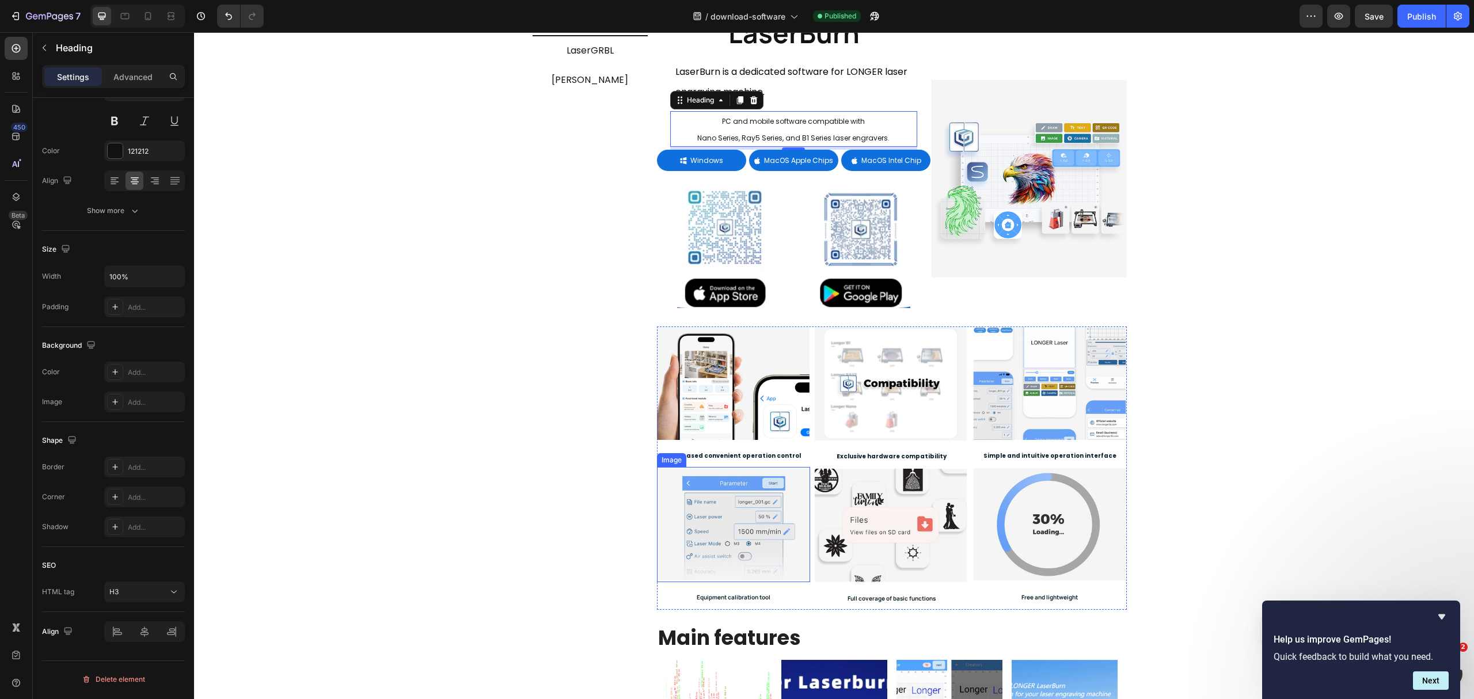
scroll to position [153, 0]
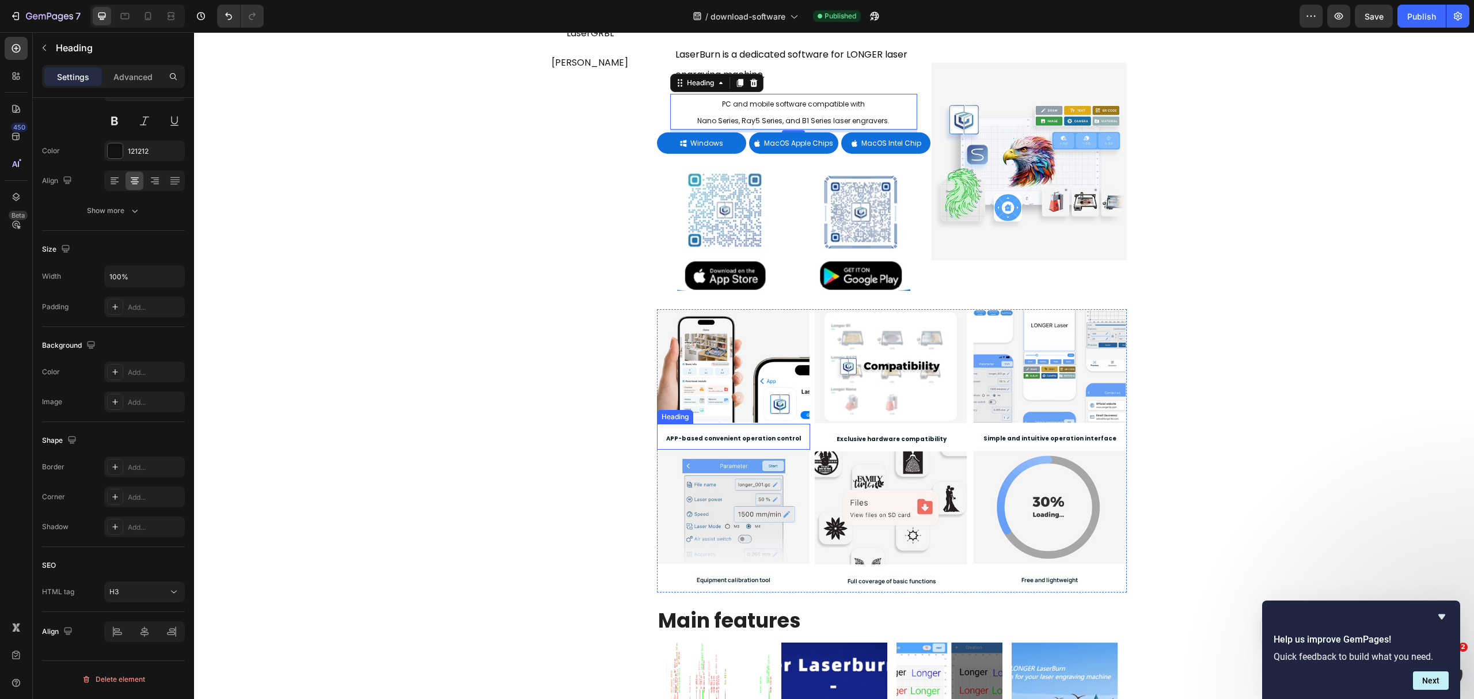
click at [715, 441] on strong "APP-based convenient operation control" at bounding box center [733, 438] width 135 height 9
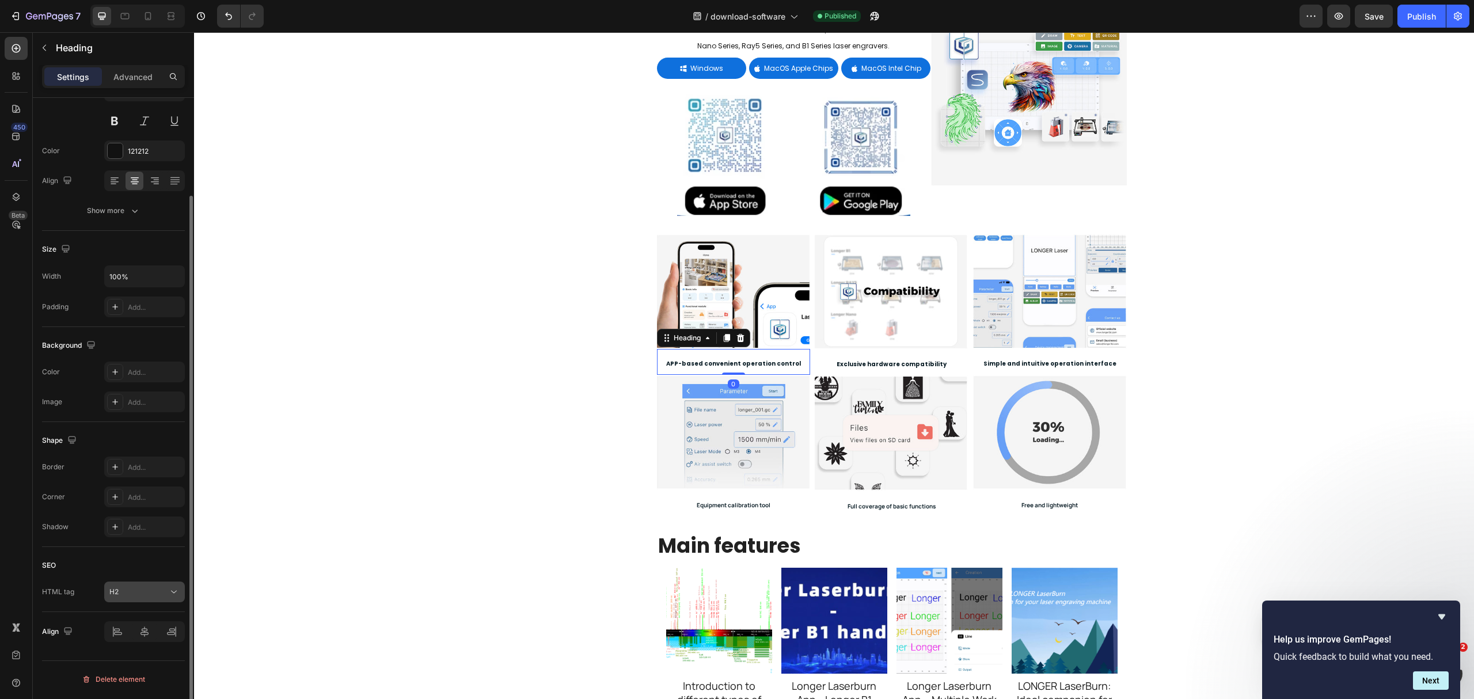
scroll to position [307, 0]
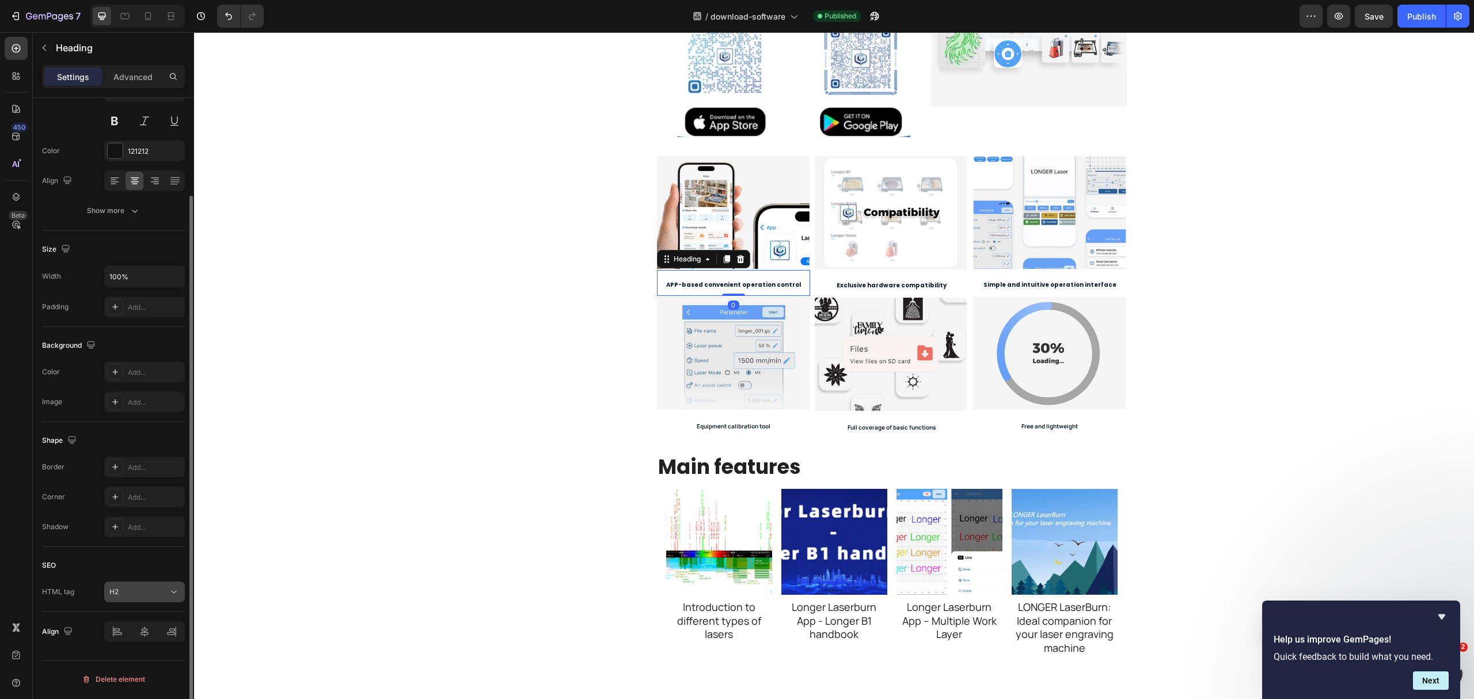
click at [146, 524] on div "H2" at bounding box center [138, 592] width 59 height 10
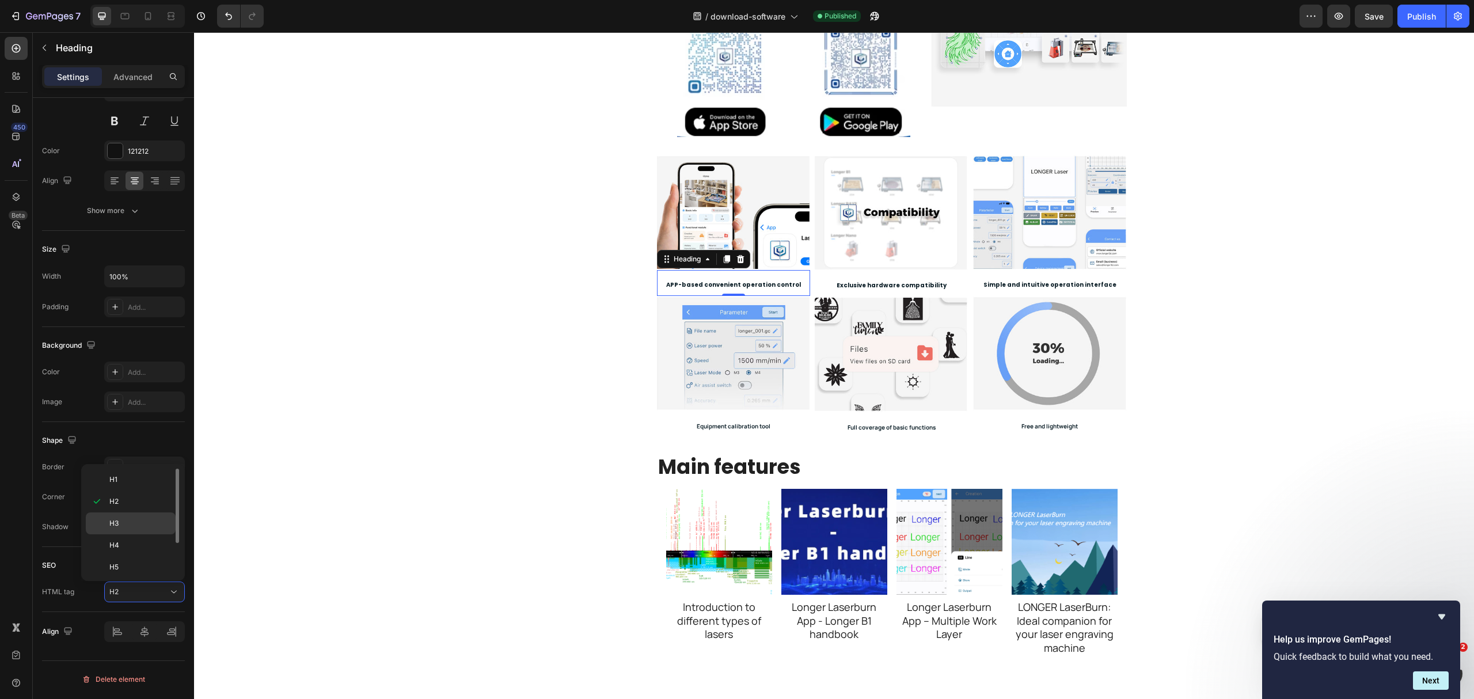
drag, startPoint x: 144, startPoint y: 526, endPoint x: 447, endPoint y: 377, distance: 337.8
click at [144, 524] on p "H3" at bounding box center [139, 523] width 61 height 10
click at [874, 291] on h2 "Exclusive hardware compatibility" at bounding box center [892, 284] width 154 height 26
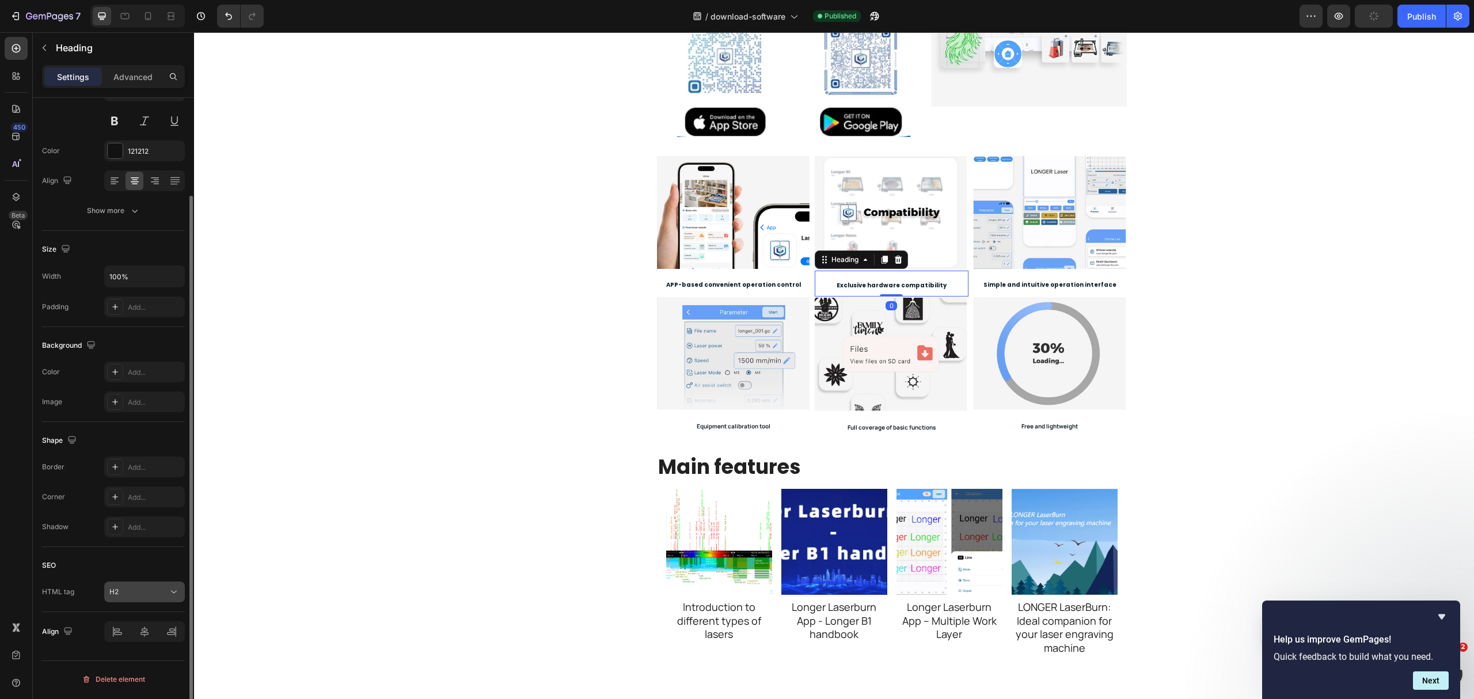
click at [159, 524] on div "H2" at bounding box center [138, 592] width 59 height 10
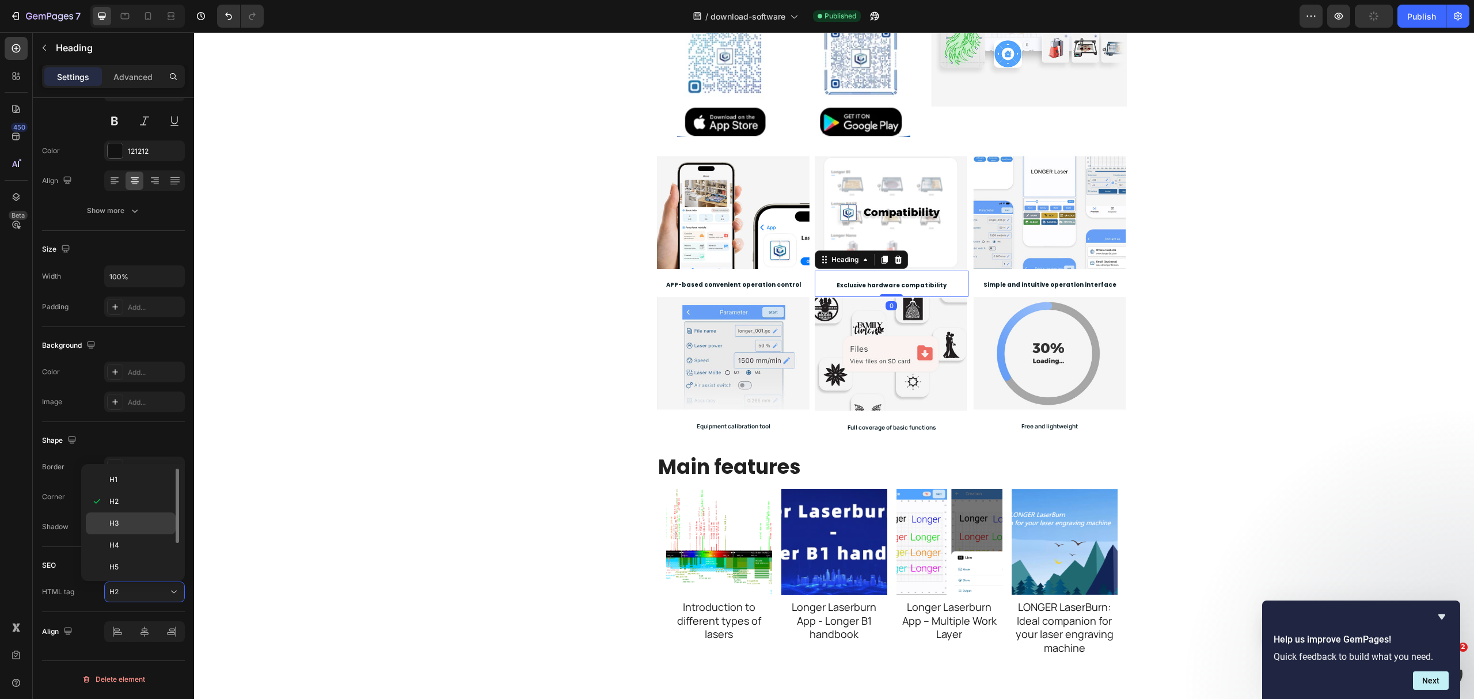
click at [132, 518] on div "H3" at bounding box center [131, 523] width 90 height 22
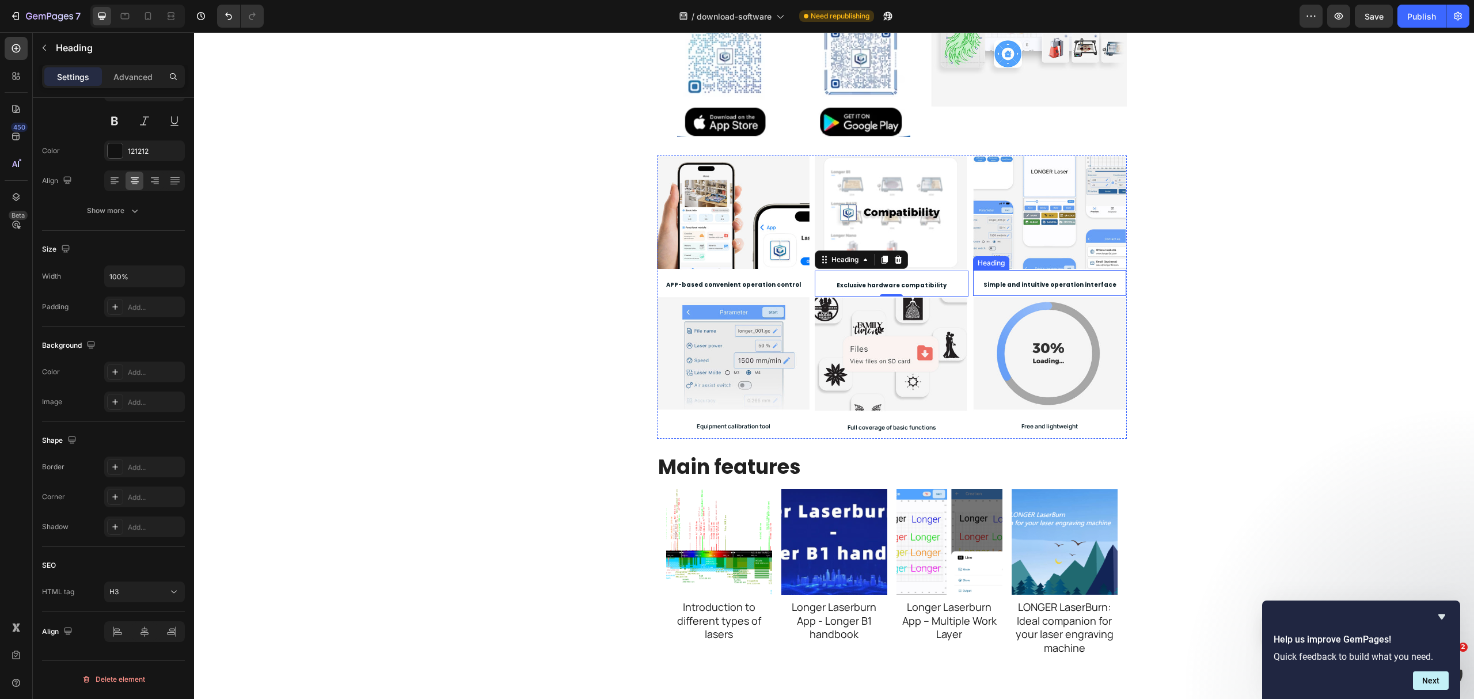
click at [1068, 287] on strong "Simple and intuitive operation interface" at bounding box center [1049, 284] width 133 height 9
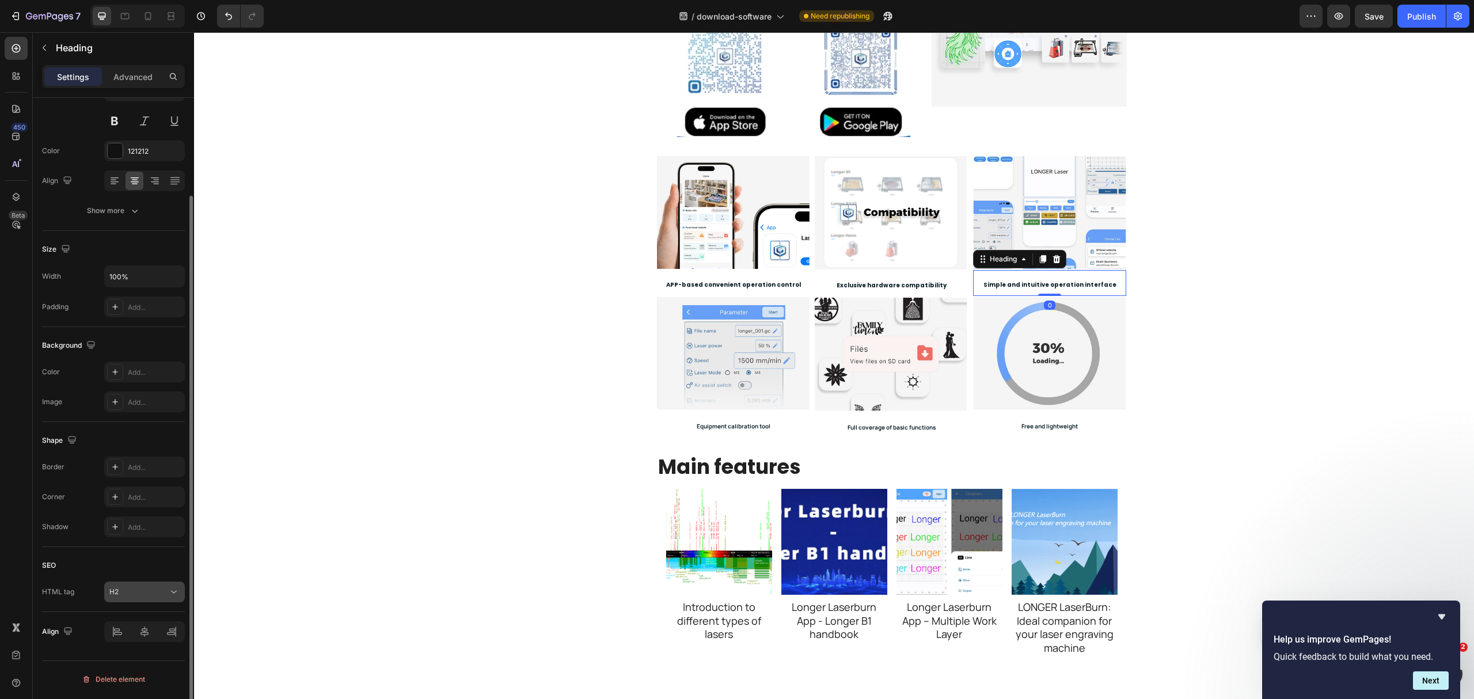
click at [161, 524] on div "H2" at bounding box center [138, 592] width 59 height 10
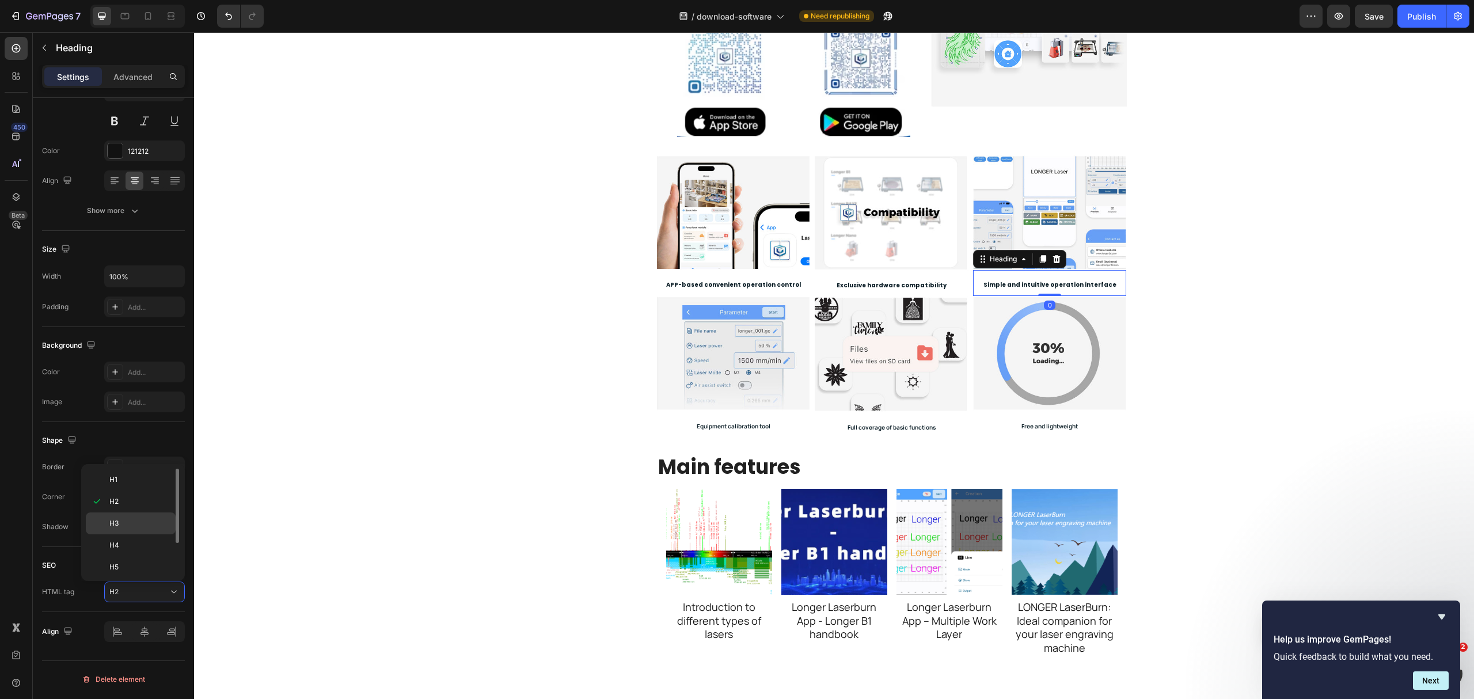
drag, startPoint x: 136, startPoint y: 527, endPoint x: 417, endPoint y: 395, distance: 310.6
click at [136, 524] on p "H3" at bounding box center [139, 523] width 61 height 10
click at [733, 430] on strong "Equipment calibration tool" at bounding box center [734, 426] width 74 height 8
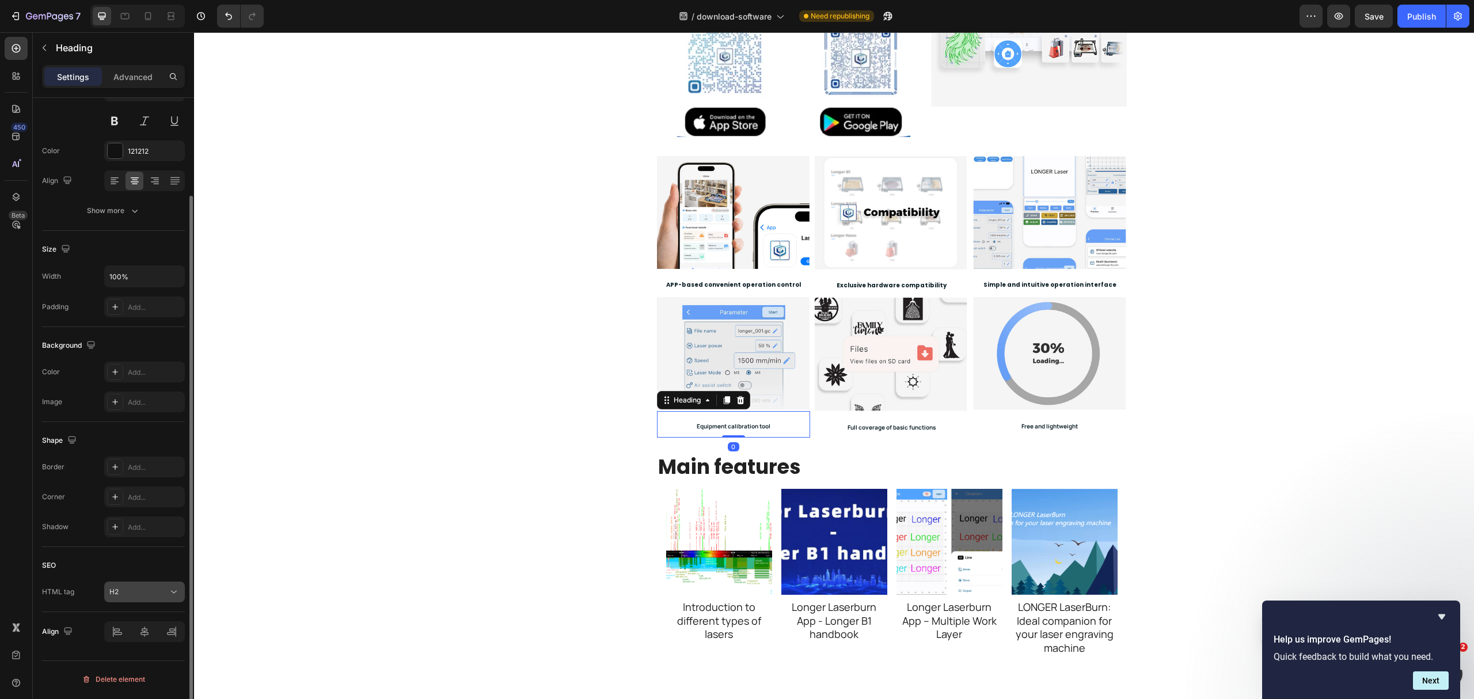
click at [160, 524] on div "H2" at bounding box center [138, 592] width 59 height 10
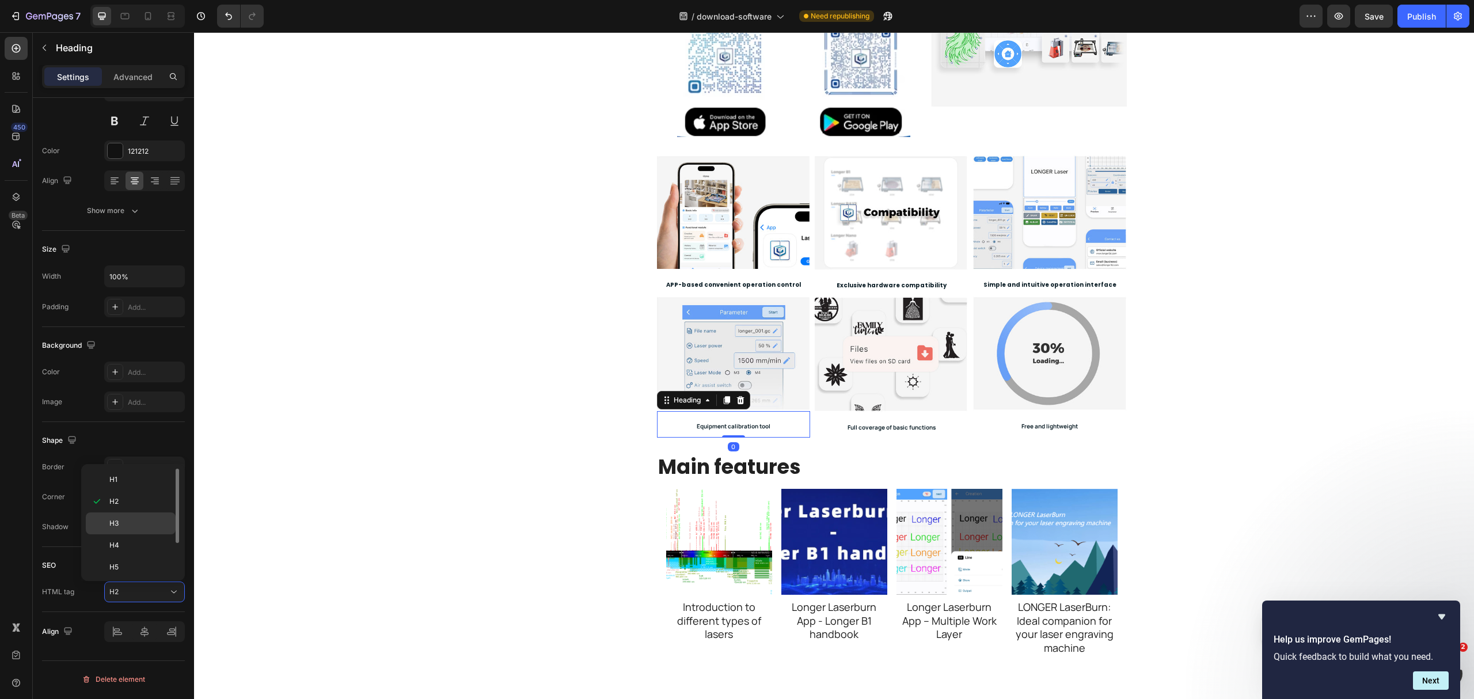
click at [126, 524] on p "H3" at bounding box center [139, 523] width 61 height 10
click at [922, 433] on h2 "Full coverage of basic functions" at bounding box center [892, 425] width 154 height 26
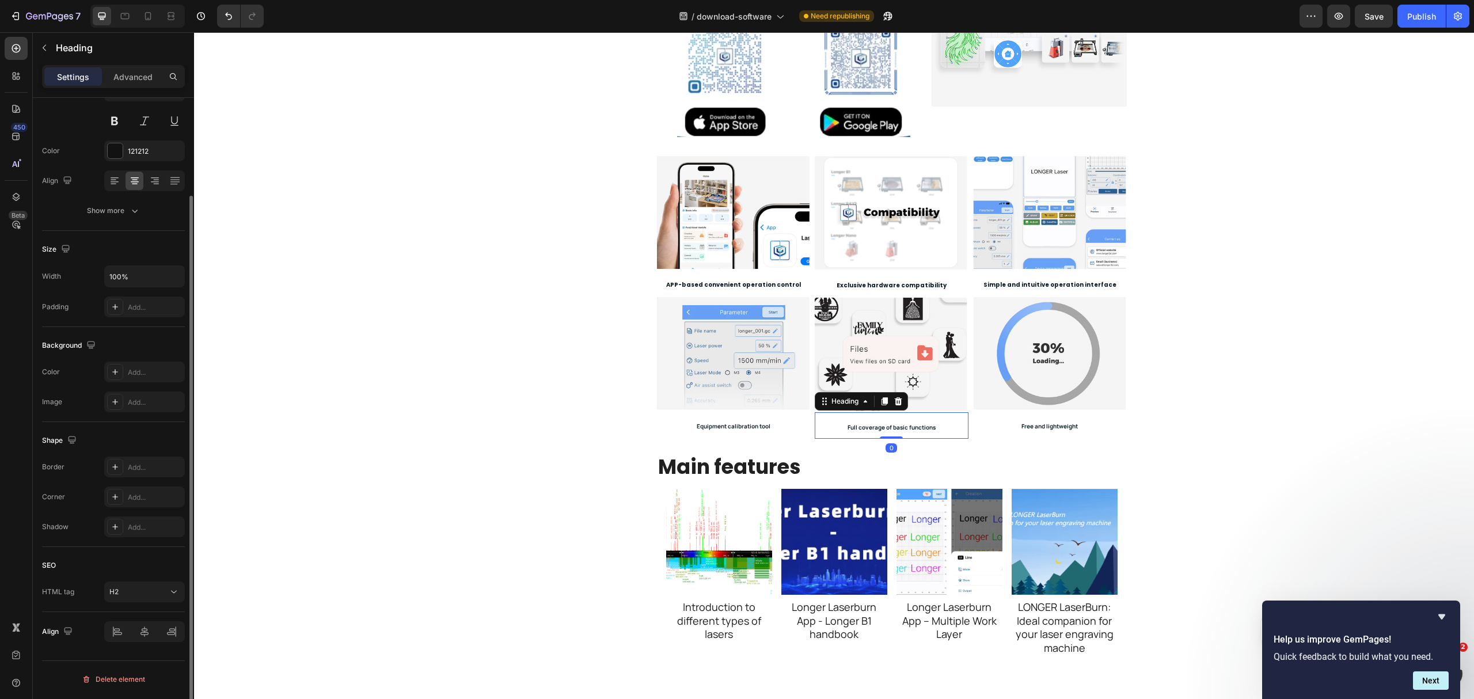
click at [138, 524] on div "SEO HTML tag H2" at bounding box center [113, 579] width 143 height 65
click at [137, 524] on div "H2" at bounding box center [138, 592] width 59 height 10
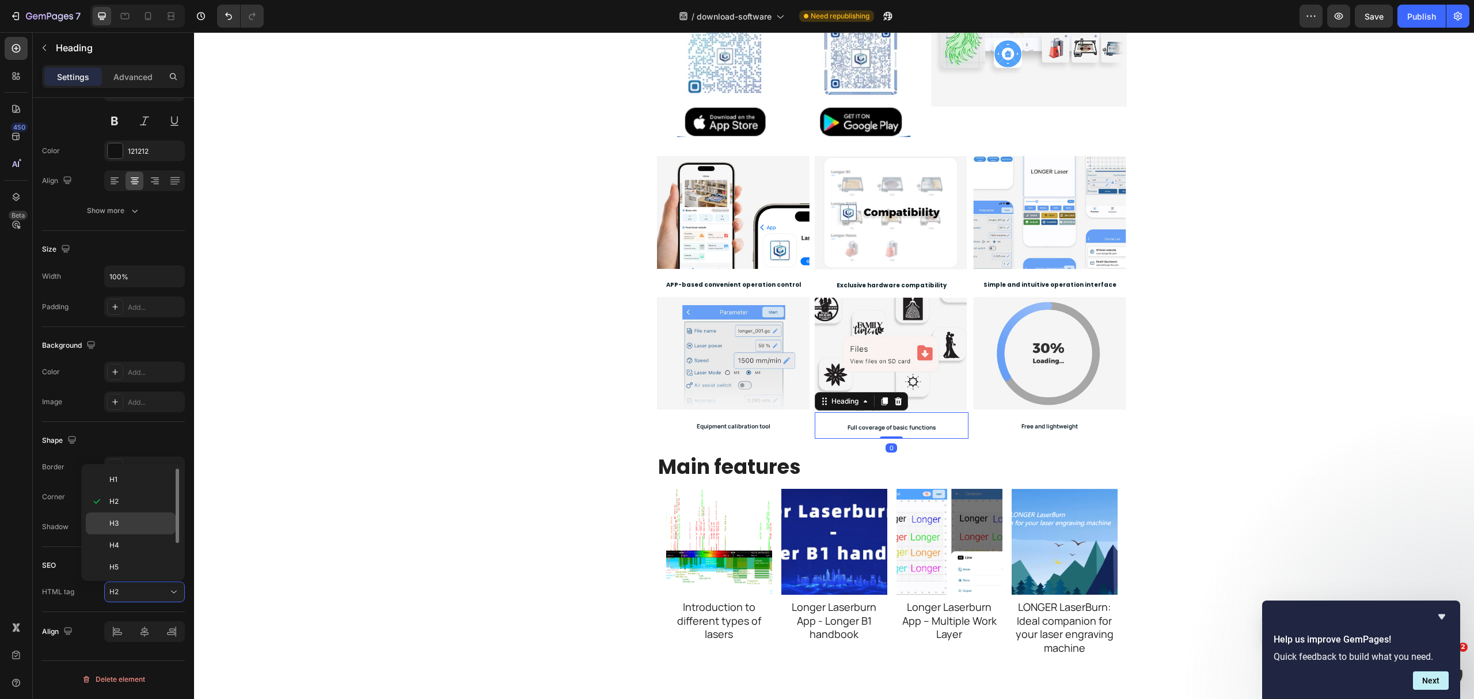
click at [125, 519] on p "H3" at bounding box center [139, 523] width 61 height 10
click at [1056, 434] on h2 "Free and lightweight" at bounding box center [1050, 424] width 154 height 26
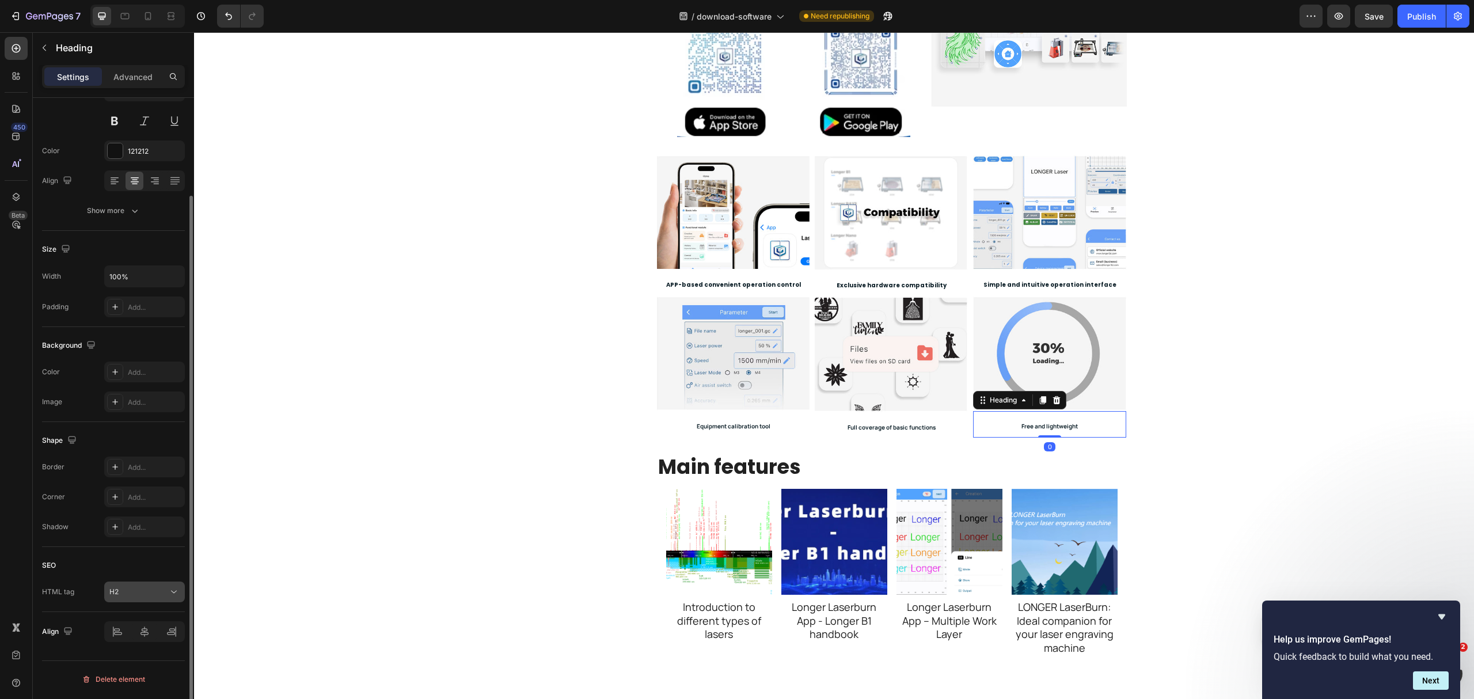
click at [145, 524] on div "H2" at bounding box center [138, 592] width 59 height 10
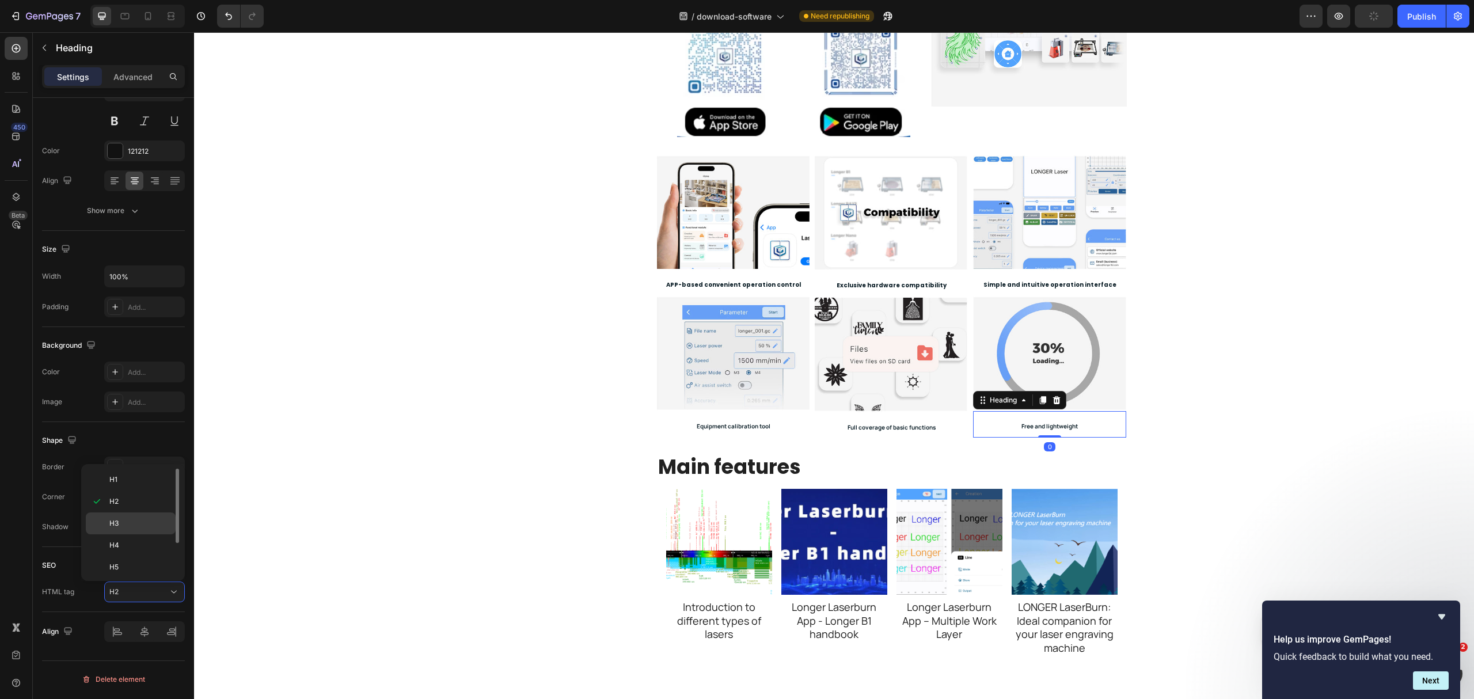
drag, startPoint x: 138, startPoint y: 526, endPoint x: 446, endPoint y: 382, distance: 339.8
click at [138, 524] on p "H3" at bounding box center [139, 523] width 61 height 10
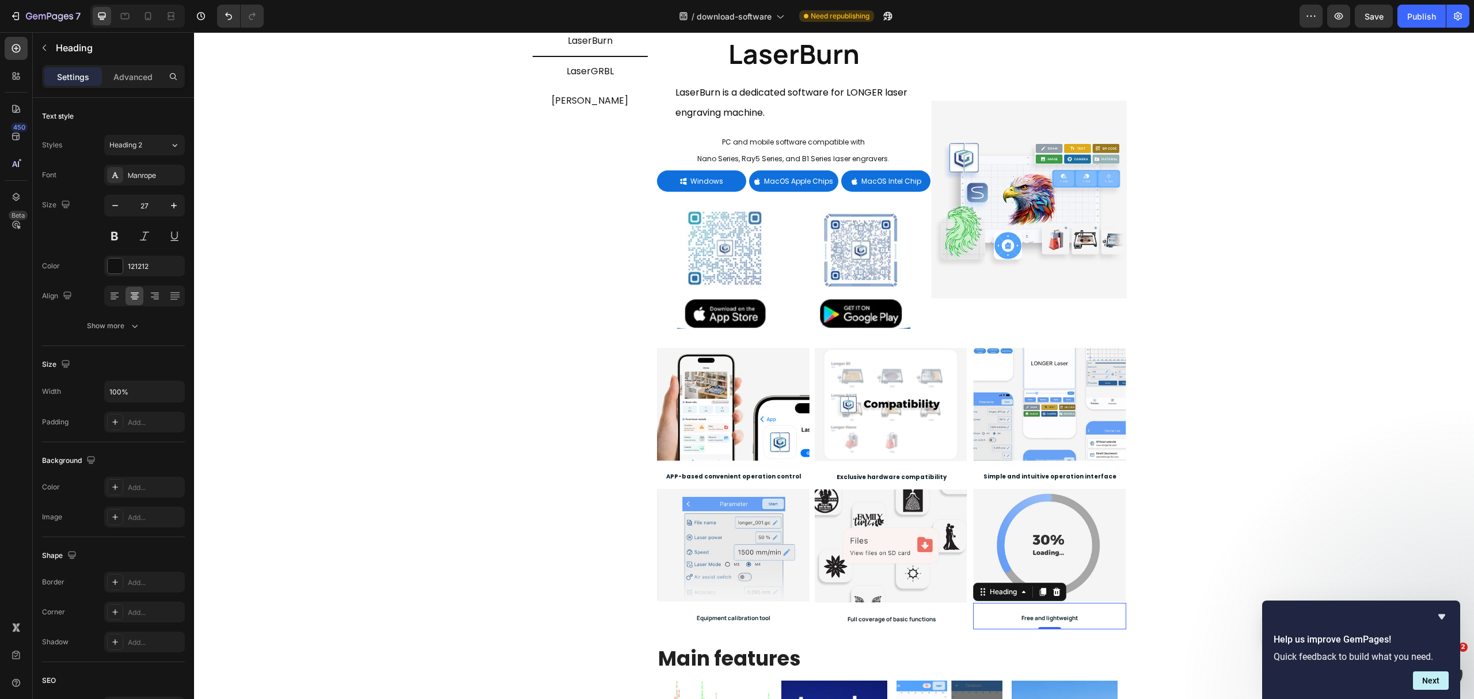
scroll to position [153, 0]
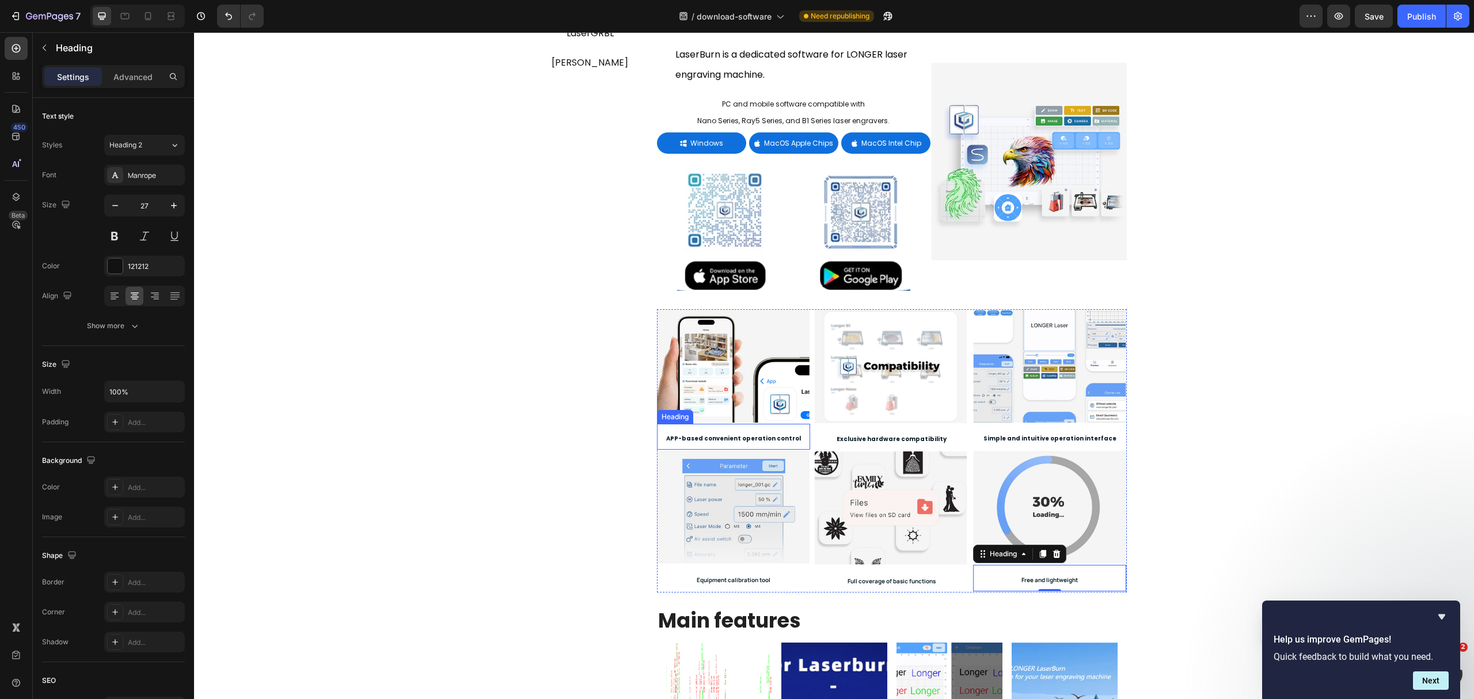
click at [694, 441] on strong "APP-based convenient operation control" at bounding box center [733, 438] width 135 height 9
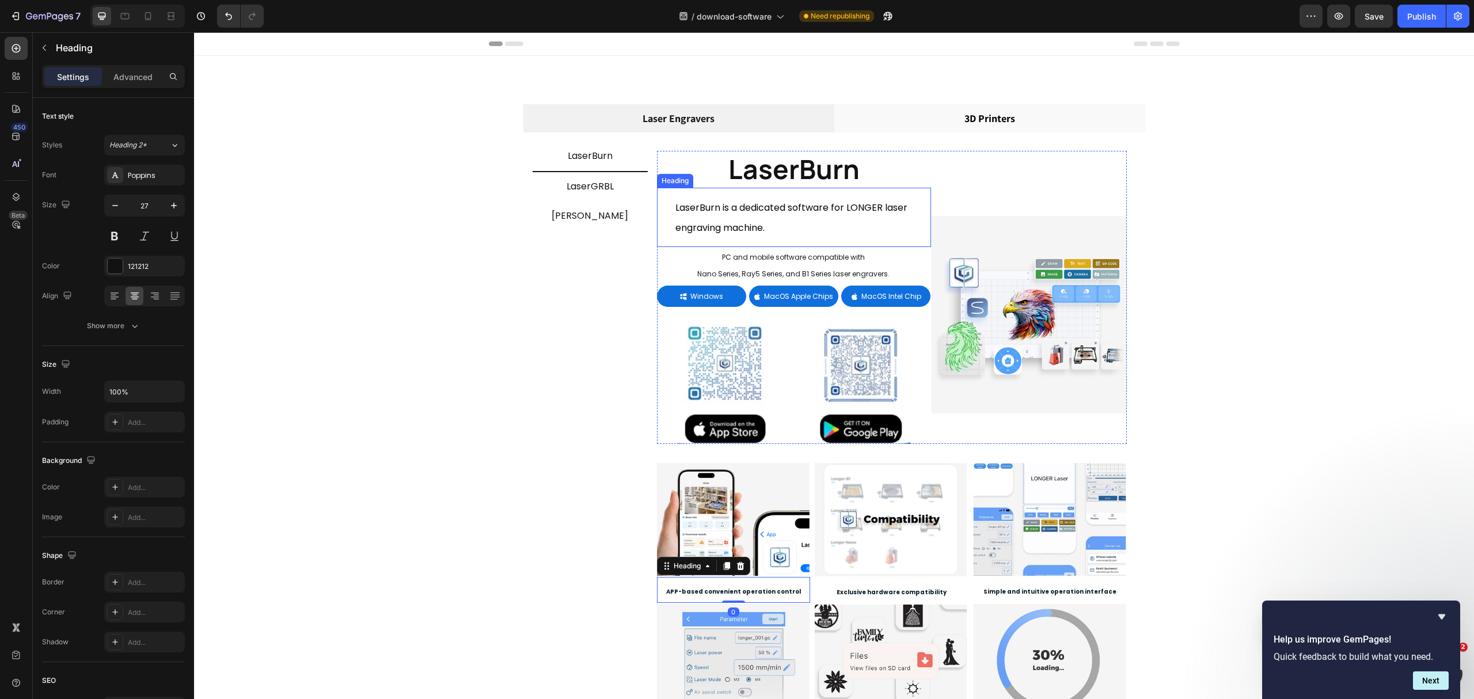
click at [745, 223] on span "LaserBurn is a dedicated software for LONGER laser engraving machine." at bounding box center [791, 218] width 232 height 34
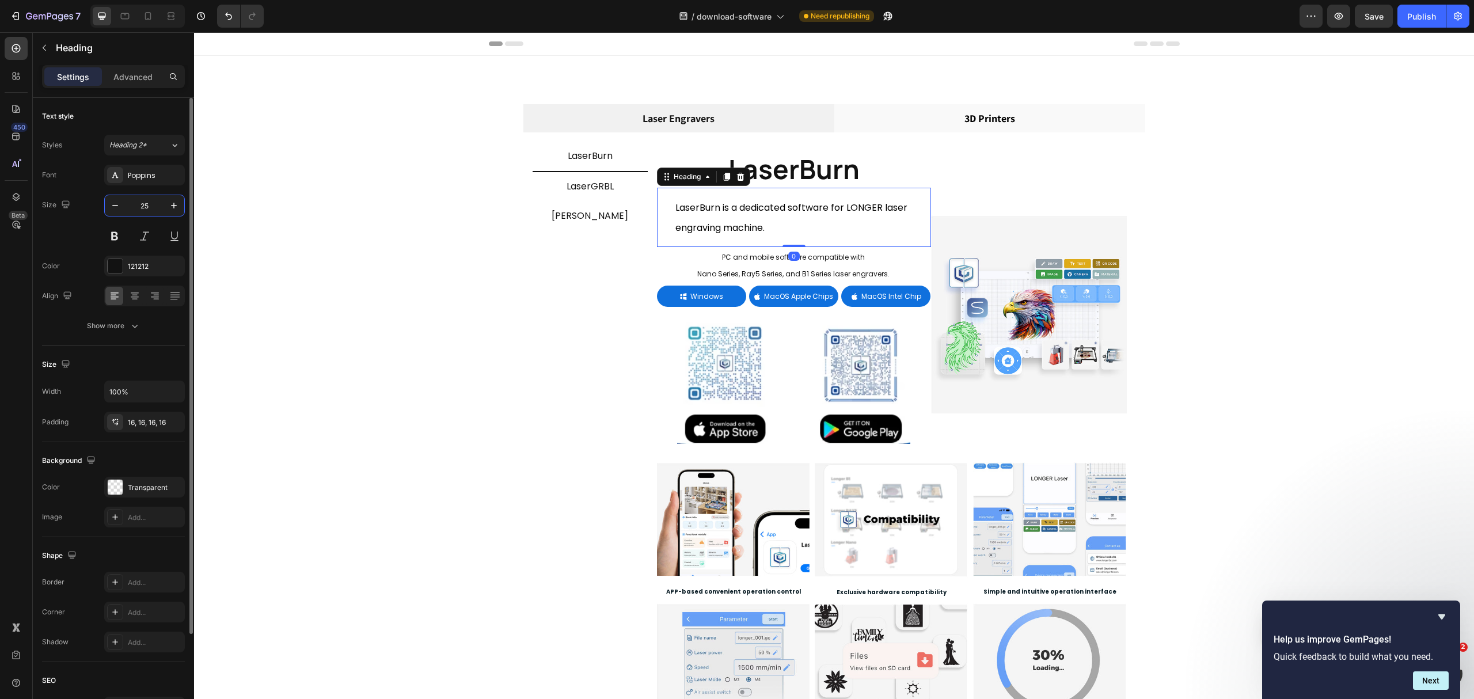
click at [153, 200] on input "25" at bounding box center [145, 205] width 38 height 21
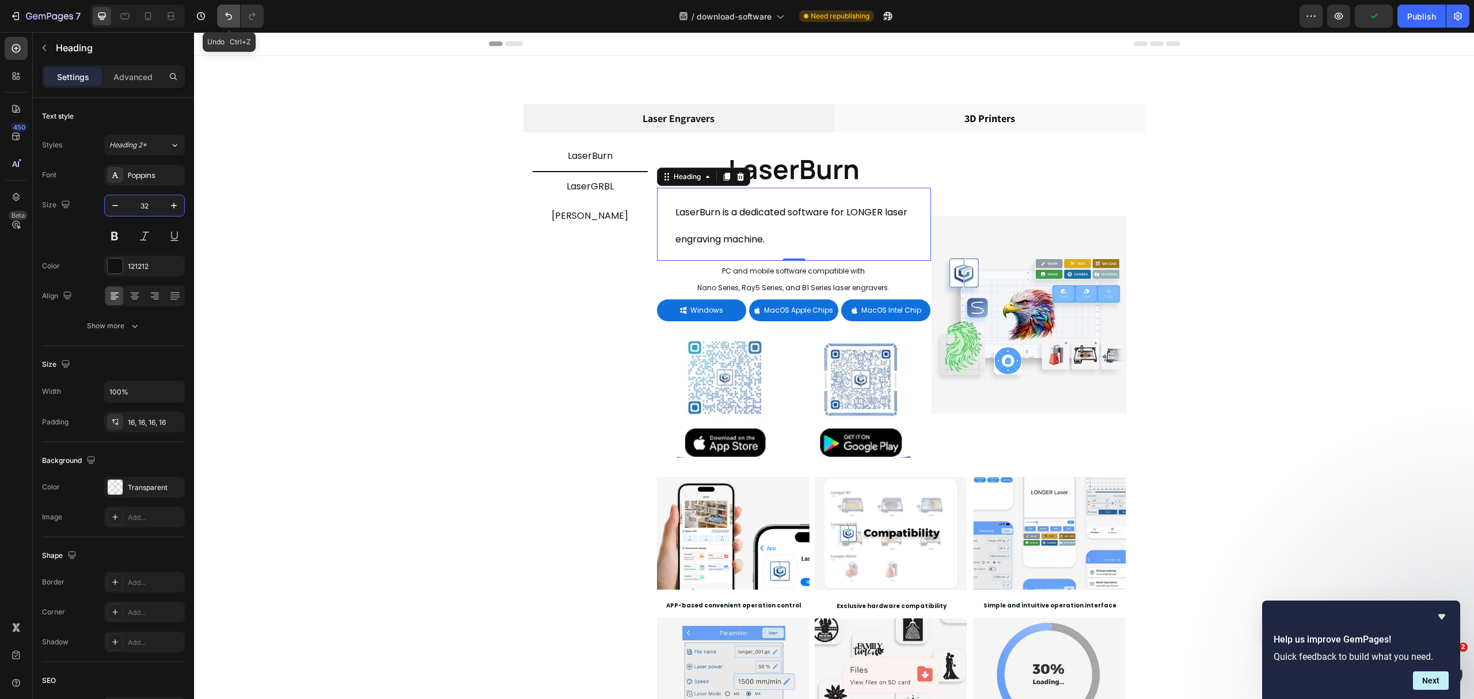
click at [229, 17] on icon "Undo/Redo" at bounding box center [229, 16] width 12 height 12
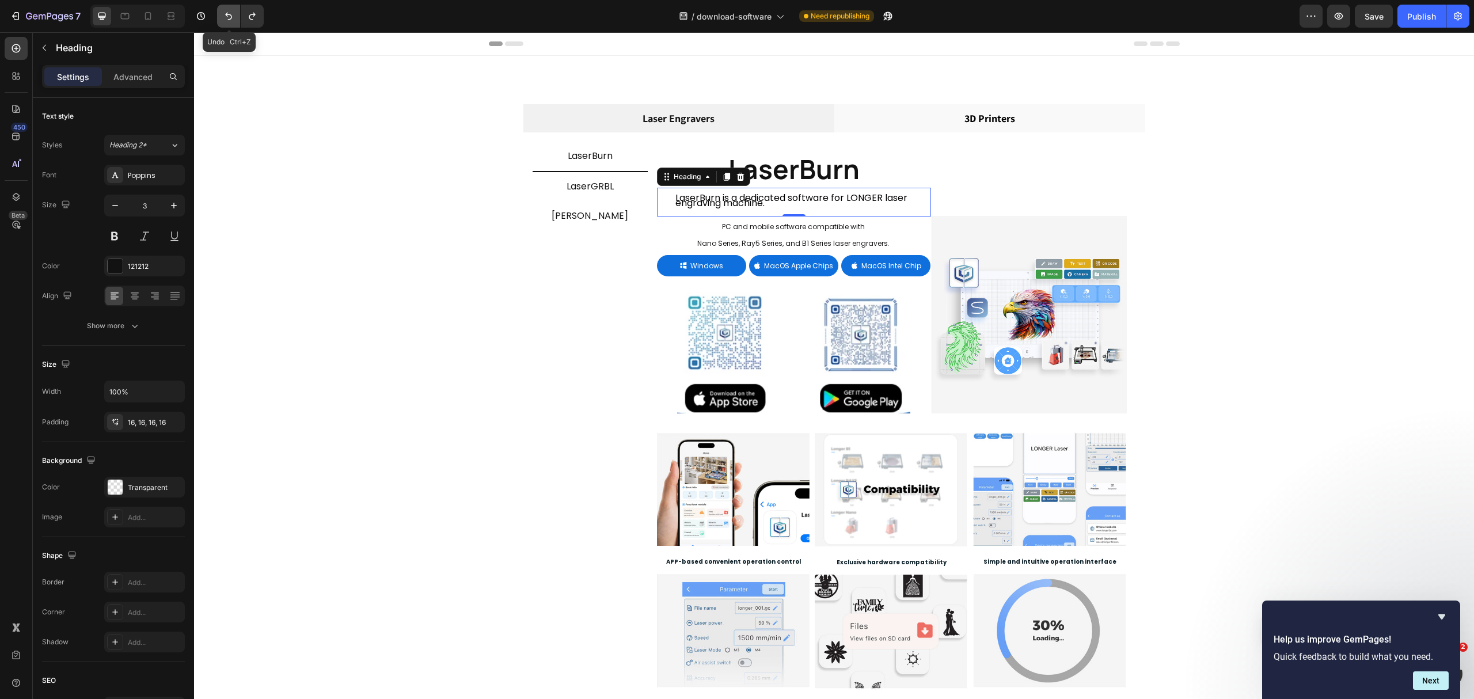
click at [229, 17] on icon "Undo/Redo" at bounding box center [229, 16] width 12 height 12
type input "25"
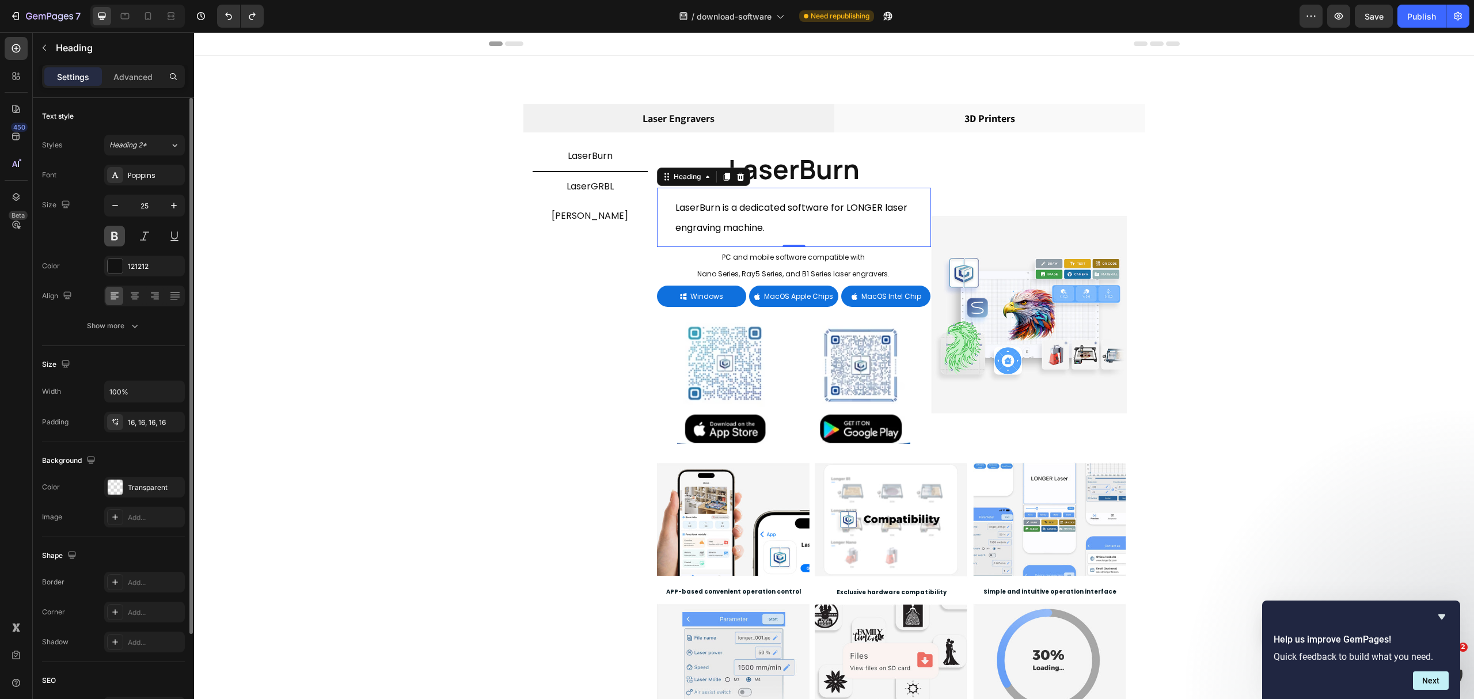
click at [123, 238] on button at bounding box center [114, 236] width 21 height 21
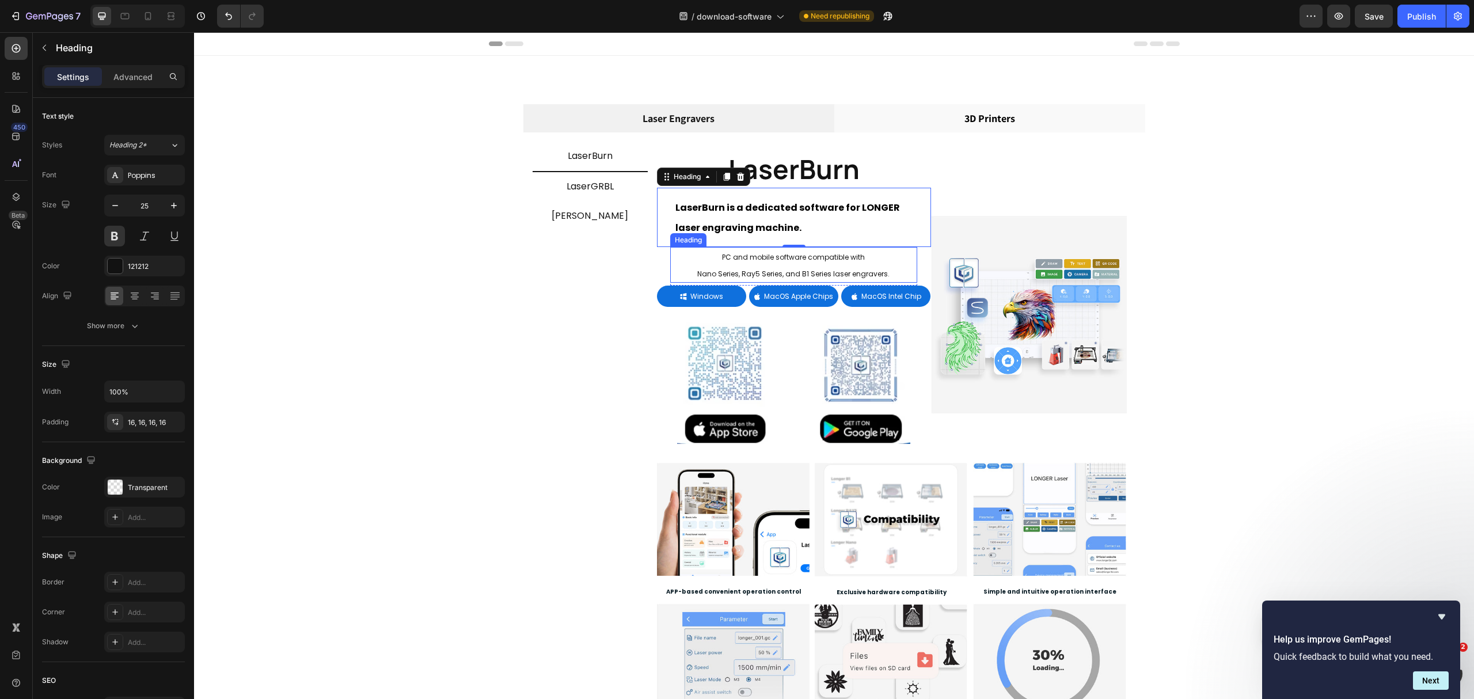
click at [782, 268] on h3 "PC and mobile software compatible with Nano Series, Ray5 Series, and B1 Series …" at bounding box center [793, 265] width 246 height 36
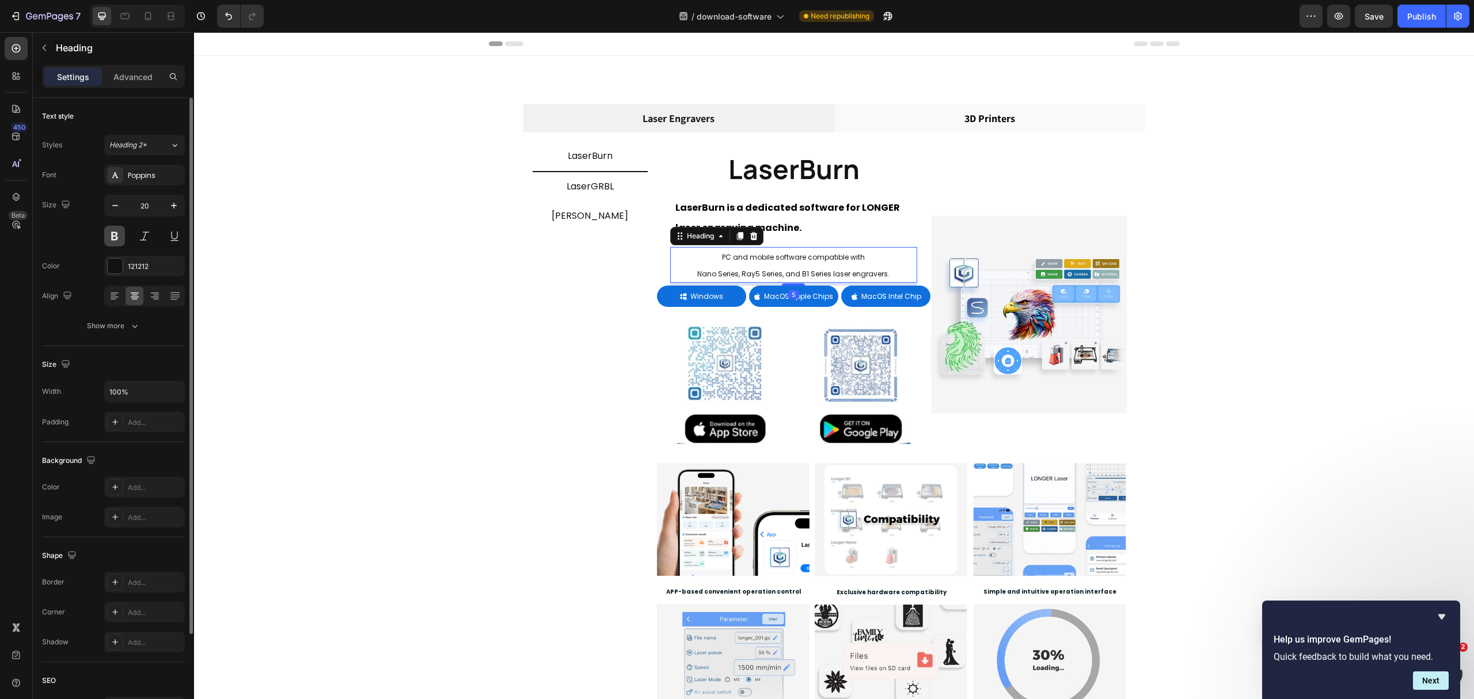
click at [116, 242] on button at bounding box center [114, 236] width 21 height 21
click at [145, 14] on icon at bounding box center [148, 16] width 12 height 12
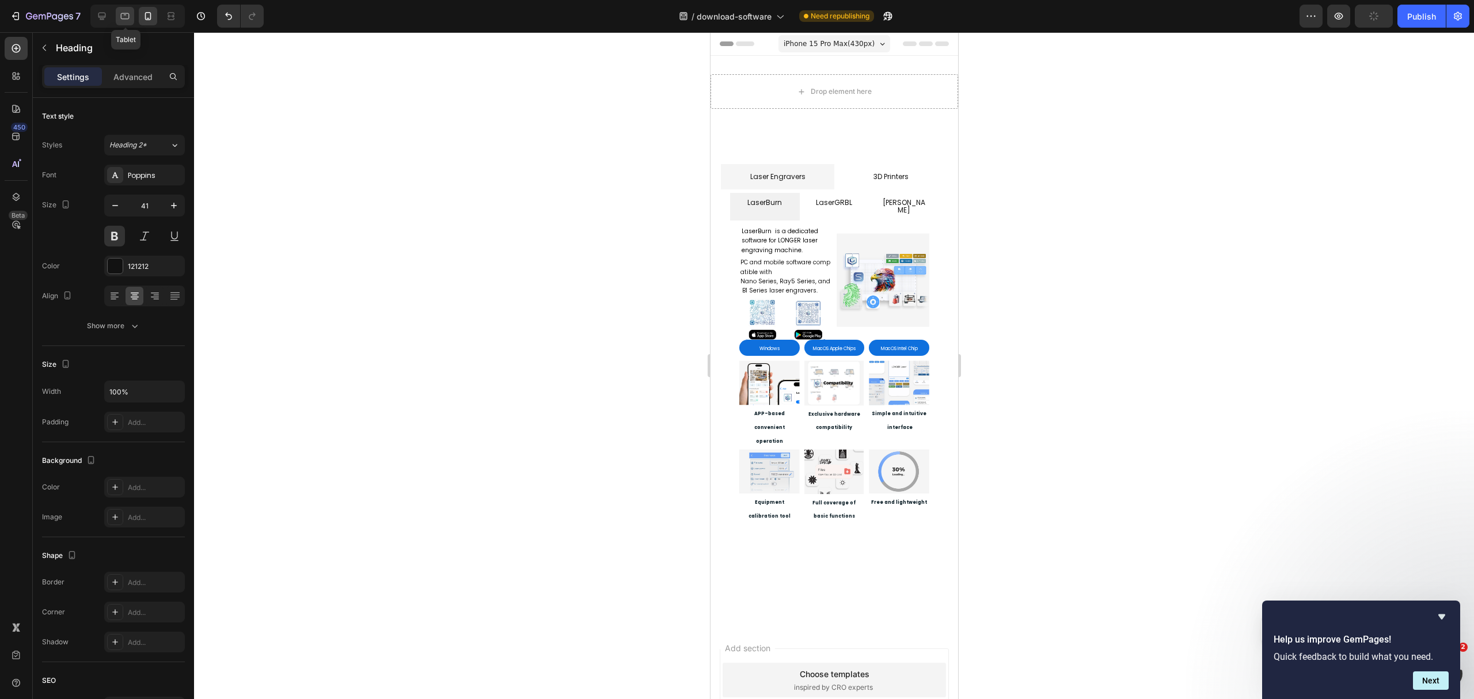
click at [123, 18] on icon at bounding box center [125, 16] width 9 height 6
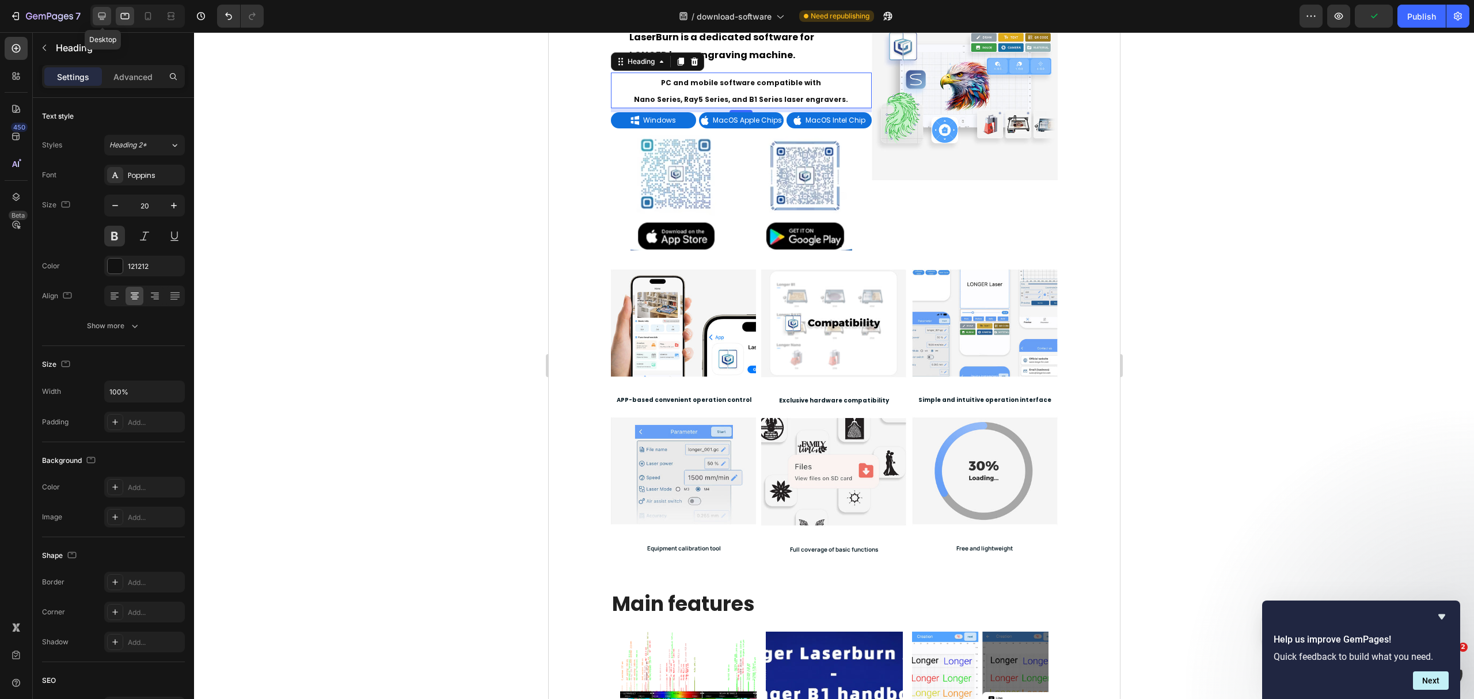
click at [104, 18] on icon at bounding box center [101, 16] width 7 height 7
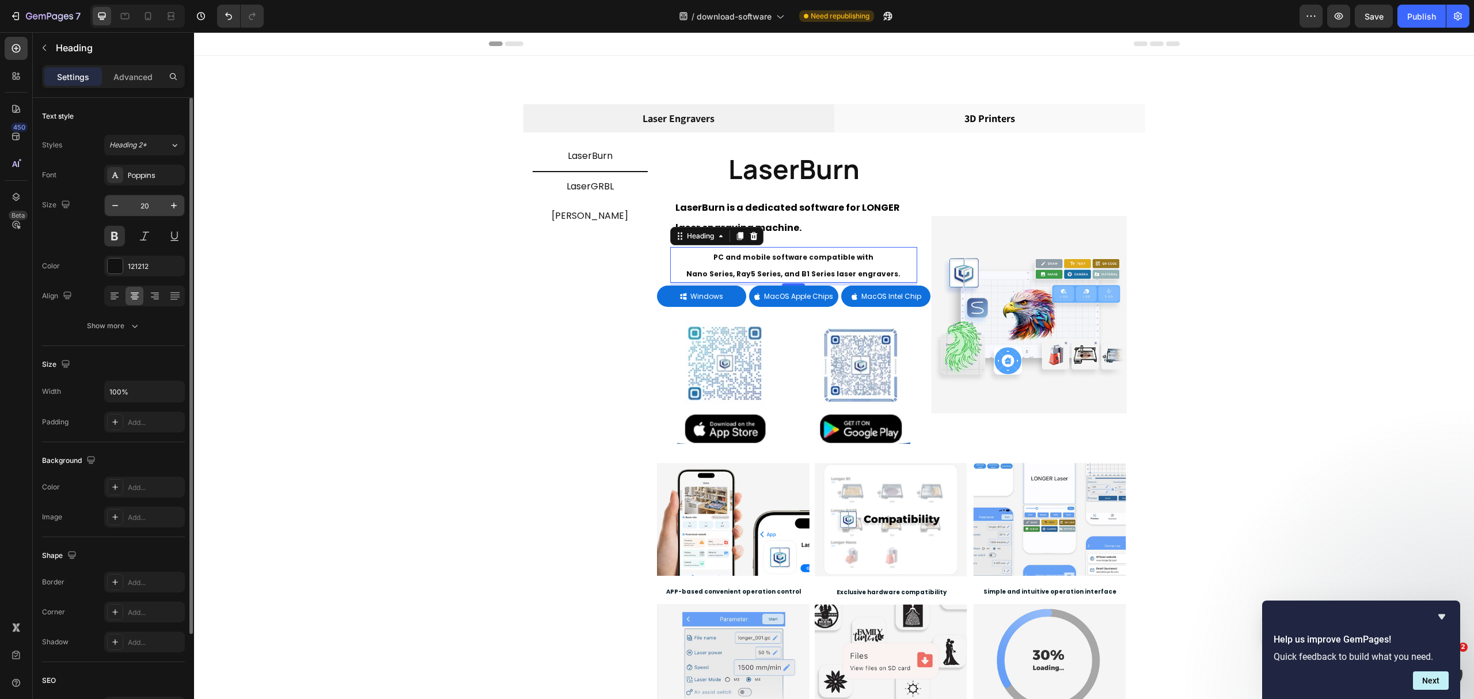
click at [145, 208] on input "20" at bounding box center [145, 205] width 38 height 21
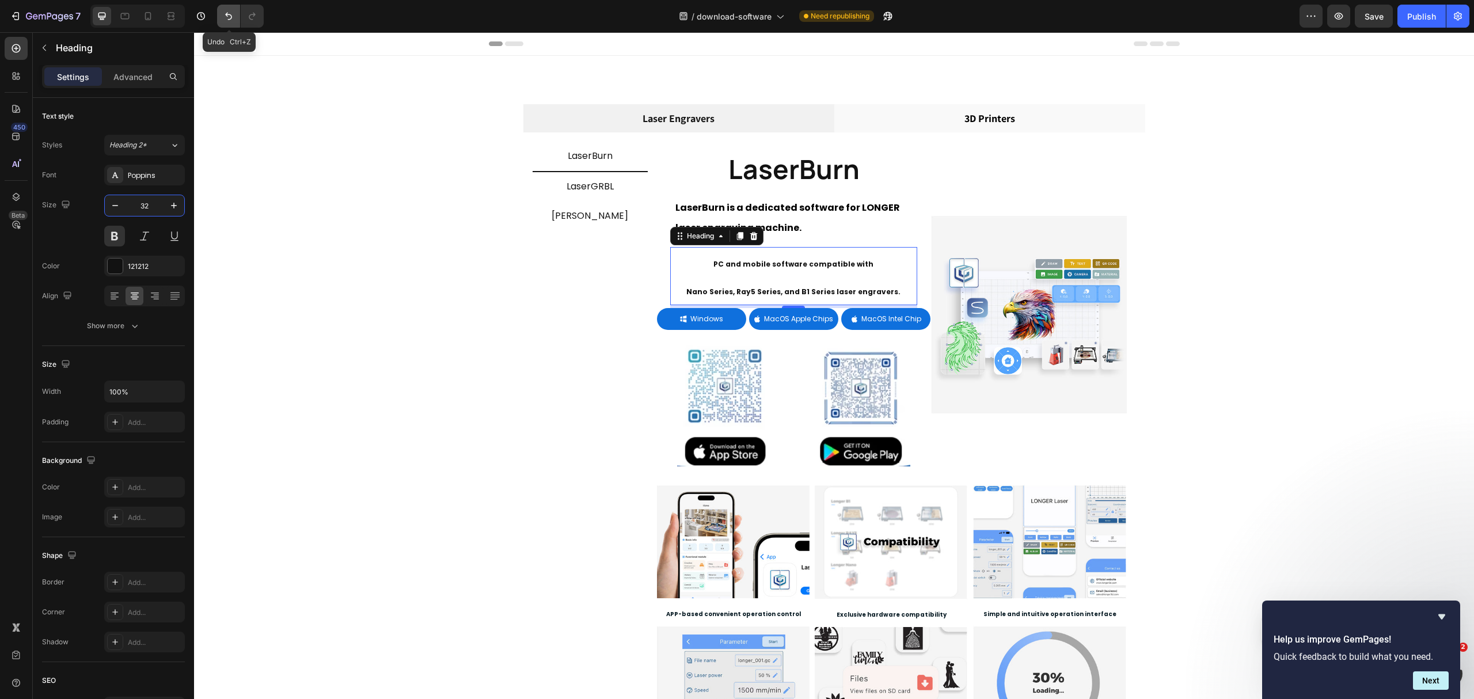
click at [225, 15] on icon "Undo/Redo" at bounding box center [229, 16] width 12 height 12
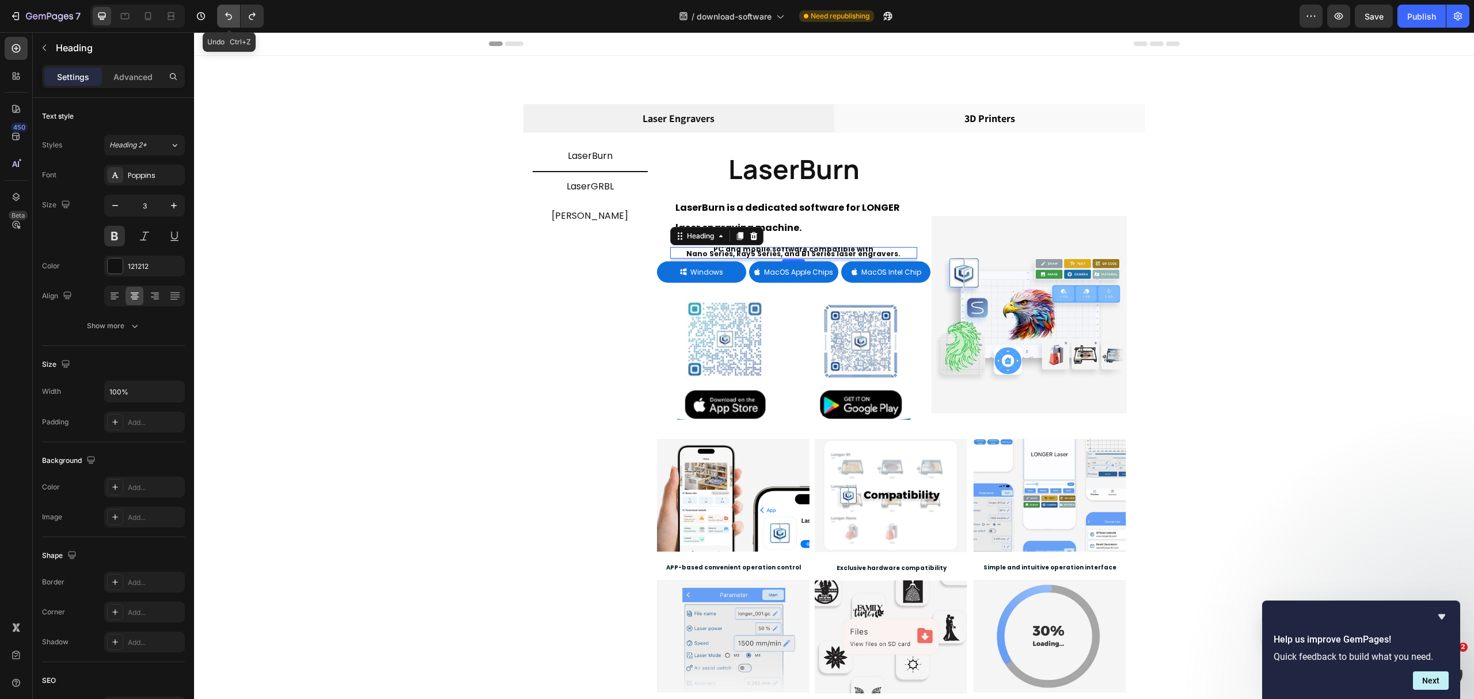
click at [226, 17] on icon "Undo/Redo" at bounding box center [229, 16] width 12 height 12
type input "20"
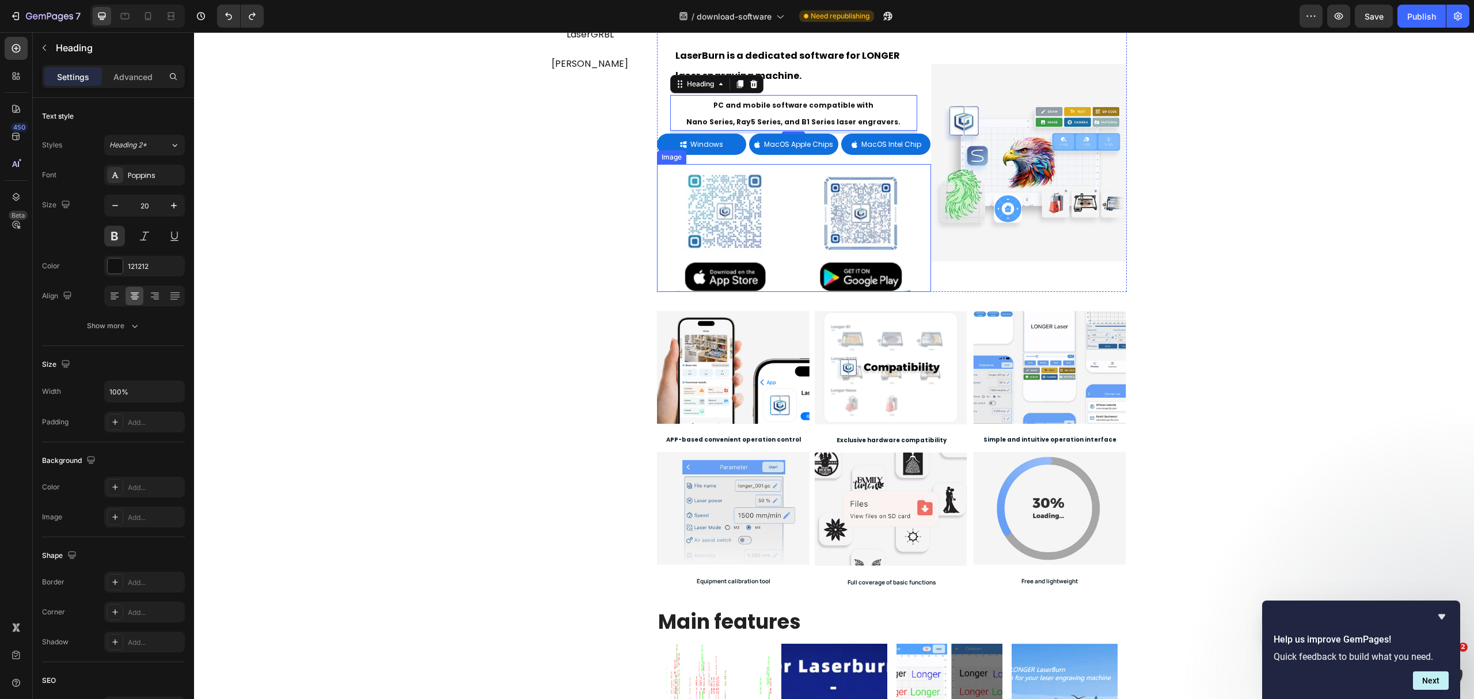
scroll to position [153, 0]
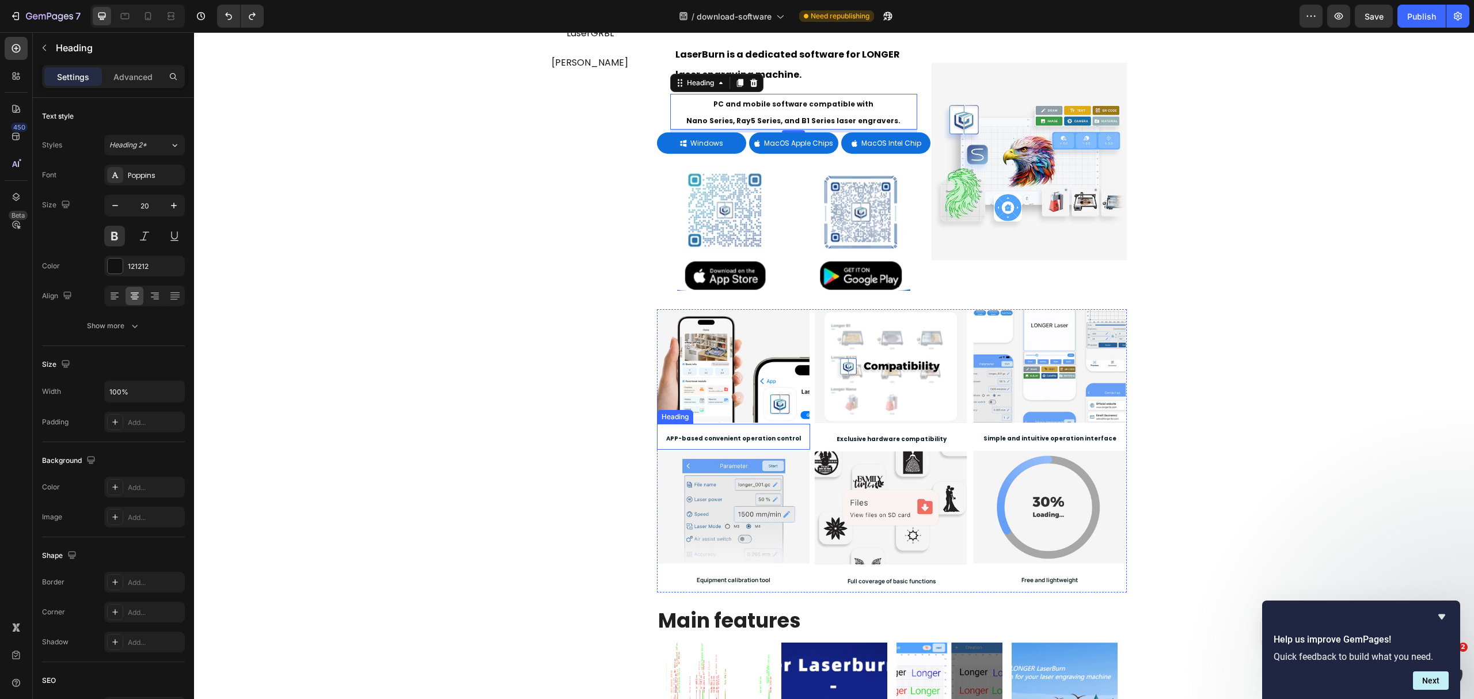
click at [740, 435] on strong "APP-based convenient operation control" at bounding box center [733, 438] width 135 height 9
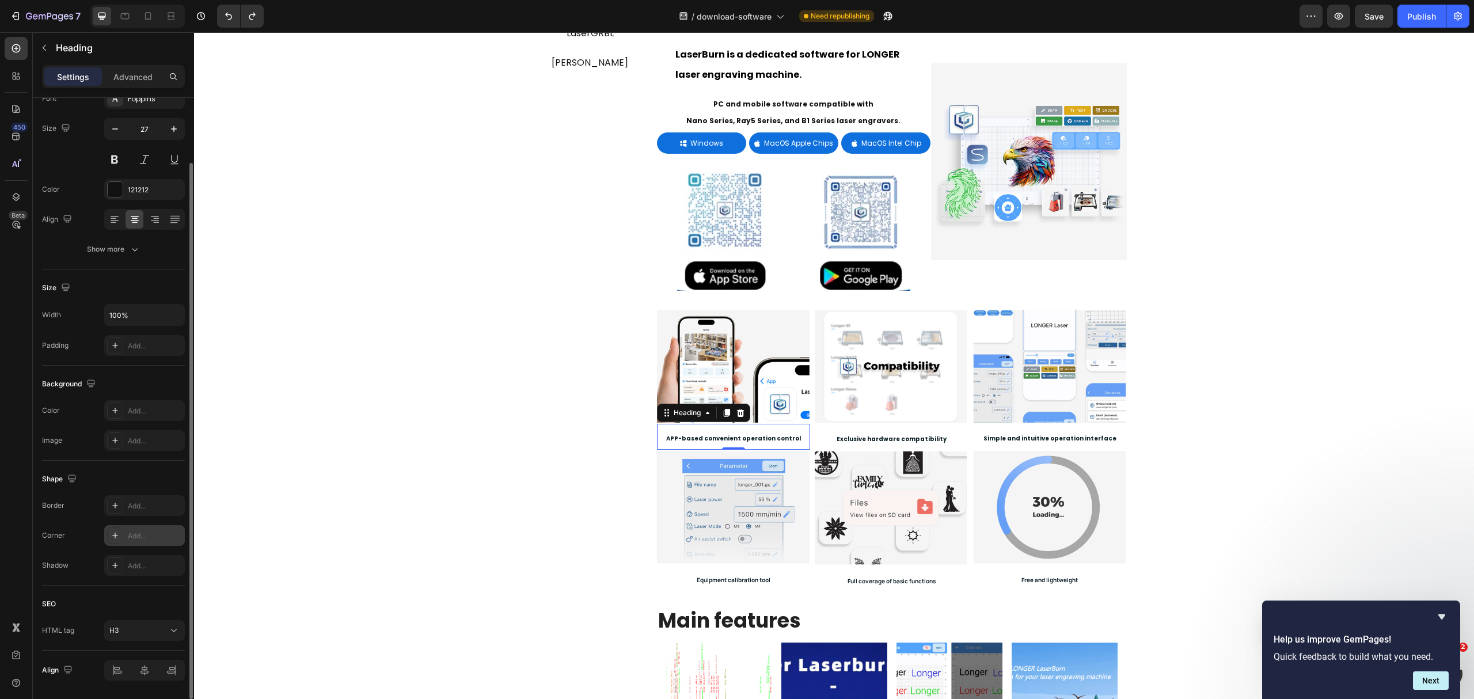
scroll to position [115, 0]
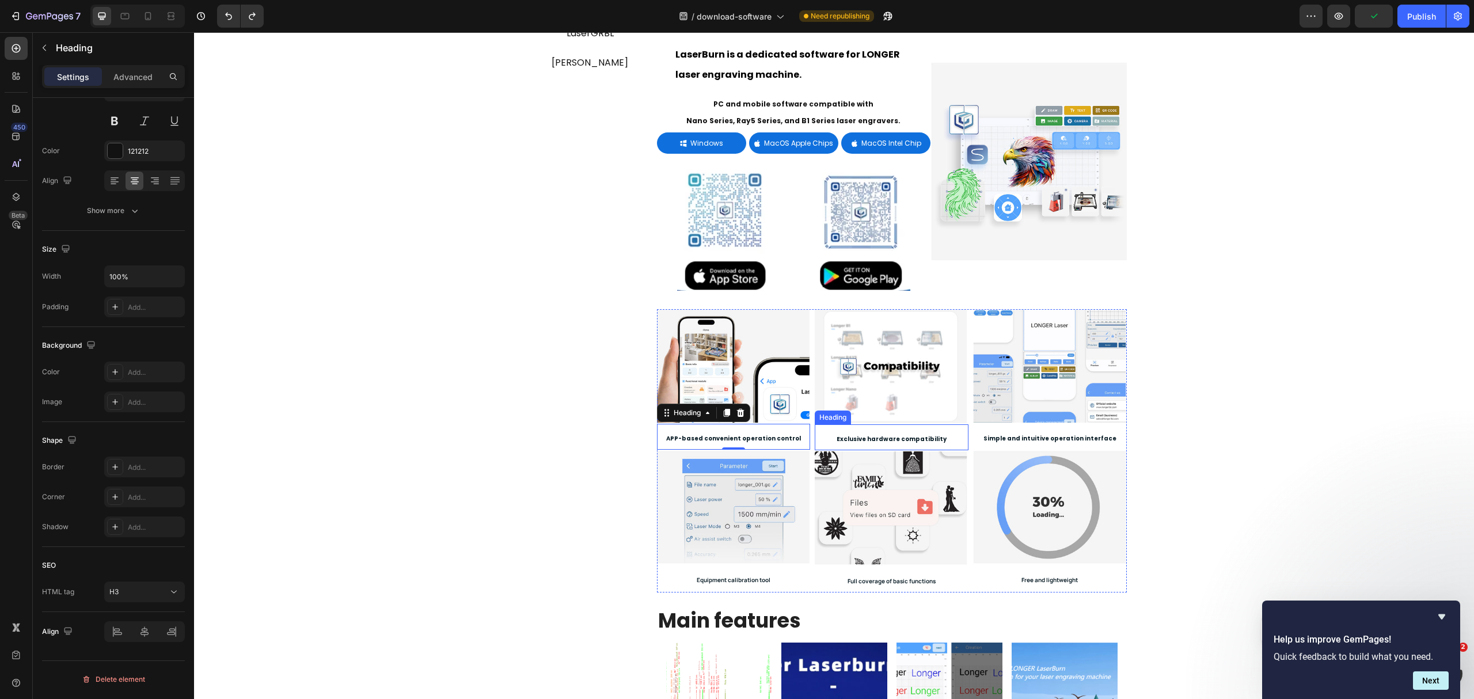
click at [904, 443] on strong "Exclusive hardware compatibility" at bounding box center [892, 439] width 110 height 9
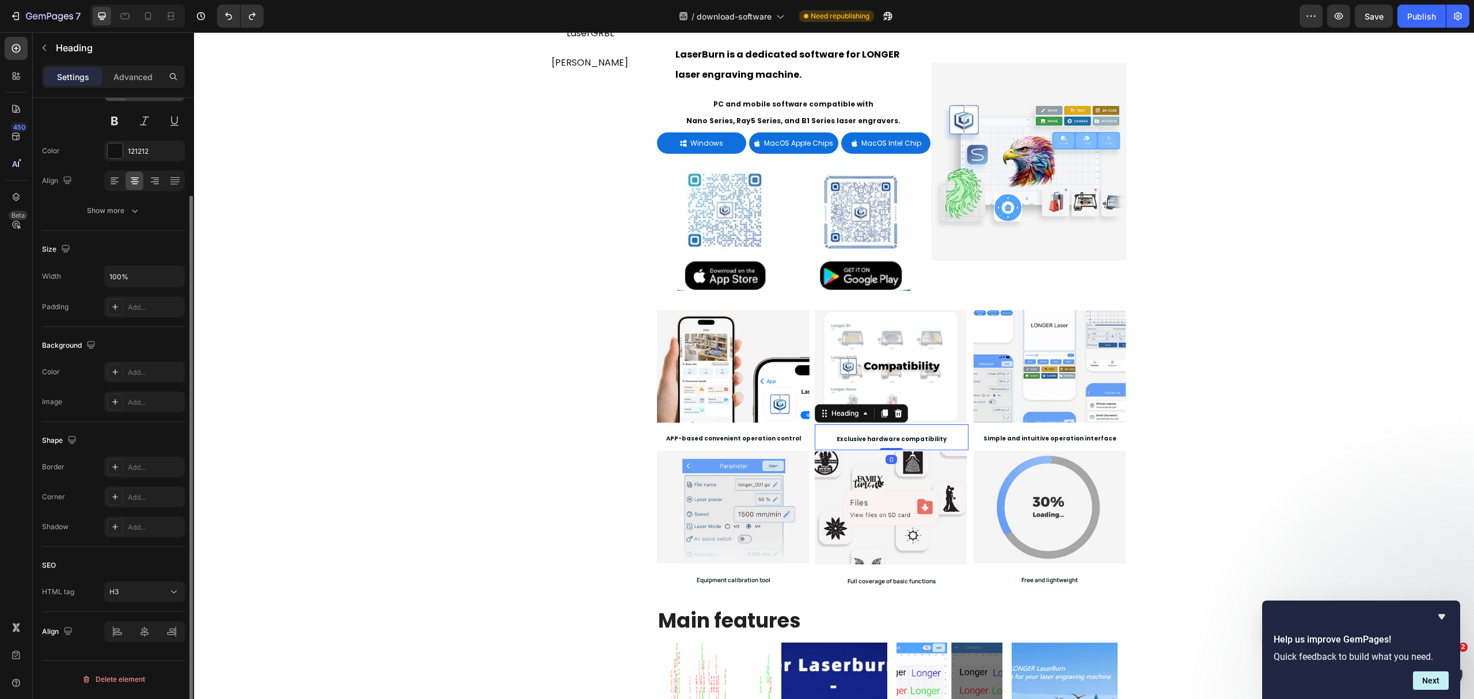
scroll to position [0, 0]
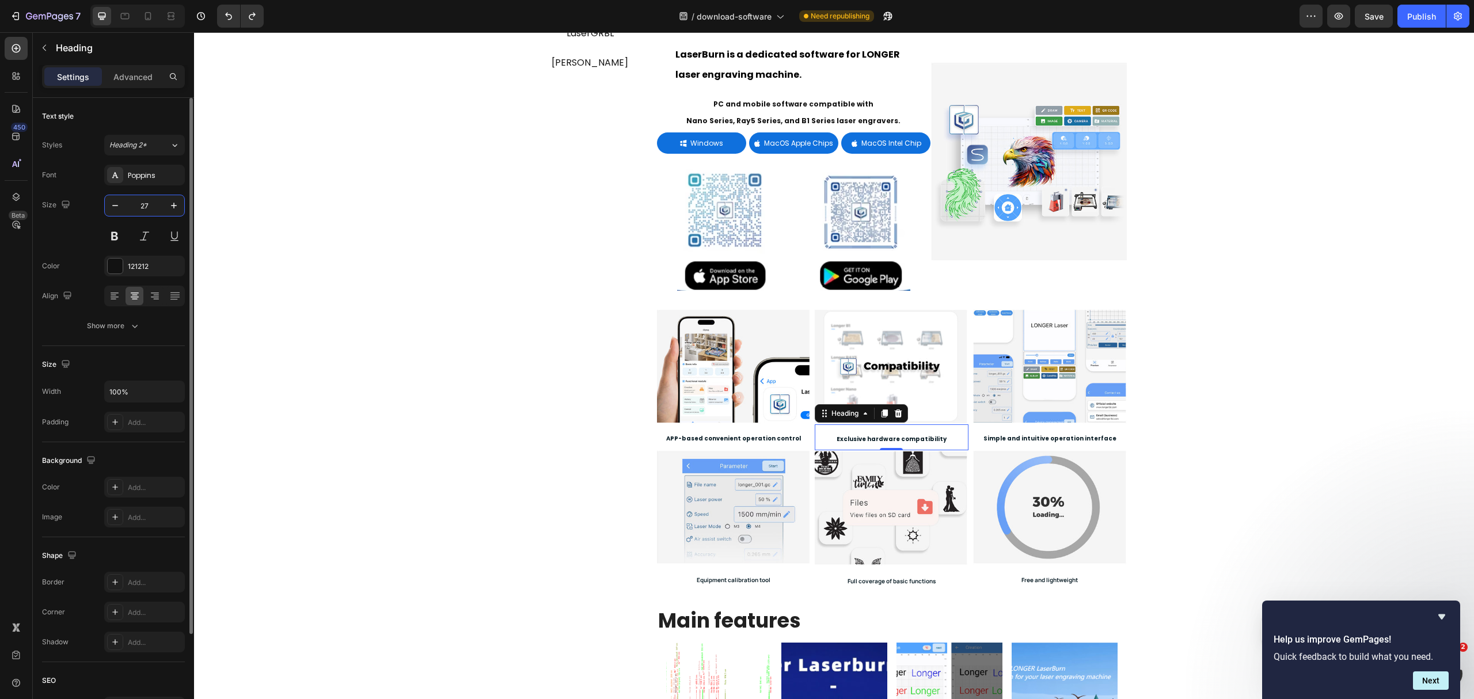
click at [152, 198] on input "27" at bounding box center [145, 205] width 38 height 21
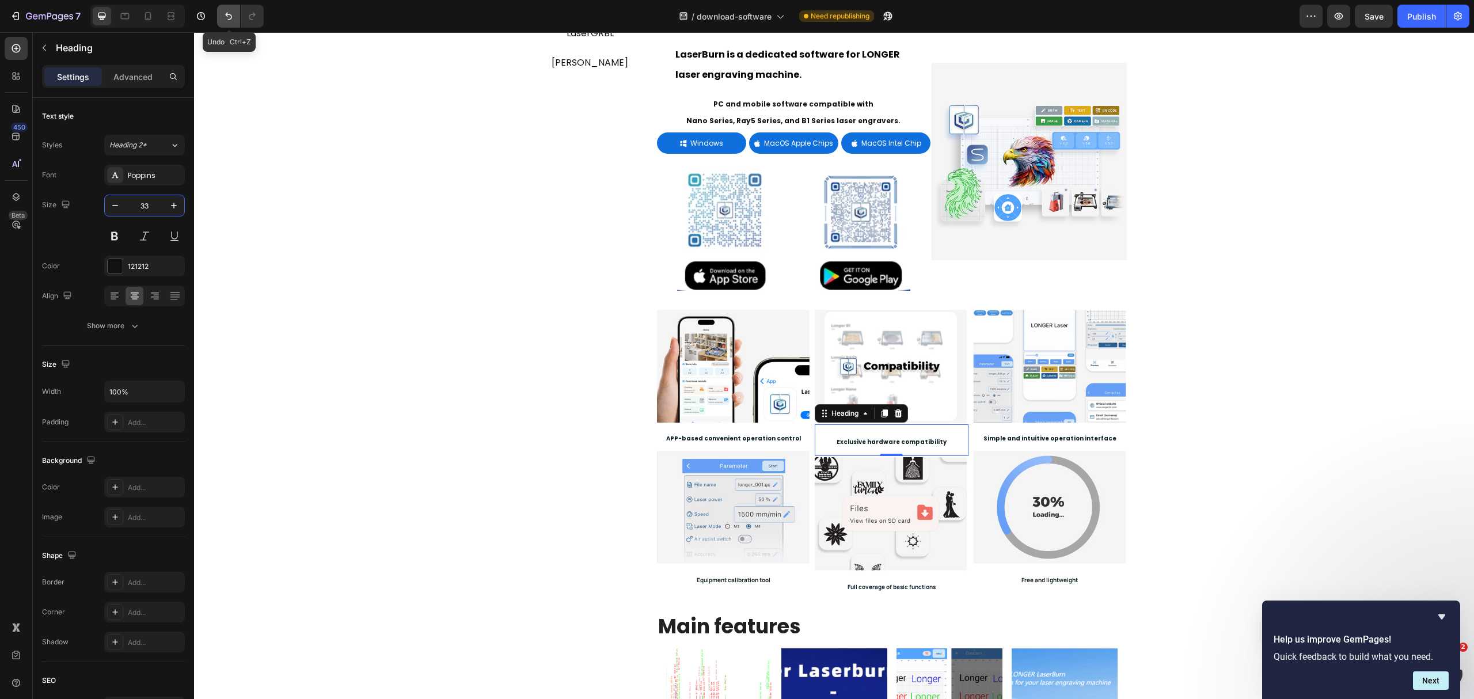
click at [226, 20] on icon "Undo/Redo" at bounding box center [229, 16] width 12 height 12
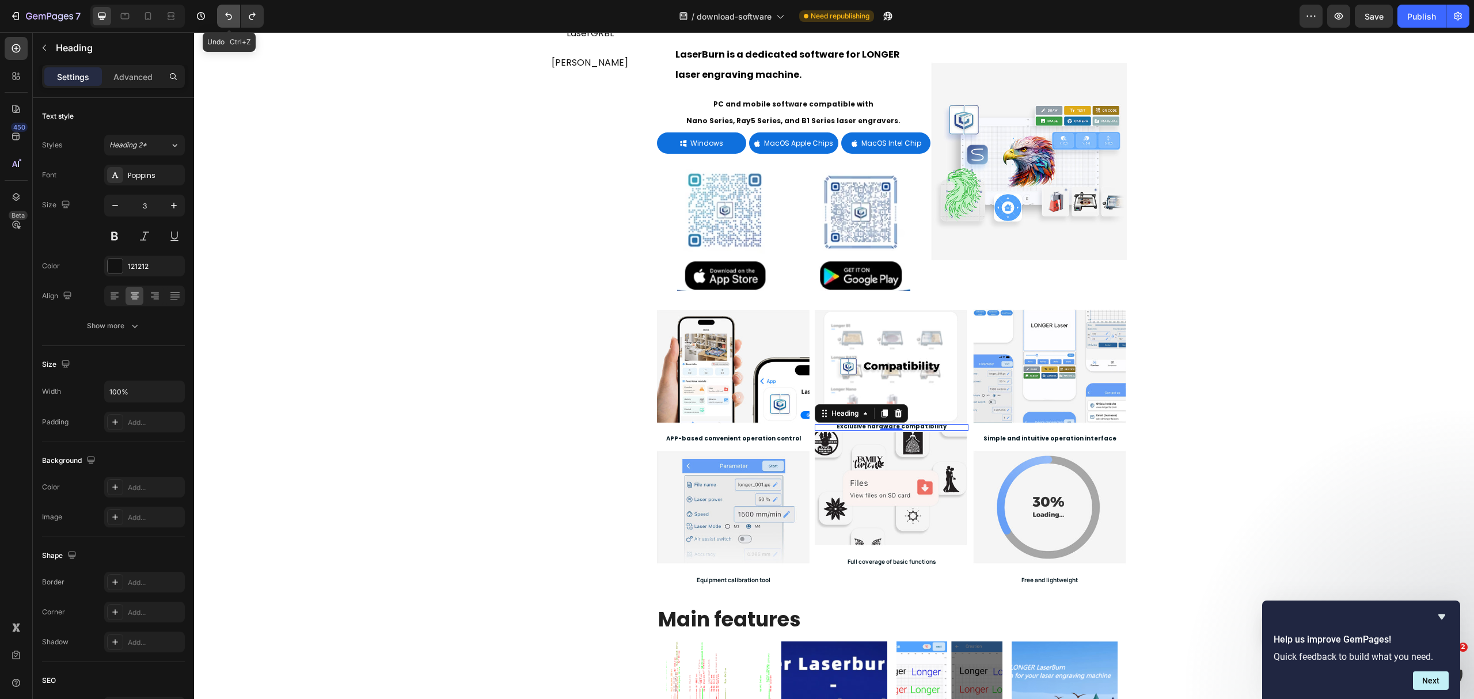
click at [228, 22] on button "Undo/Redo" at bounding box center [228, 16] width 23 height 23
type input "27"
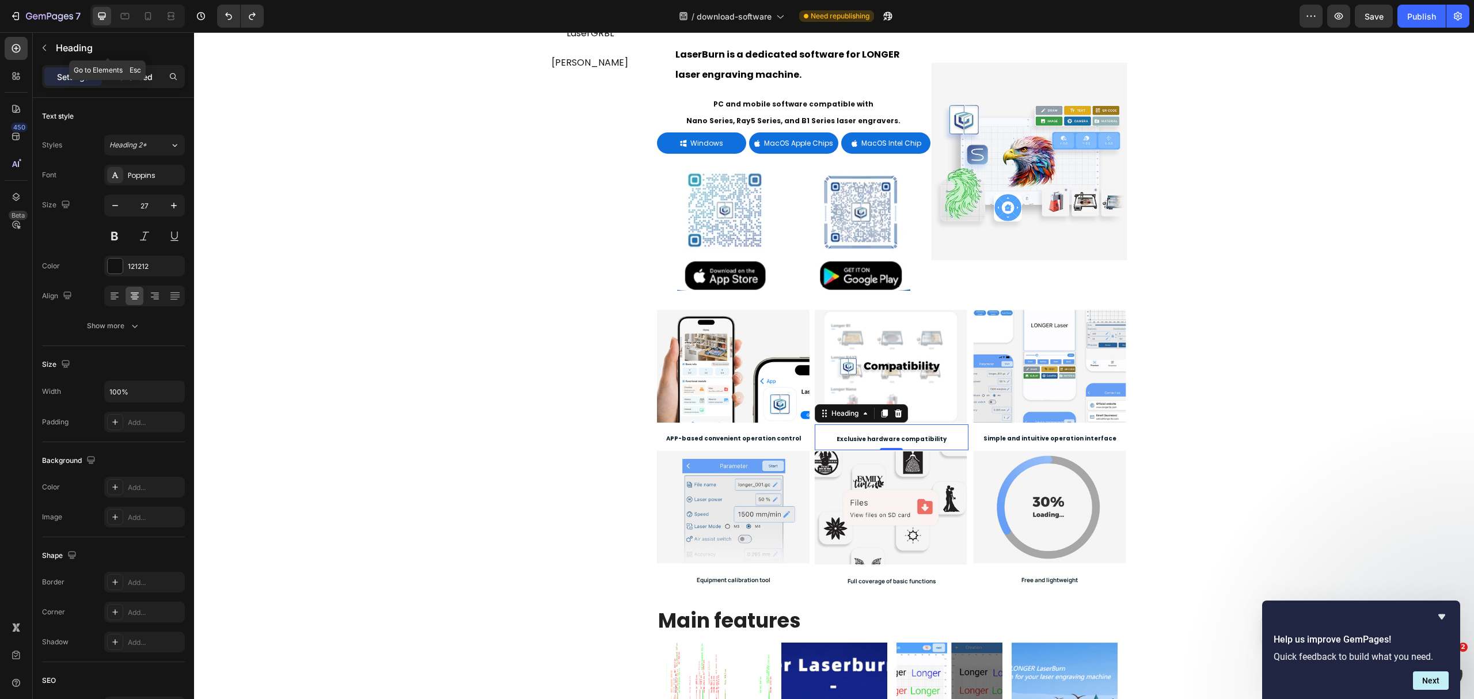
click at [126, 68] on div "Advanced" at bounding box center [133, 76] width 58 height 18
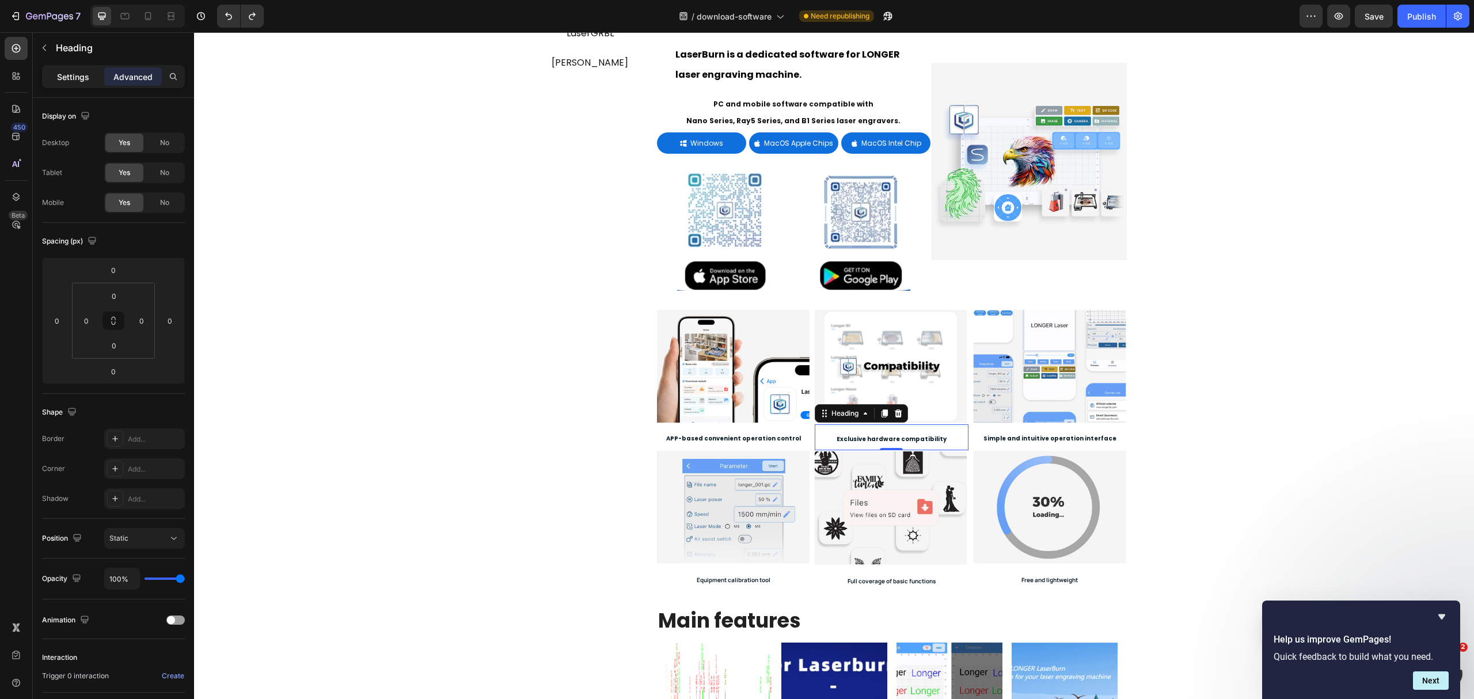
click at [73, 79] on p "Settings" at bounding box center [73, 77] width 32 height 12
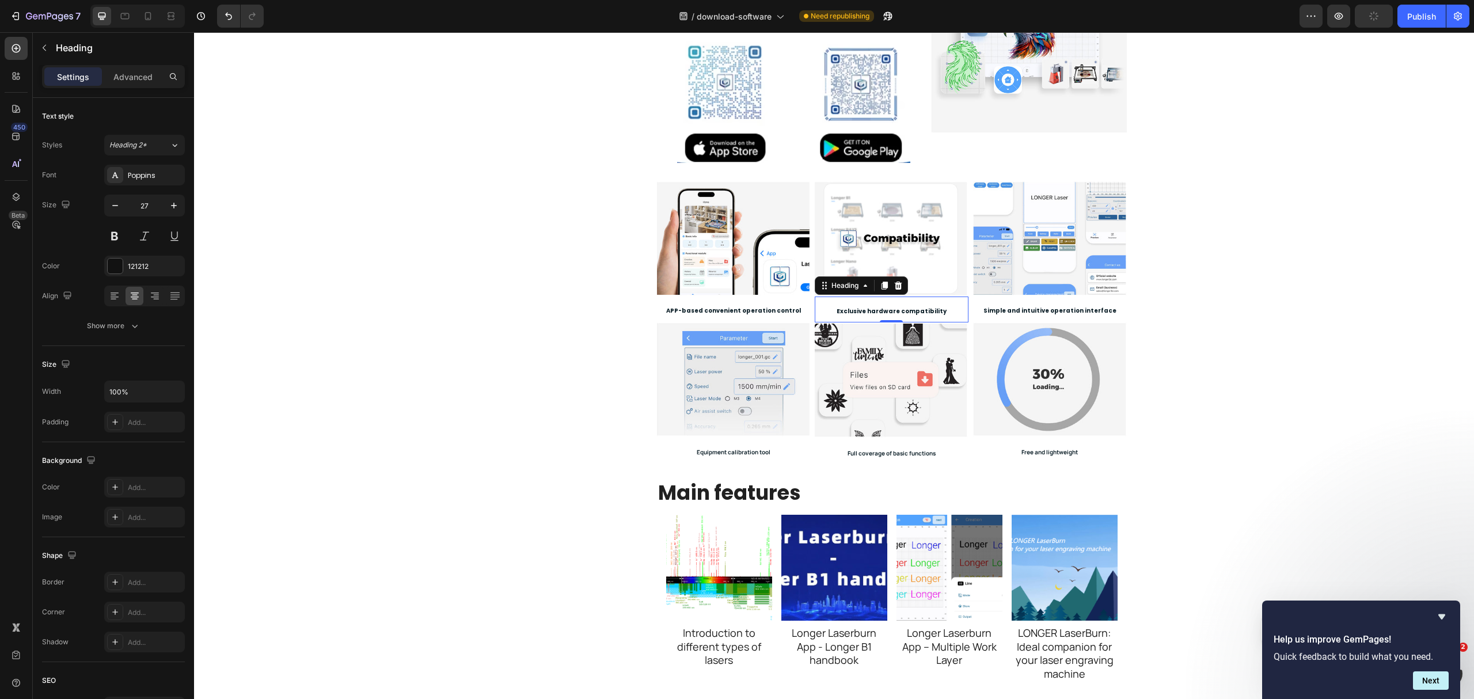
scroll to position [537, 0]
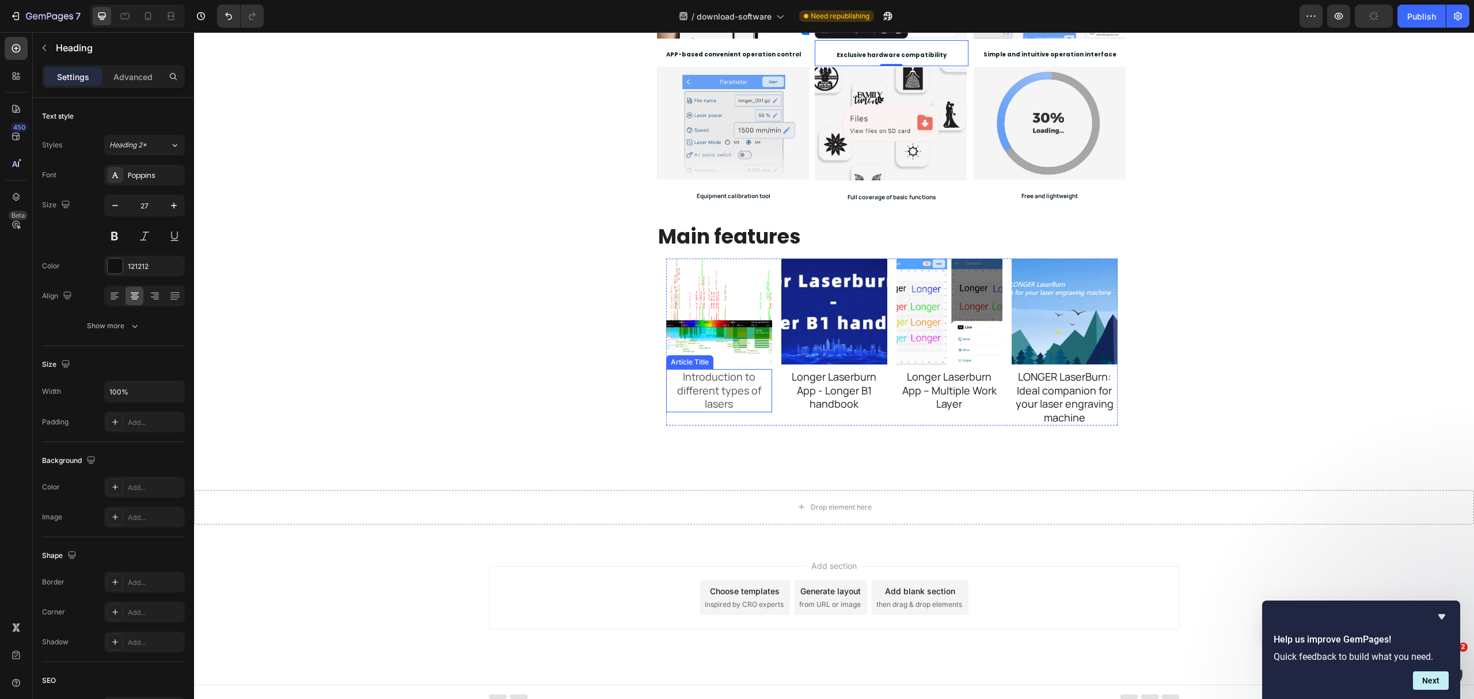
click at [726, 410] on h2 "Introduction to different types of lasers" at bounding box center [719, 390] width 106 height 43
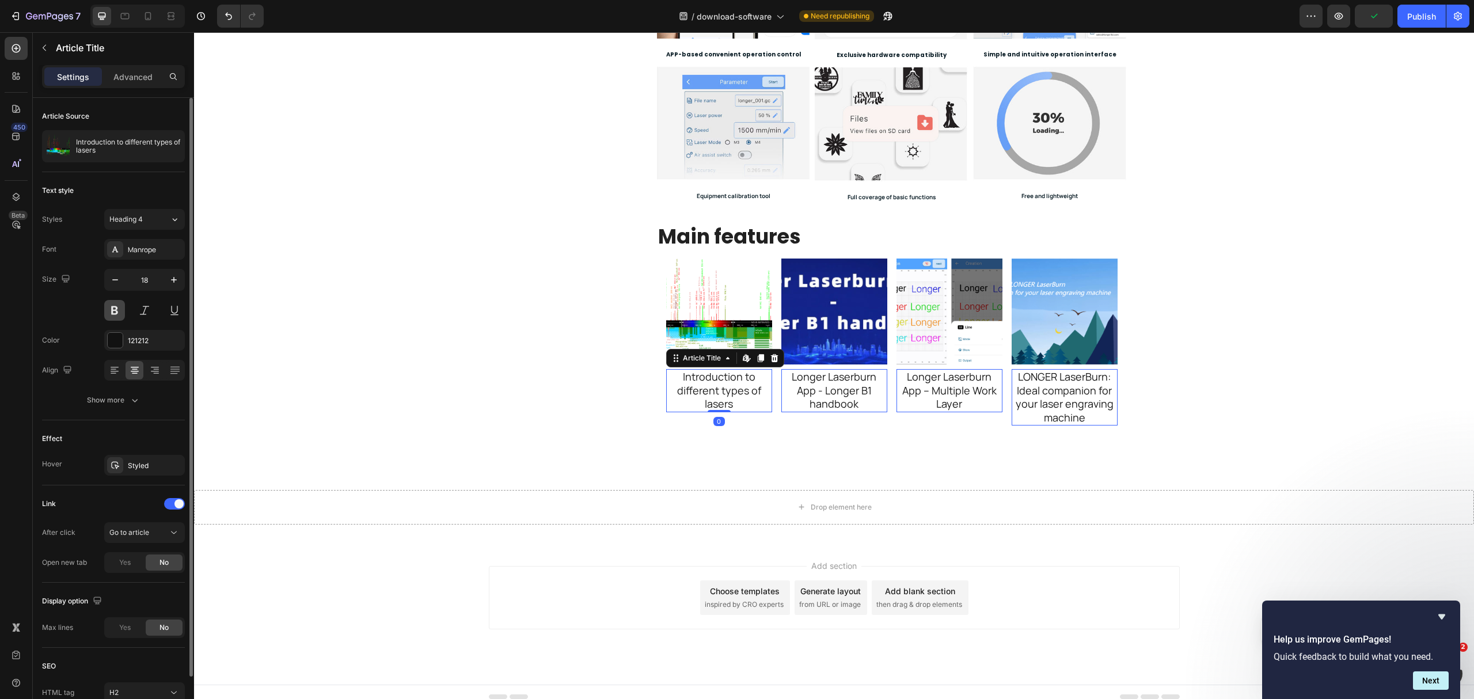
click at [119, 307] on button at bounding box center [114, 310] width 21 height 21
click at [150, 258] on div "Manrope" at bounding box center [144, 249] width 81 height 21
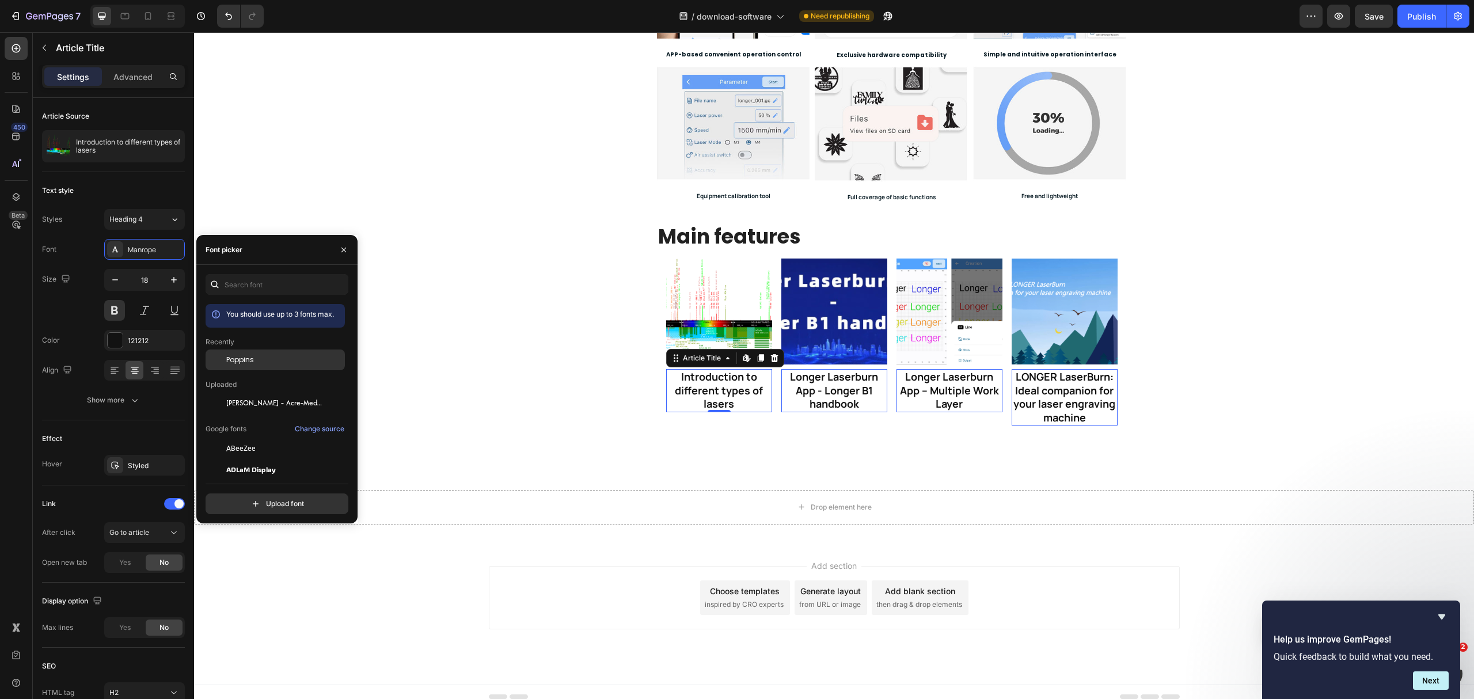
click at [238, 360] on span "Poppins" at bounding box center [240, 360] width 28 height 10
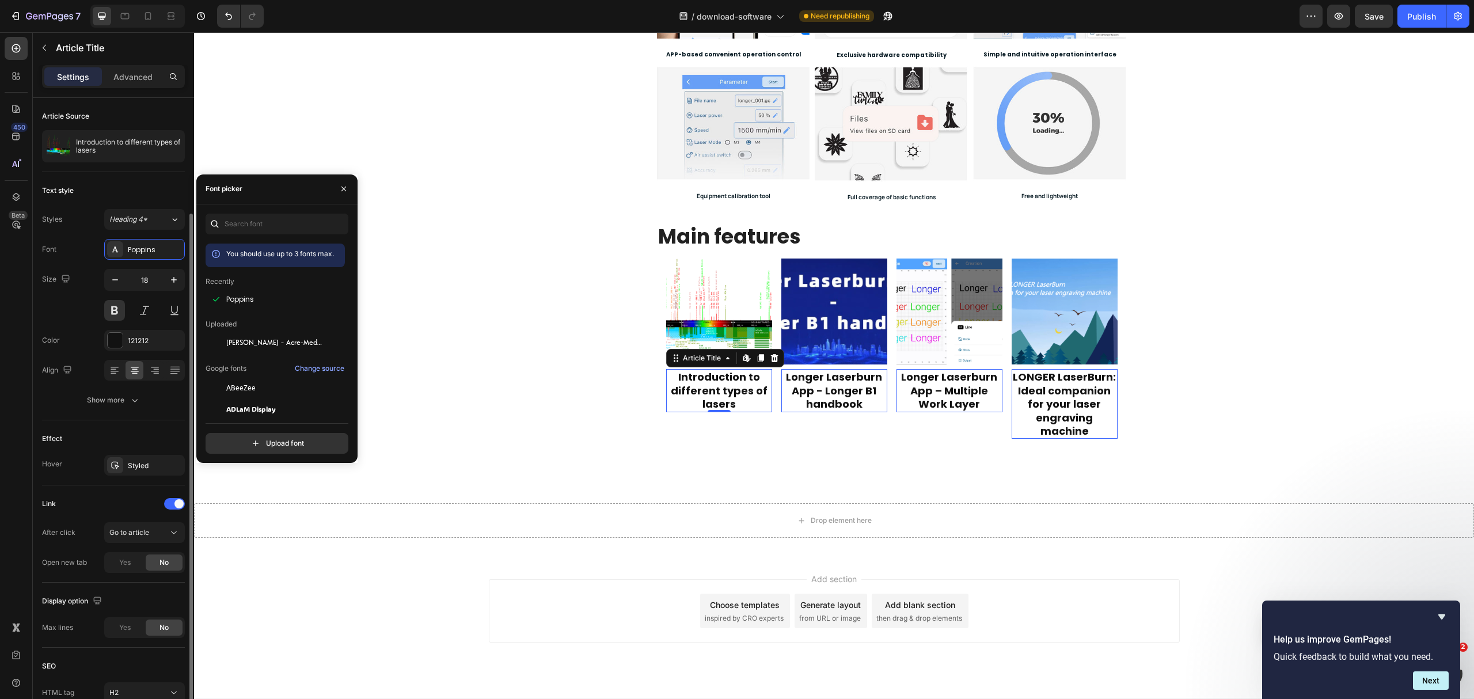
scroll to position [60, 0]
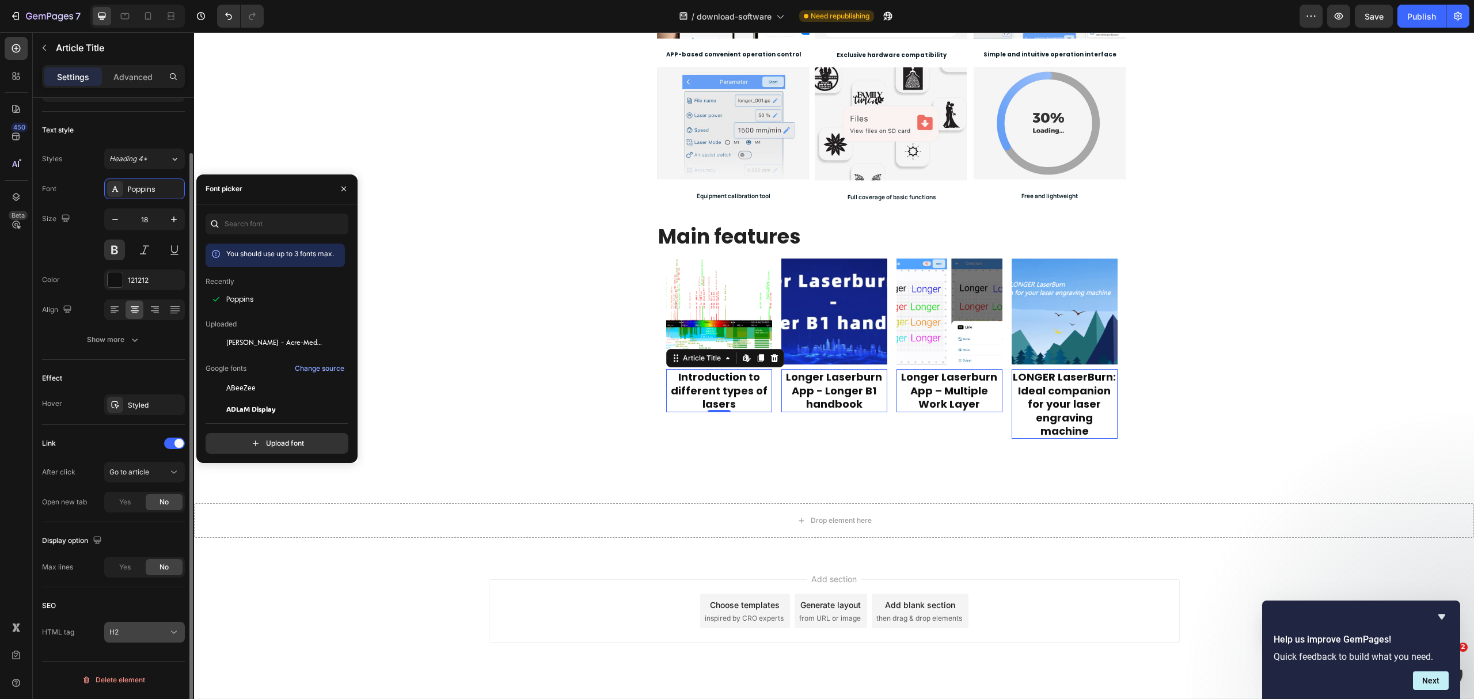
click at [121, 524] on button "H2" at bounding box center [144, 632] width 81 height 21
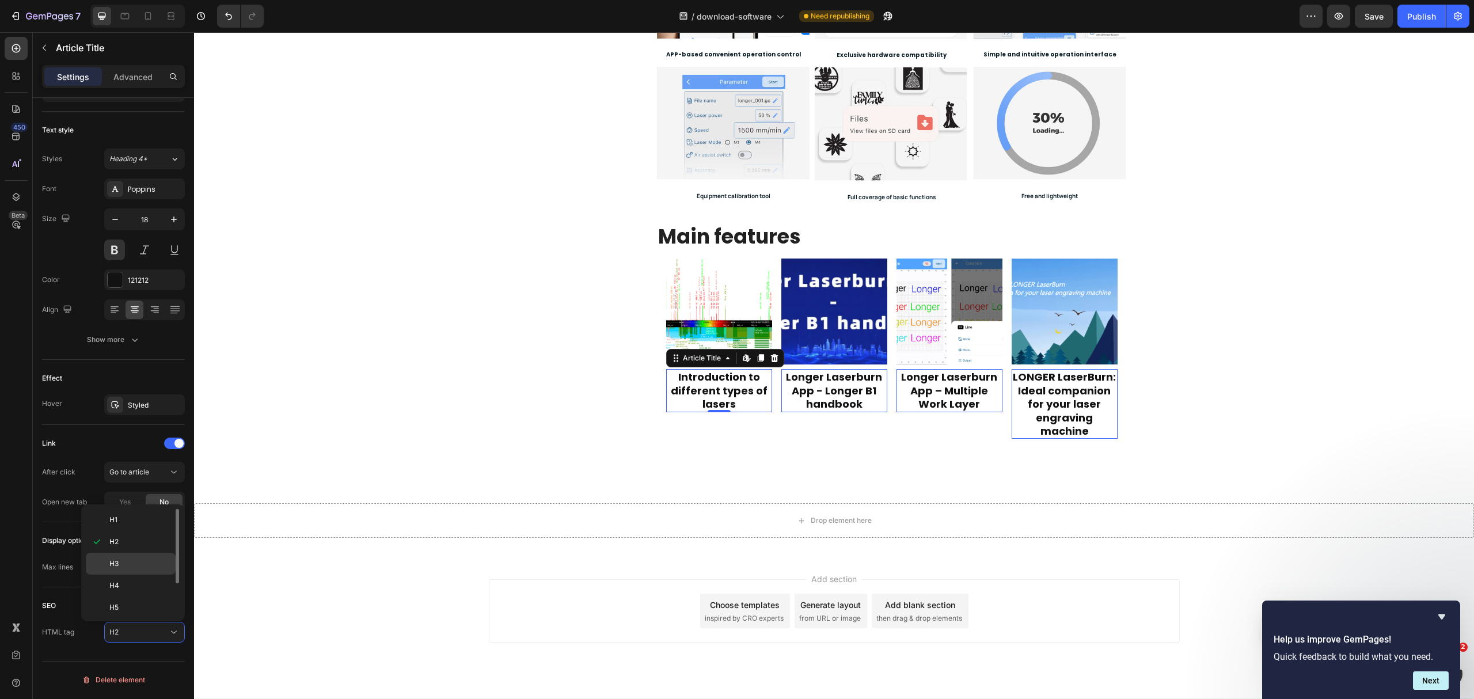
click at [125, 524] on p "H3" at bounding box center [139, 564] width 61 height 10
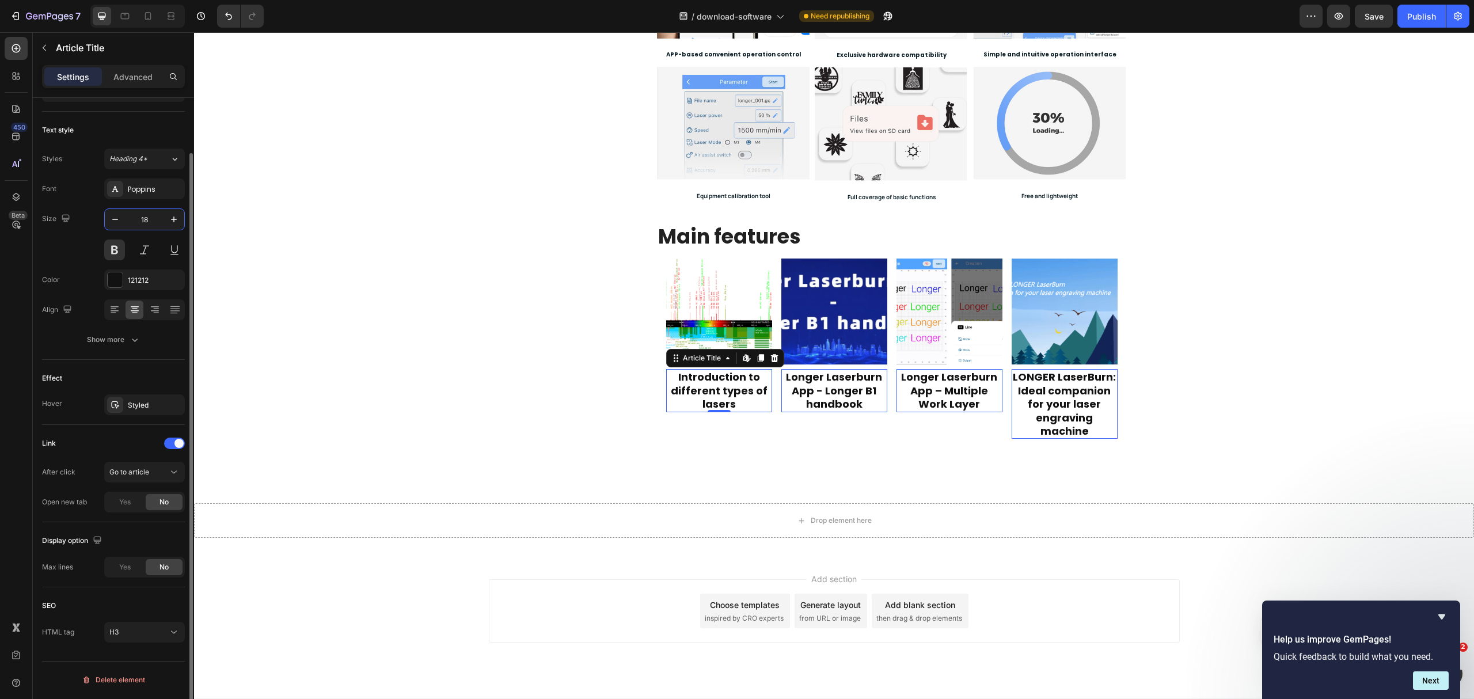
click at [143, 212] on input "18" at bounding box center [145, 219] width 38 height 21
type input "14"
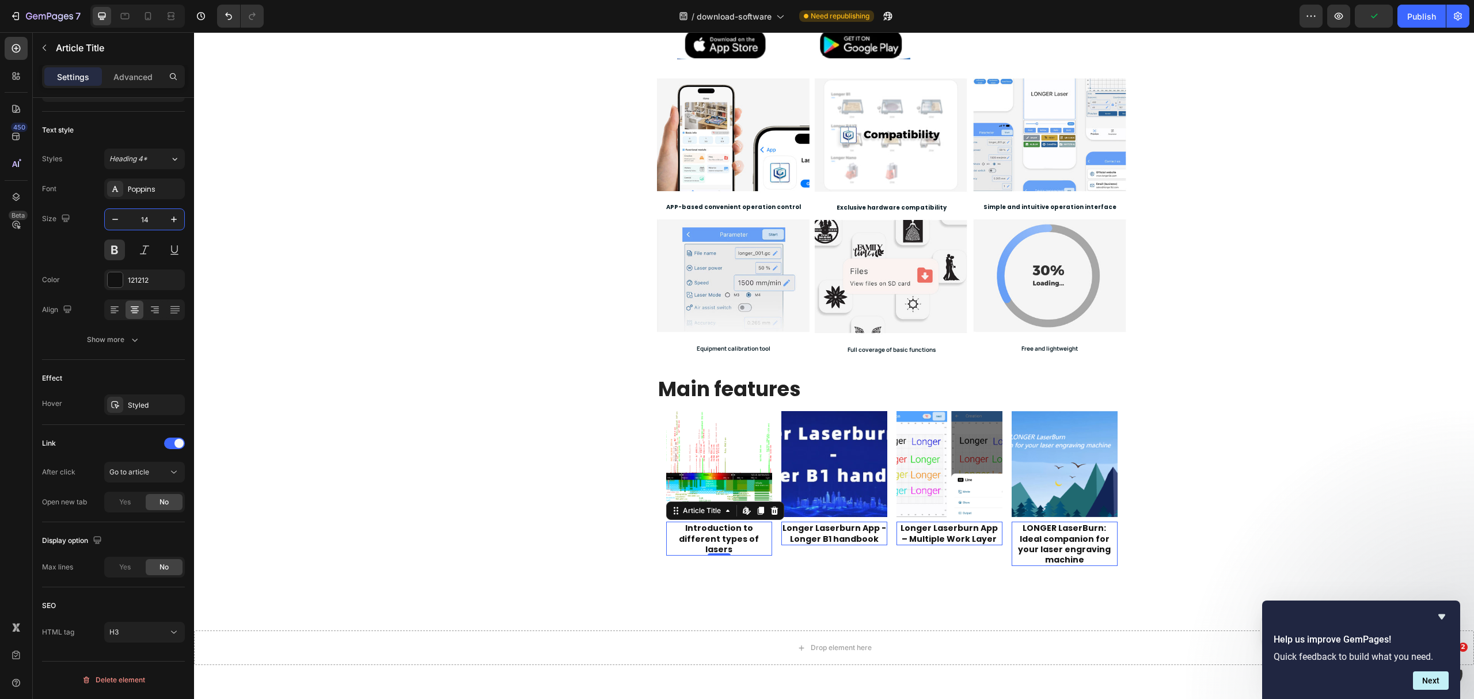
scroll to position [383, 0]
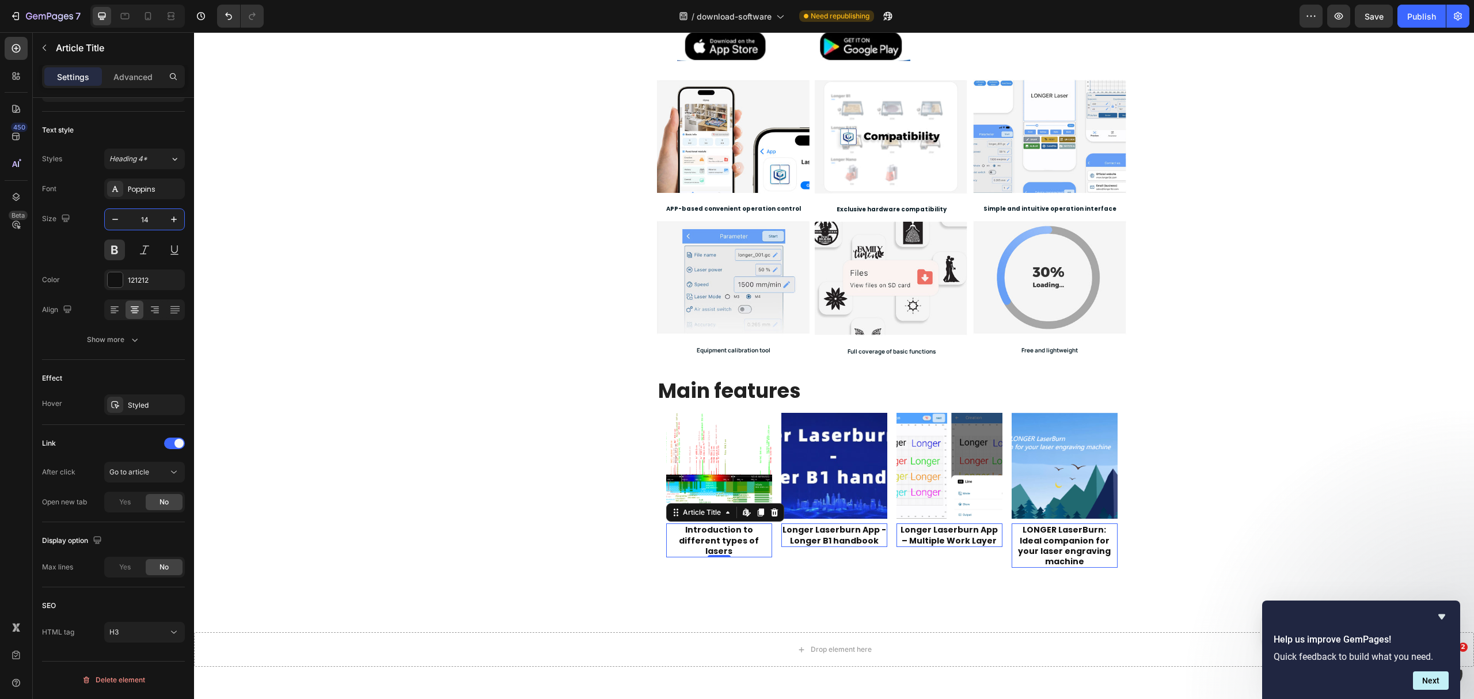
click at [1105, 362] on div "Laser Engravers 3D Printers LaserBurn LaserGRBL [PERSON_NAME] LaserBurn Heading…" at bounding box center [834, 197] width 1280 height 975
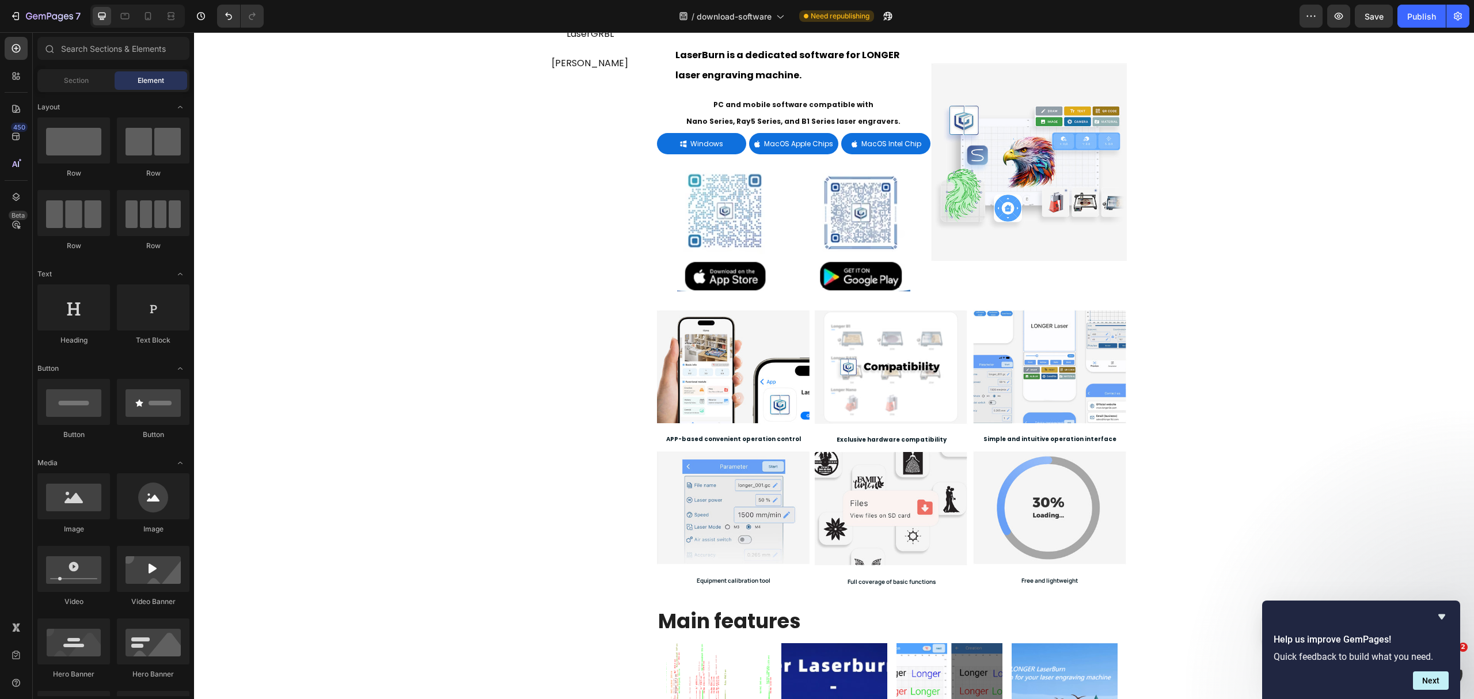
scroll to position [0, 0]
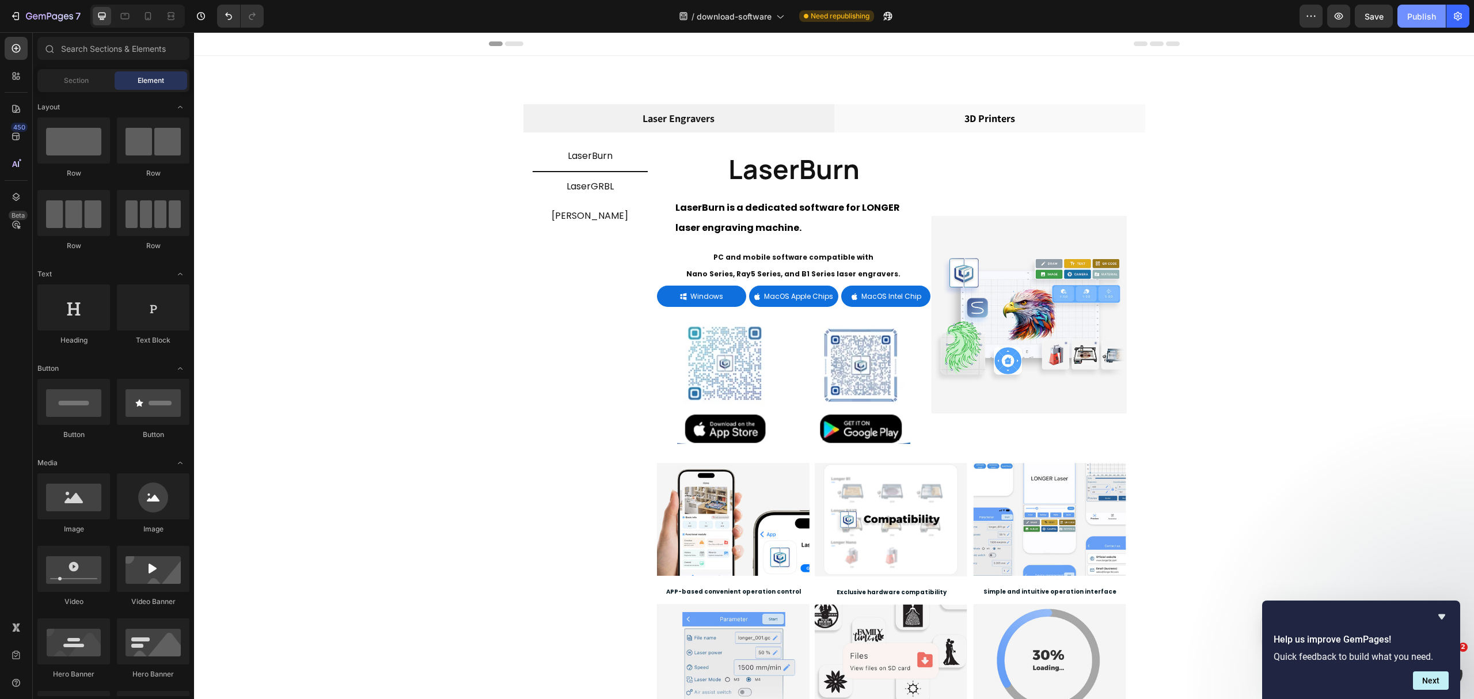
drag, startPoint x: 1415, startPoint y: 22, endPoint x: 1241, endPoint y: 41, distance: 175.0
click at [1105, 22] on button "Publish" at bounding box center [1421, 16] width 48 height 23
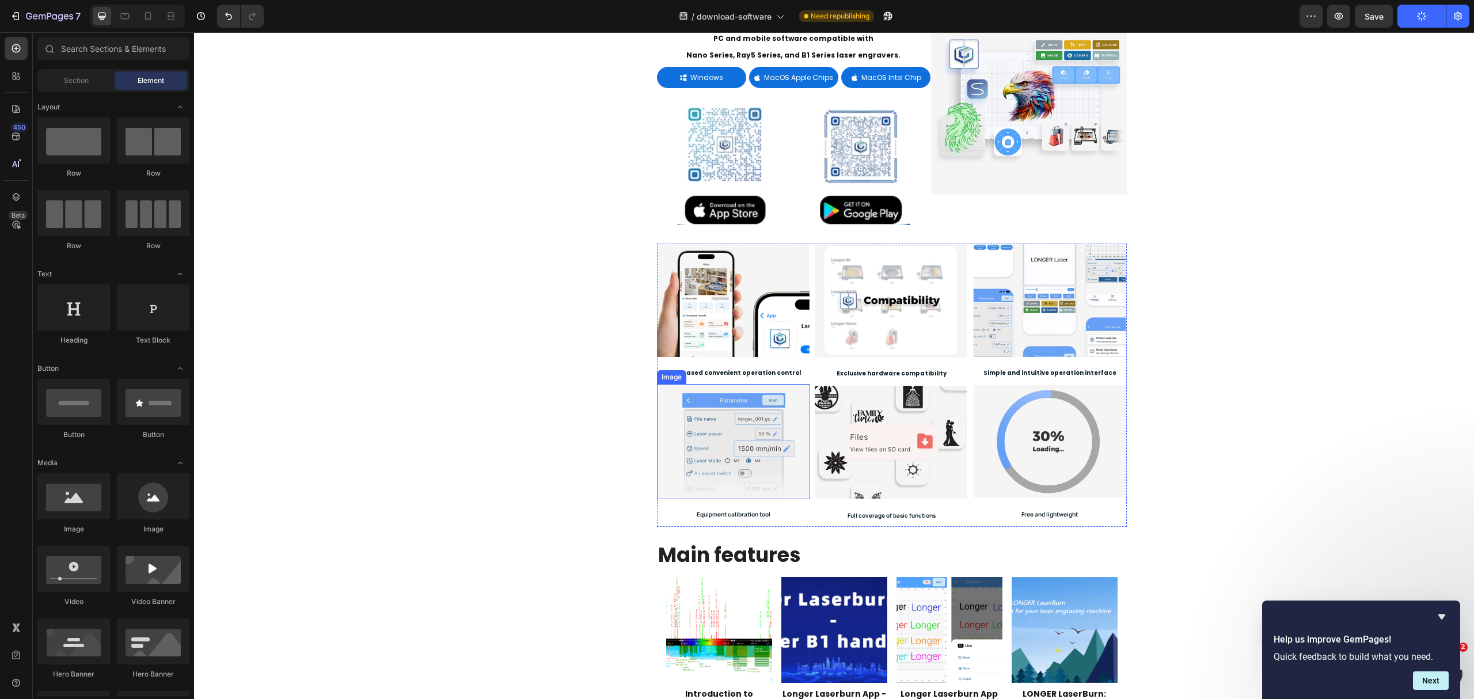
scroll to position [461, 0]
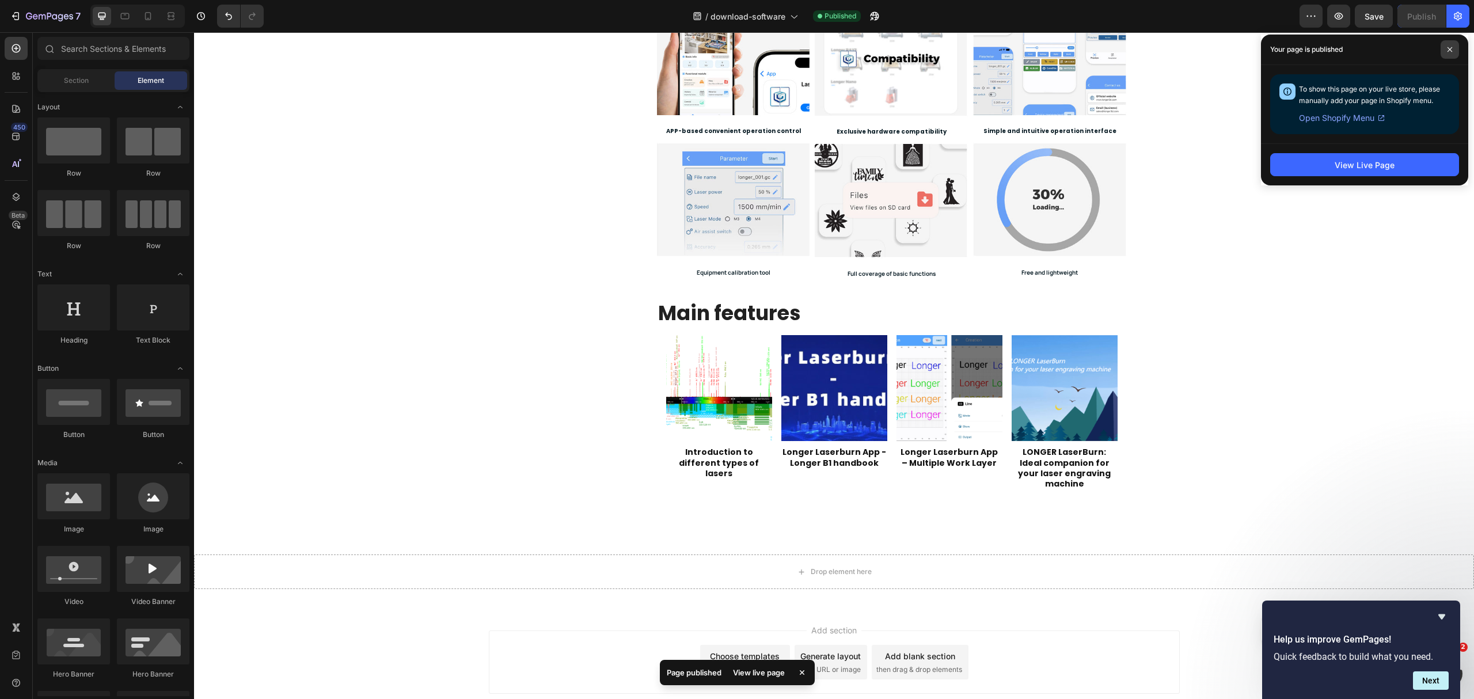
click at [1105, 47] on span at bounding box center [1450, 49] width 18 height 18
